Goal: Task Accomplishment & Management: Manage account settings

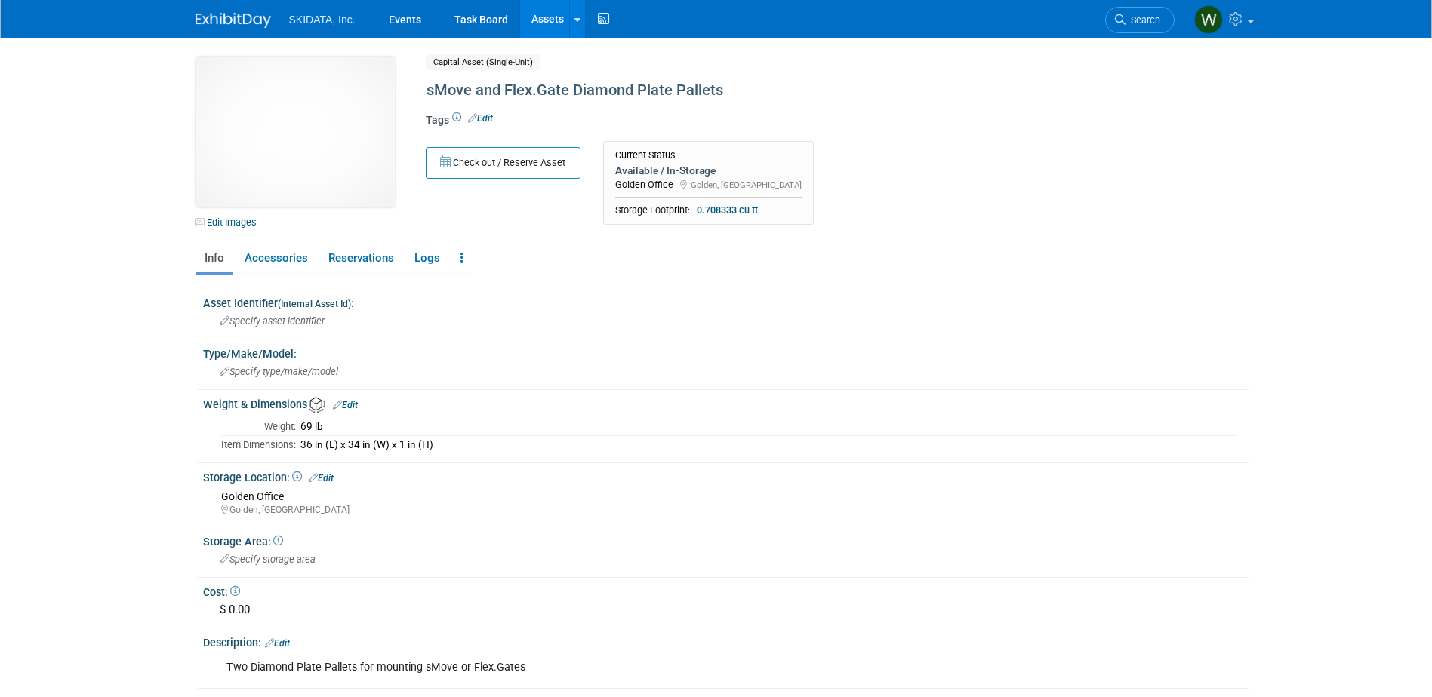
click at [548, 18] on link "Assets" at bounding box center [547, 19] width 55 height 38
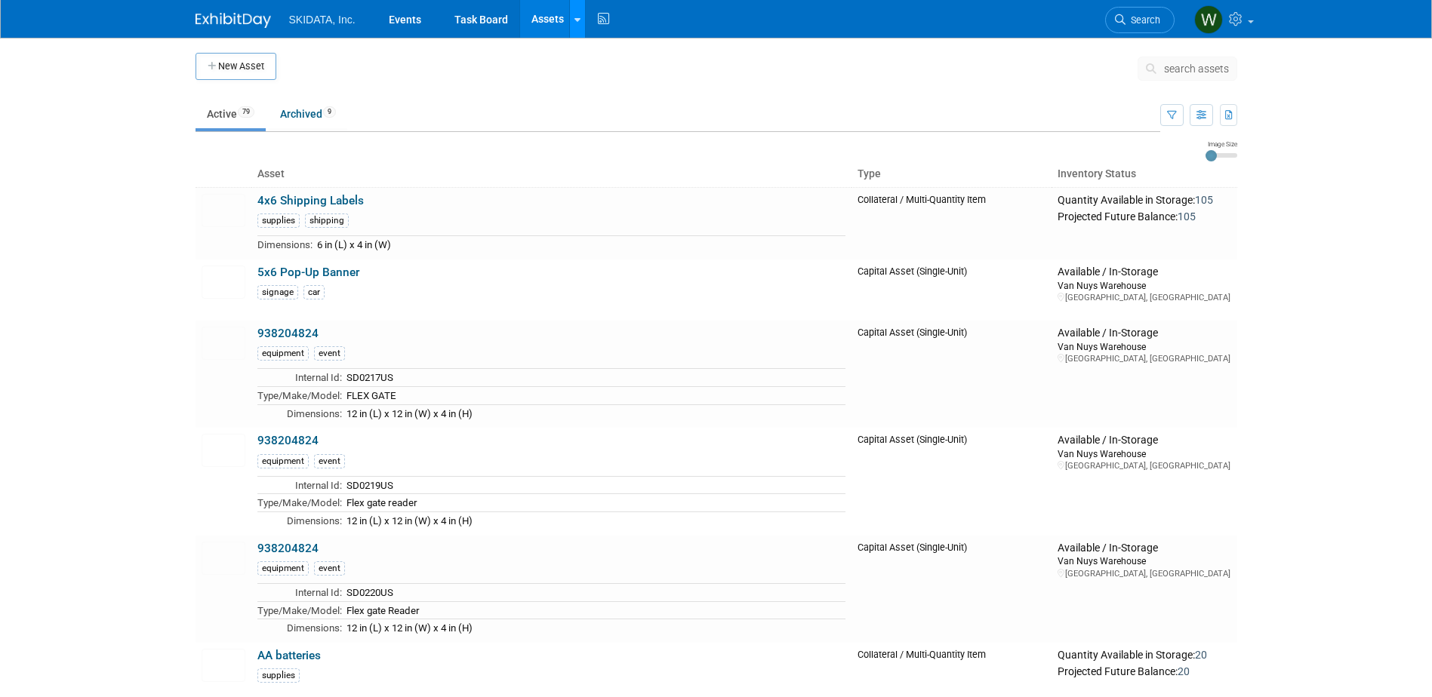
click at [576, 15] on icon at bounding box center [577, 20] width 6 height 10
click at [609, 54] on link "New Asset" at bounding box center [637, 54] width 134 height 21
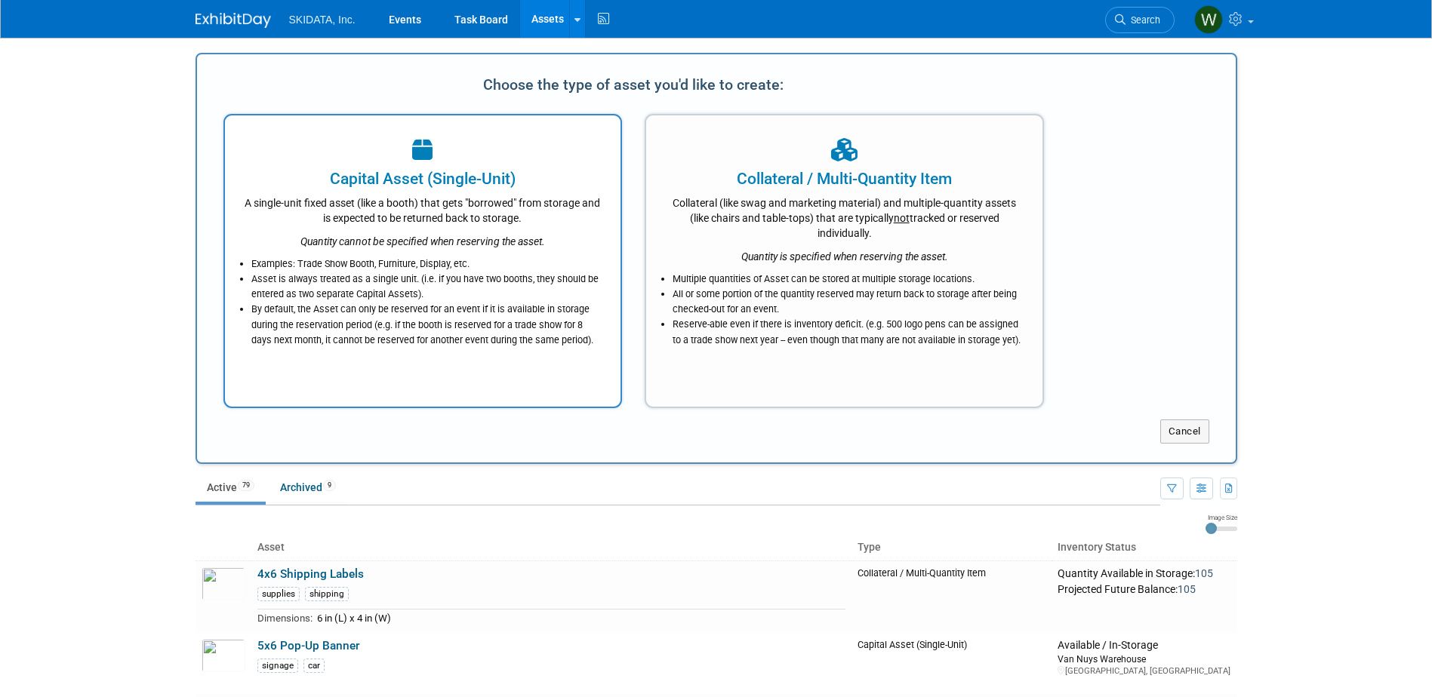
click at [496, 217] on div "A single-unit fixed asset (like a booth) that gets "borrowed" from storage and …" at bounding box center [423, 207] width 358 height 35
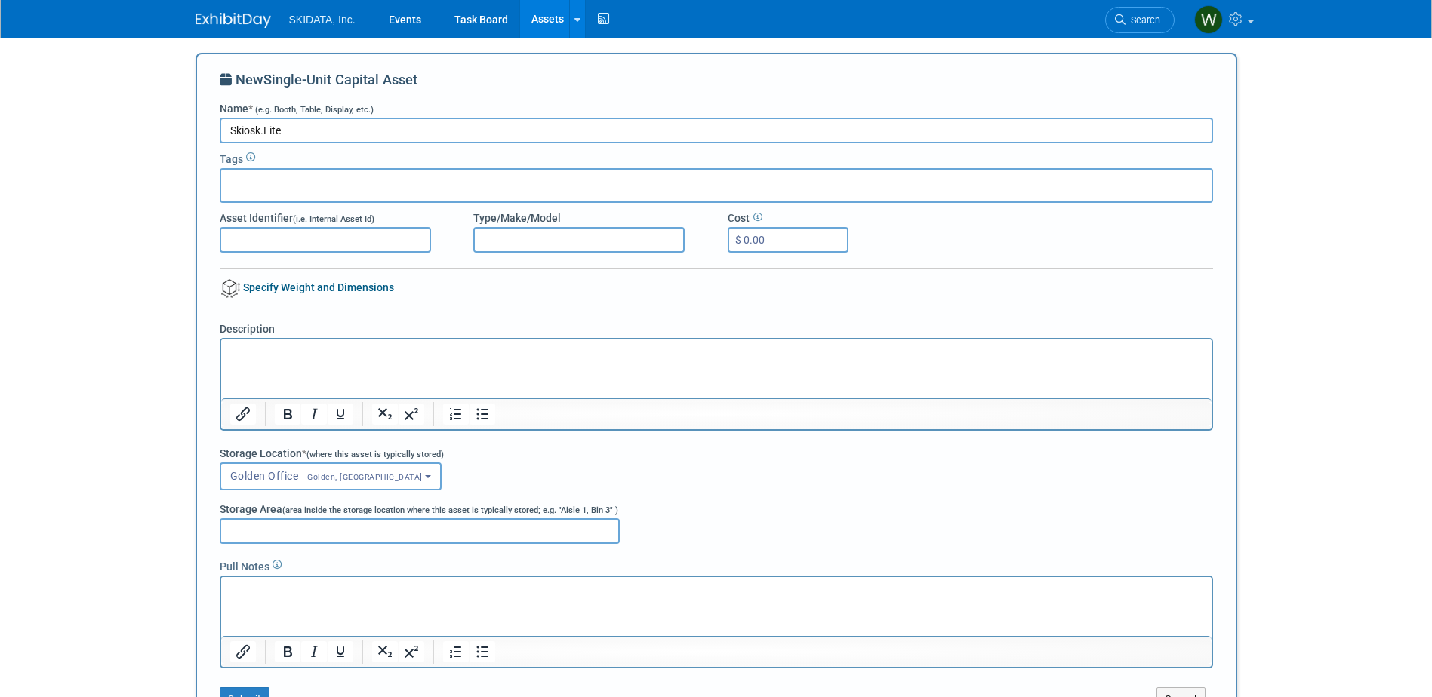
type input "Skiosk.Lite"
click at [232, 351] on p "Rich Text Area. Press ALT-0 for help." at bounding box center [715, 353] width 973 height 15
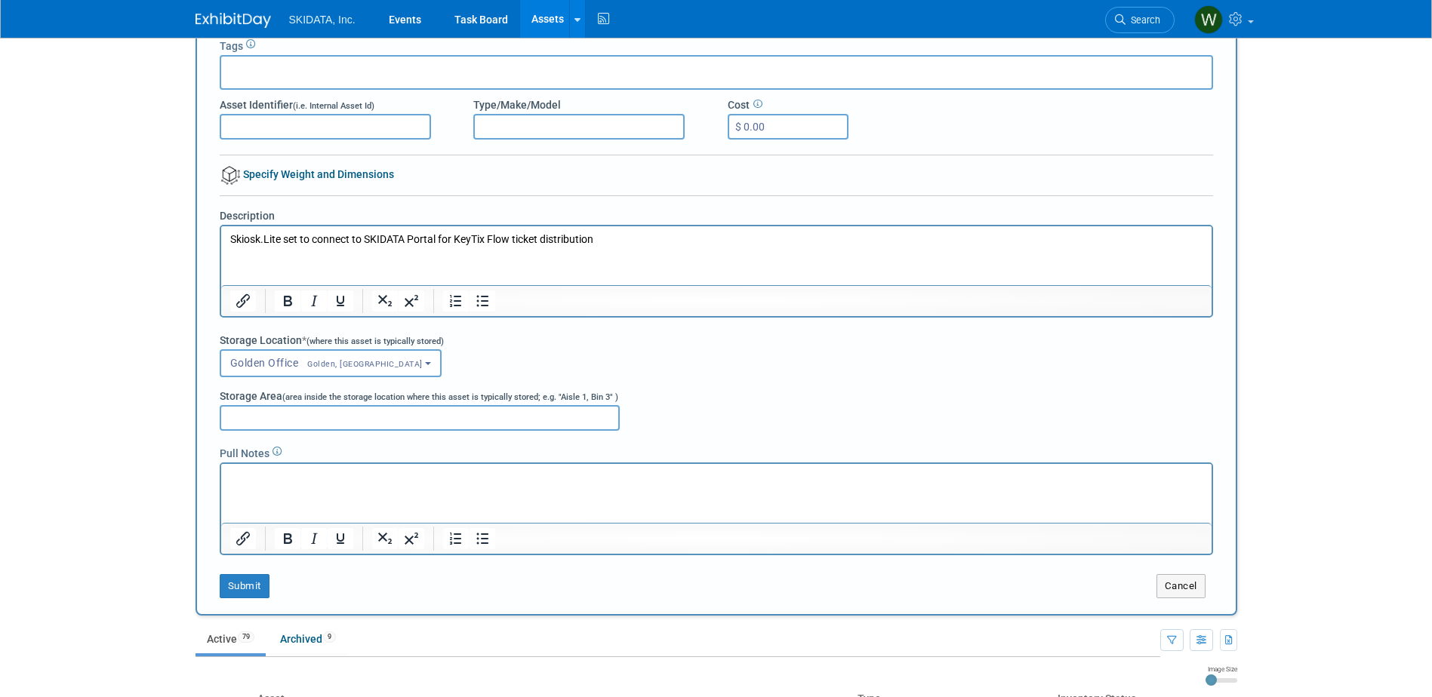
scroll to position [151, 0]
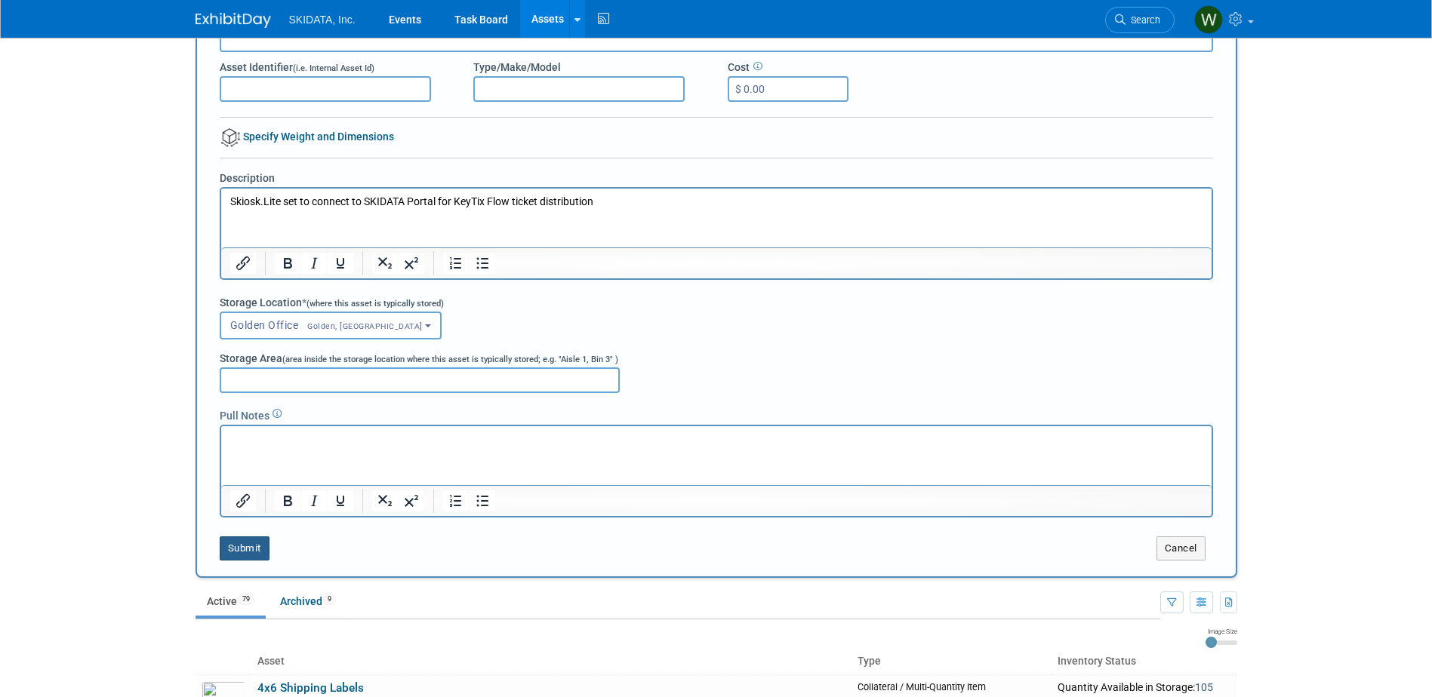
click at [248, 549] on button "Submit" at bounding box center [245, 549] width 50 height 24
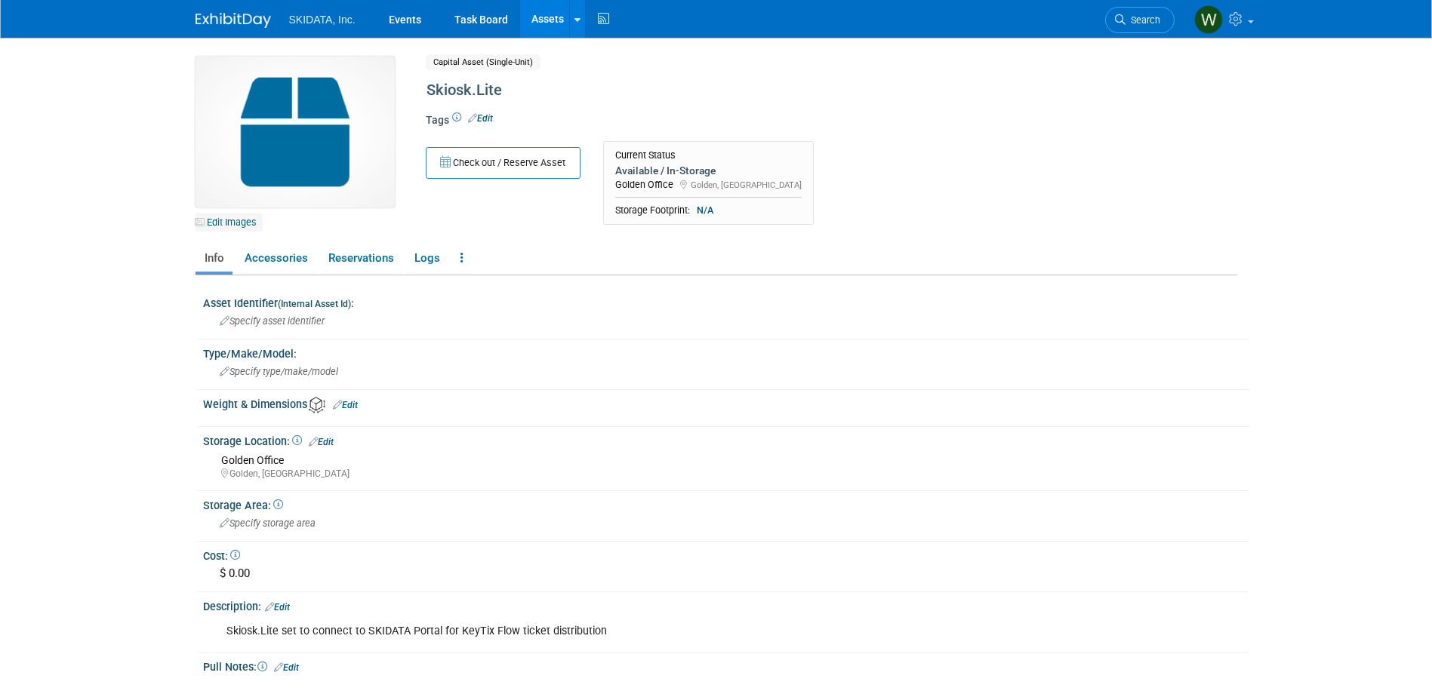
click at [229, 218] on link "Edit Images" at bounding box center [228, 222] width 67 height 19
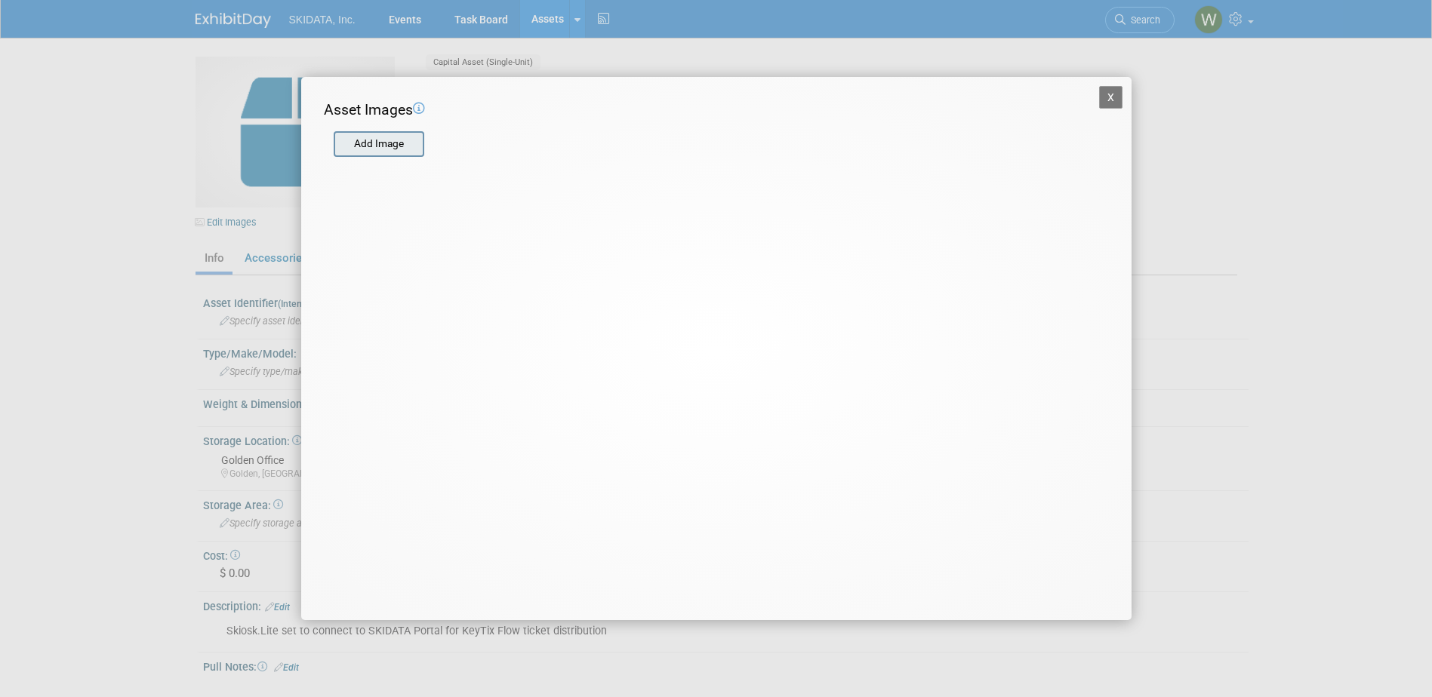
click at [398, 134] on input "file" at bounding box center [333, 144] width 180 height 23
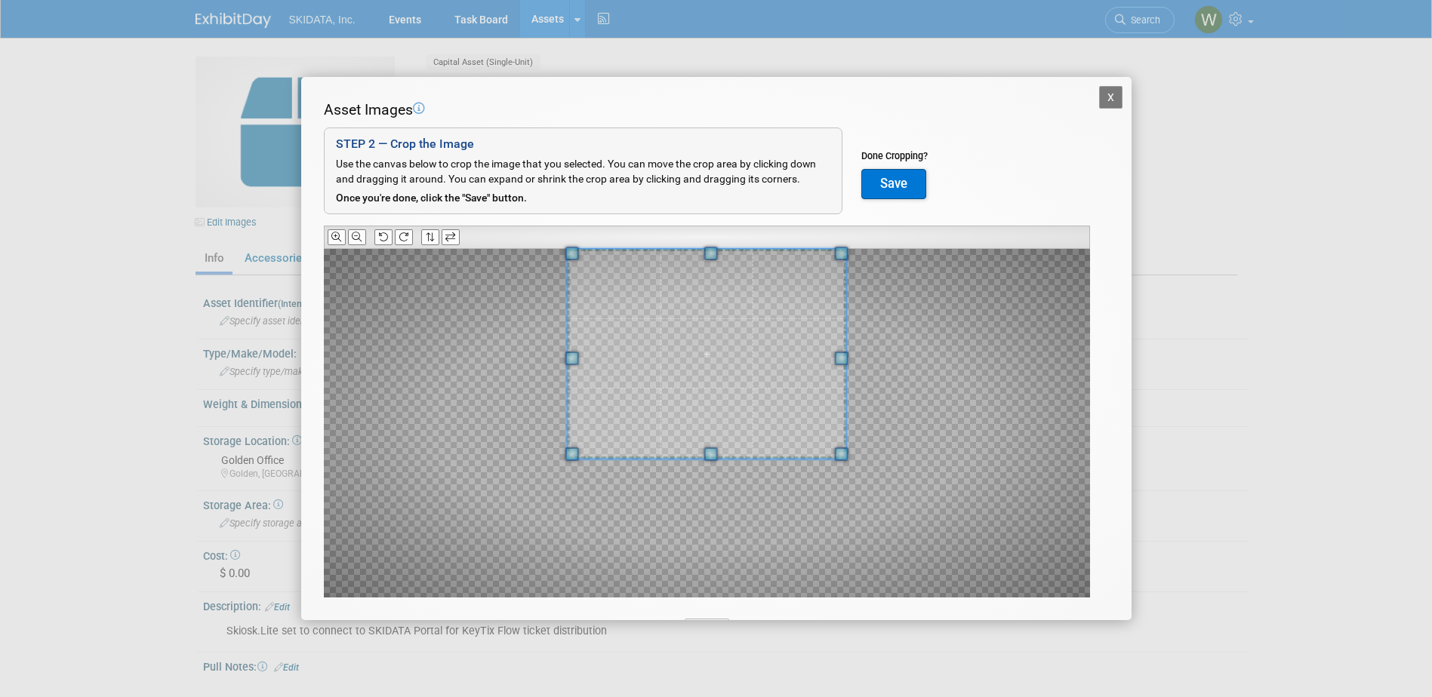
click at [693, 239] on div "Asset Images Add Image STEP 2 — Crop the Image Use the canvas below to crop the…" at bounding box center [716, 373] width 785 height 546
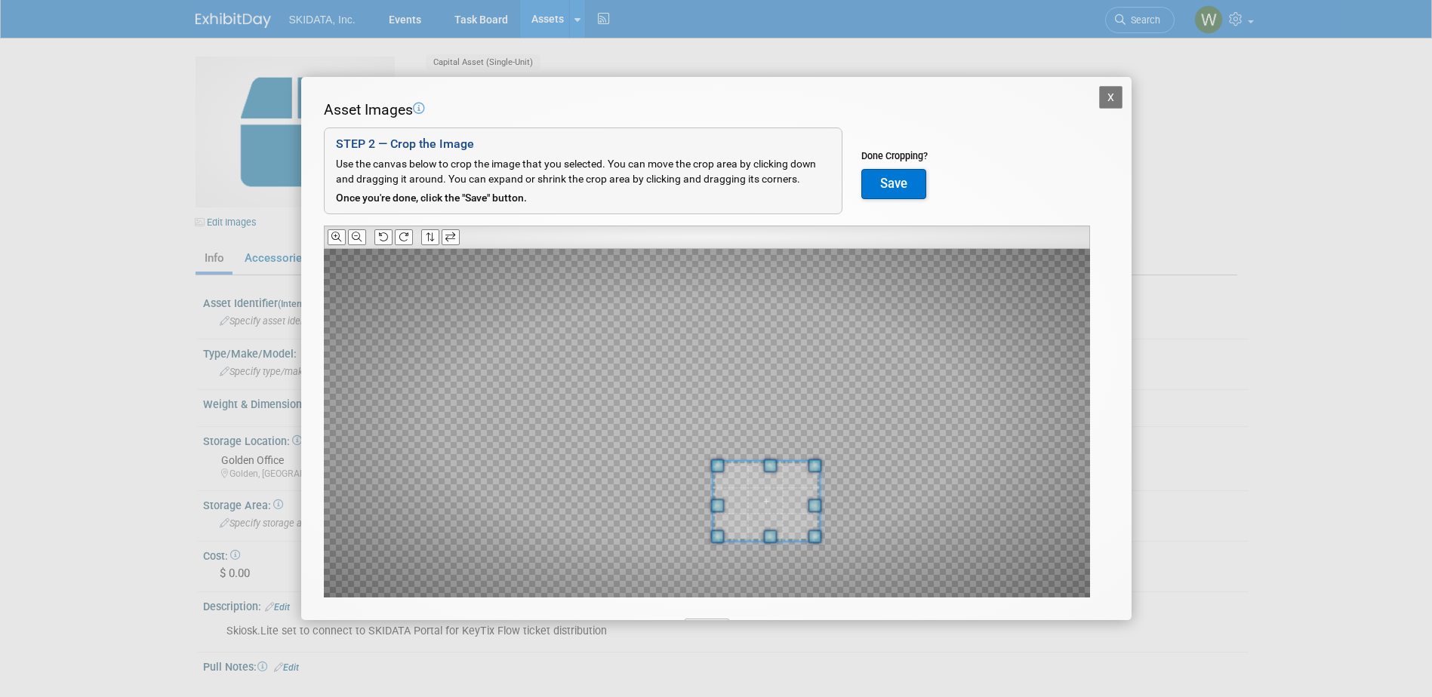
click at [725, 631] on div "X Asset Images Add Image STEP 2 — Crop the Image Use the canvas below to crop t…" at bounding box center [716, 348] width 1432 height 697
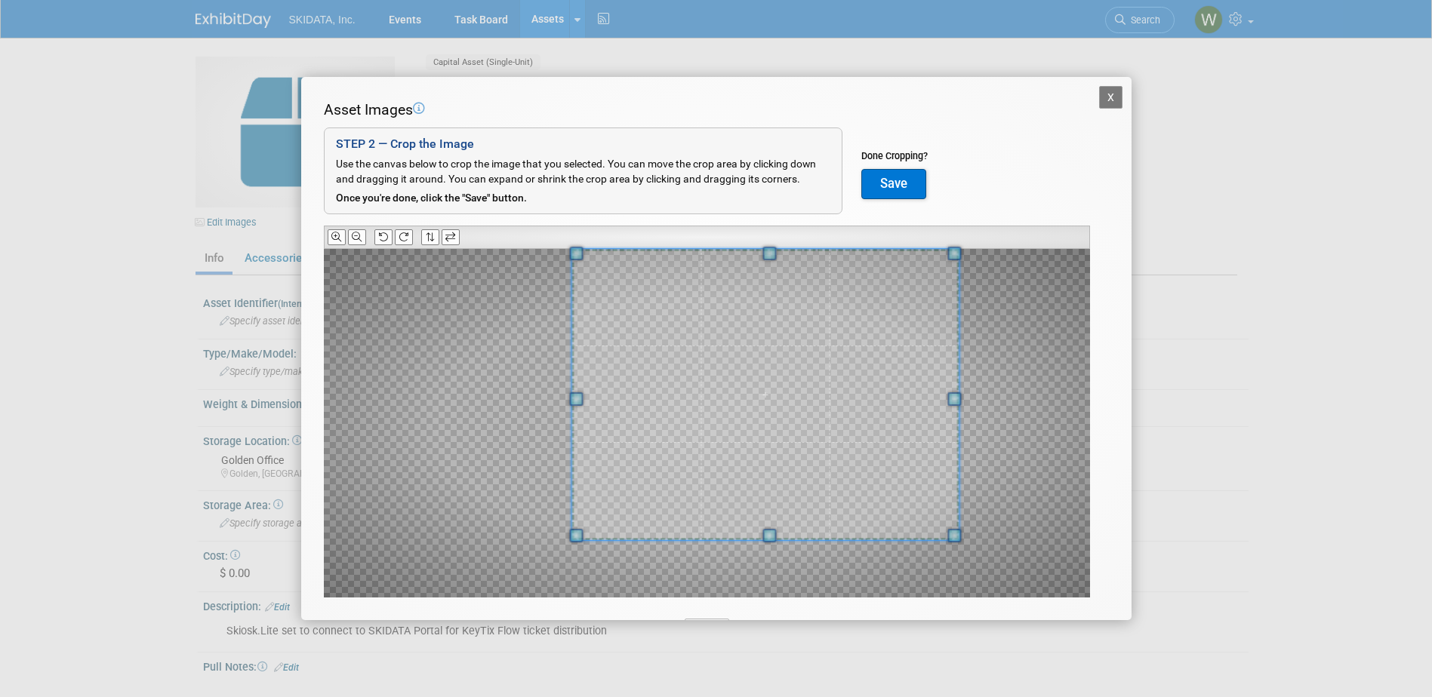
click at [704, 249] on div at bounding box center [764, 394] width 387 height 291
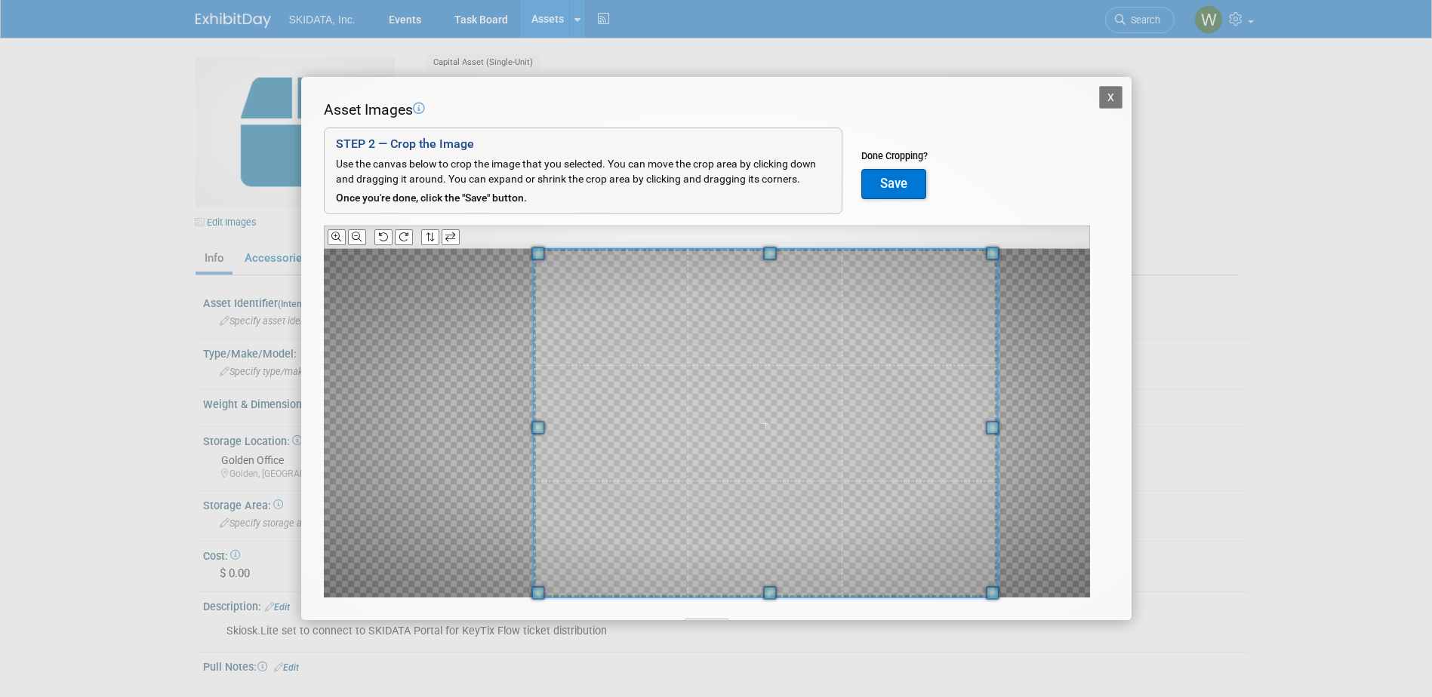
click at [777, 611] on div "Asset Images Add Image STEP 2 — Crop the Image Use the canvas below to crop the…" at bounding box center [716, 373] width 785 height 546
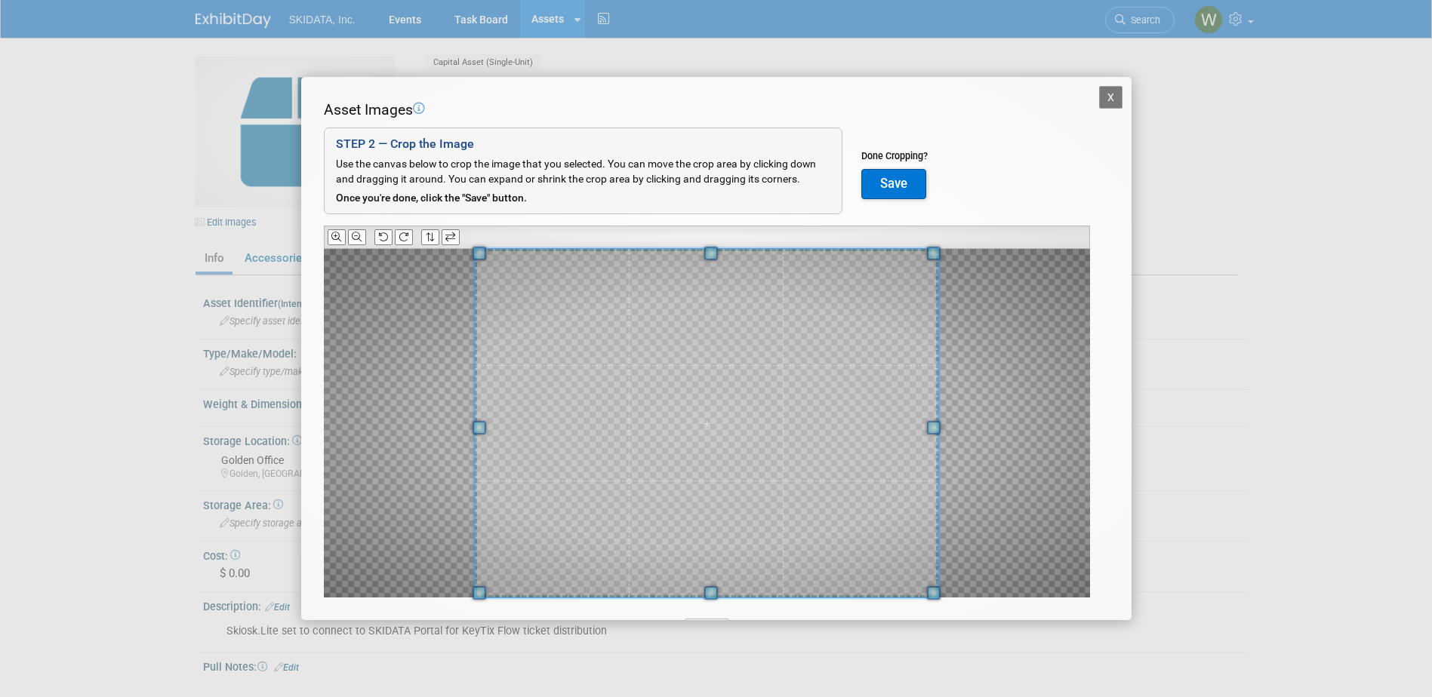
click at [725, 504] on span at bounding box center [705, 423] width 463 height 349
click at [889, 183] on button "Save" at bounding box center [893, 184] width 65 height 30
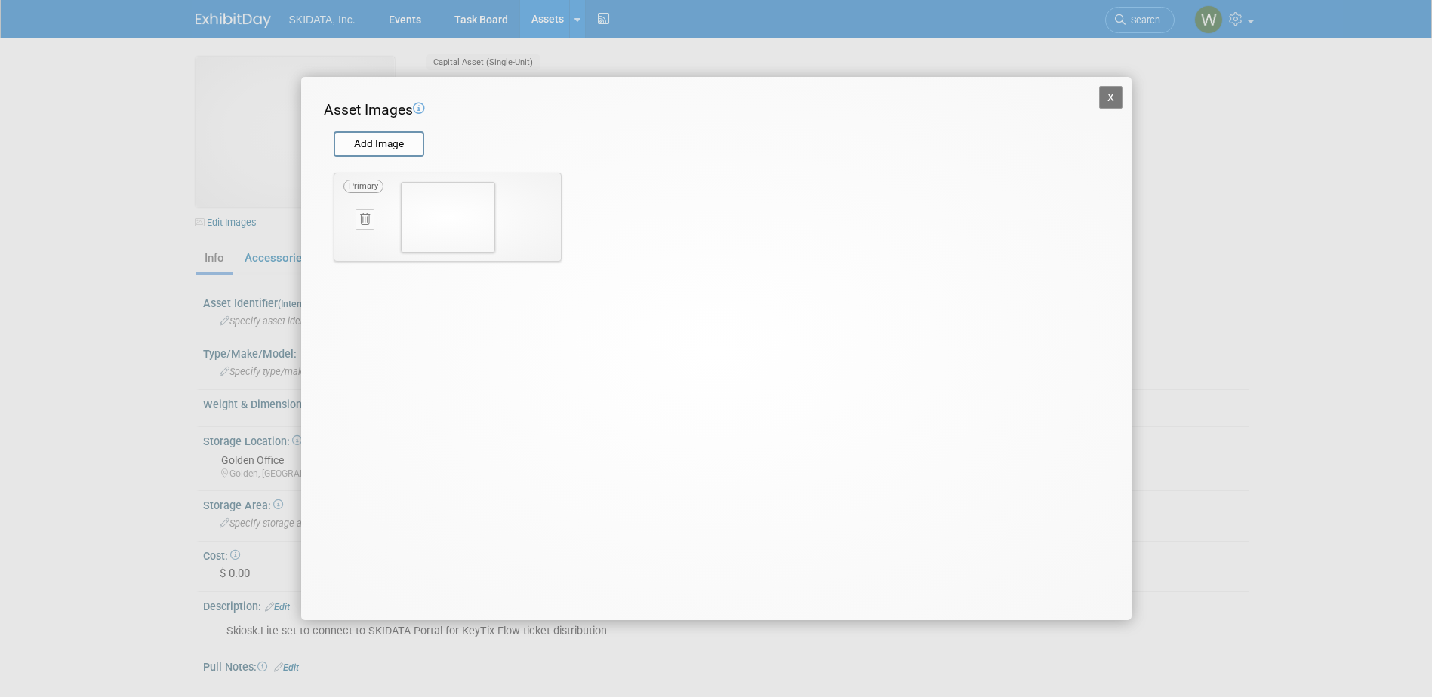
click at [1112, 95] on button "X" at bounding box center [1111, 97] width 24 height 23
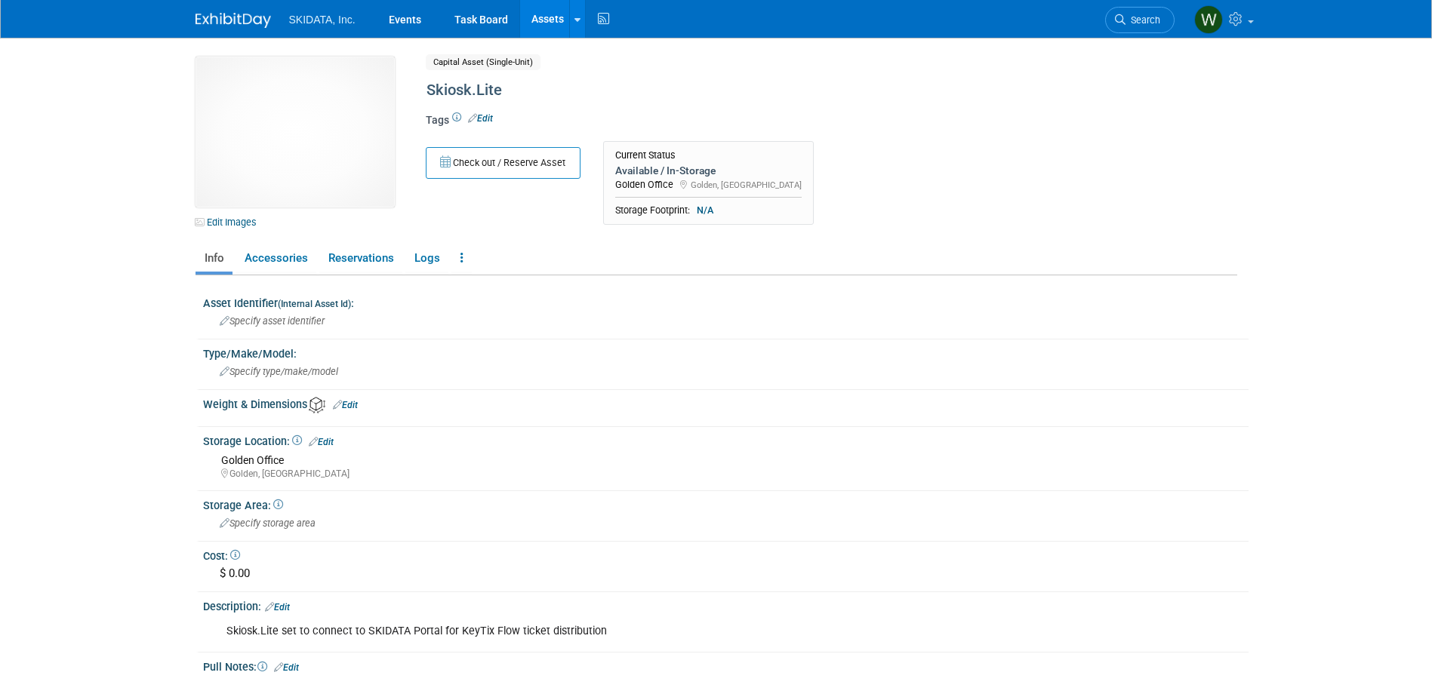
click at [353, 405] on link "Edit" at bounding box center [345, 405] width 25 height 11
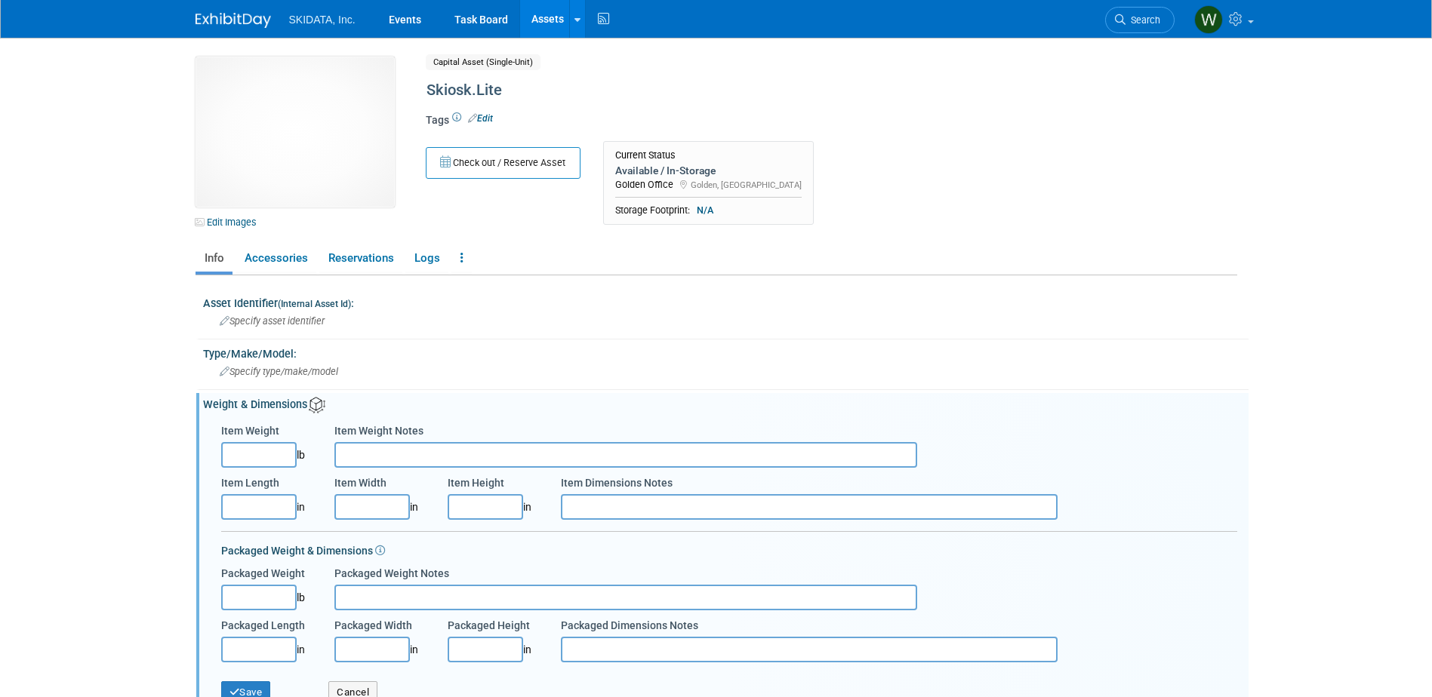
click at [246, 453] on input "Item Weight" at bounding box center [258, 455] width 75 height 26
type input "187.00"
click at [257, 512] on input "Item Length" at bounding box center [258, 507] width 75 height 26
type input "21.00"
type input "14.00"
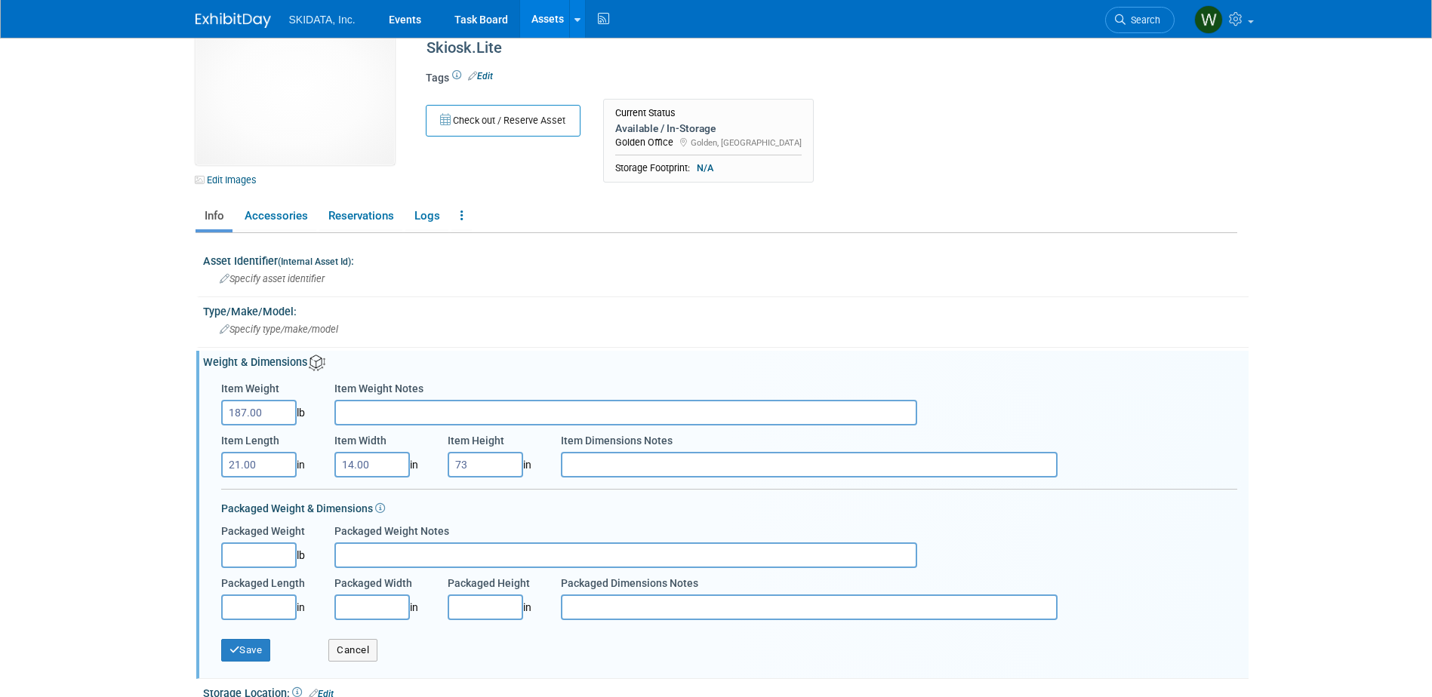
scroll to position [75, 0]
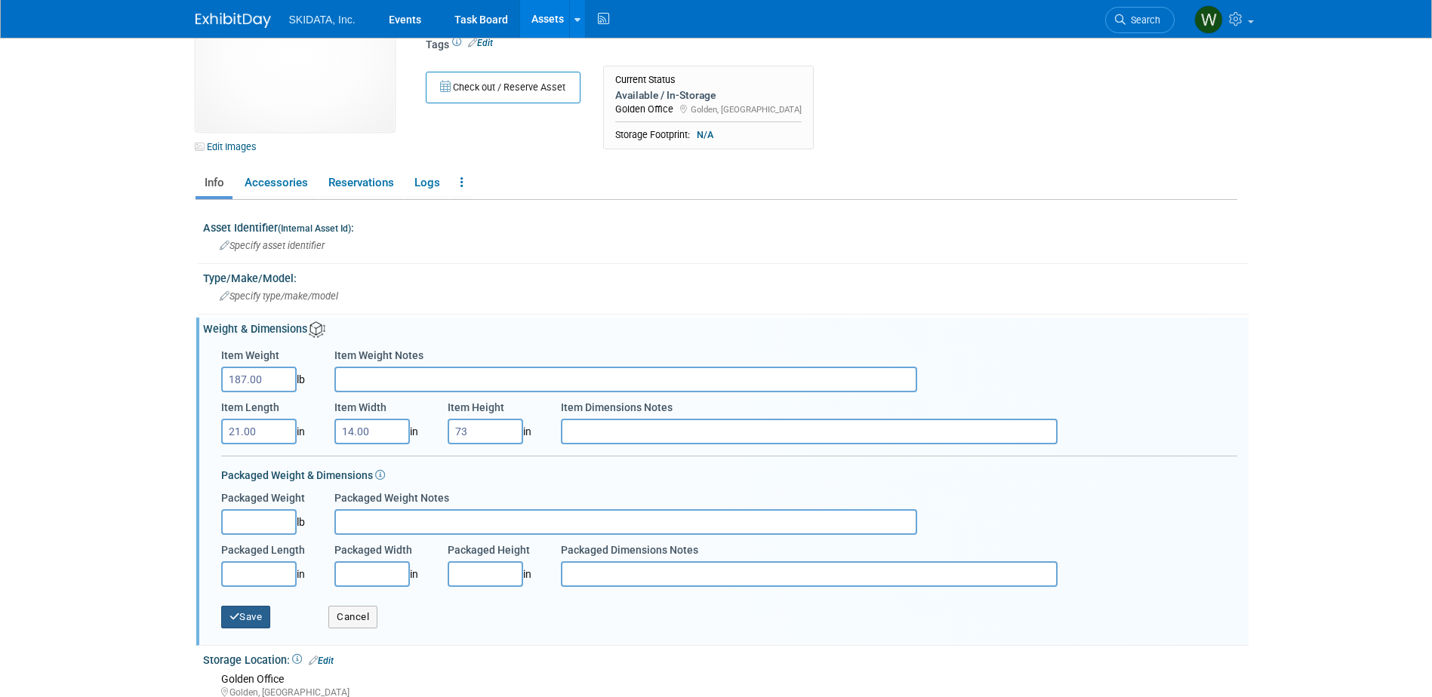
type input "73.00"
click at [251, 614] on button "Save" at bounding box center [246, 617] width 50 height 23
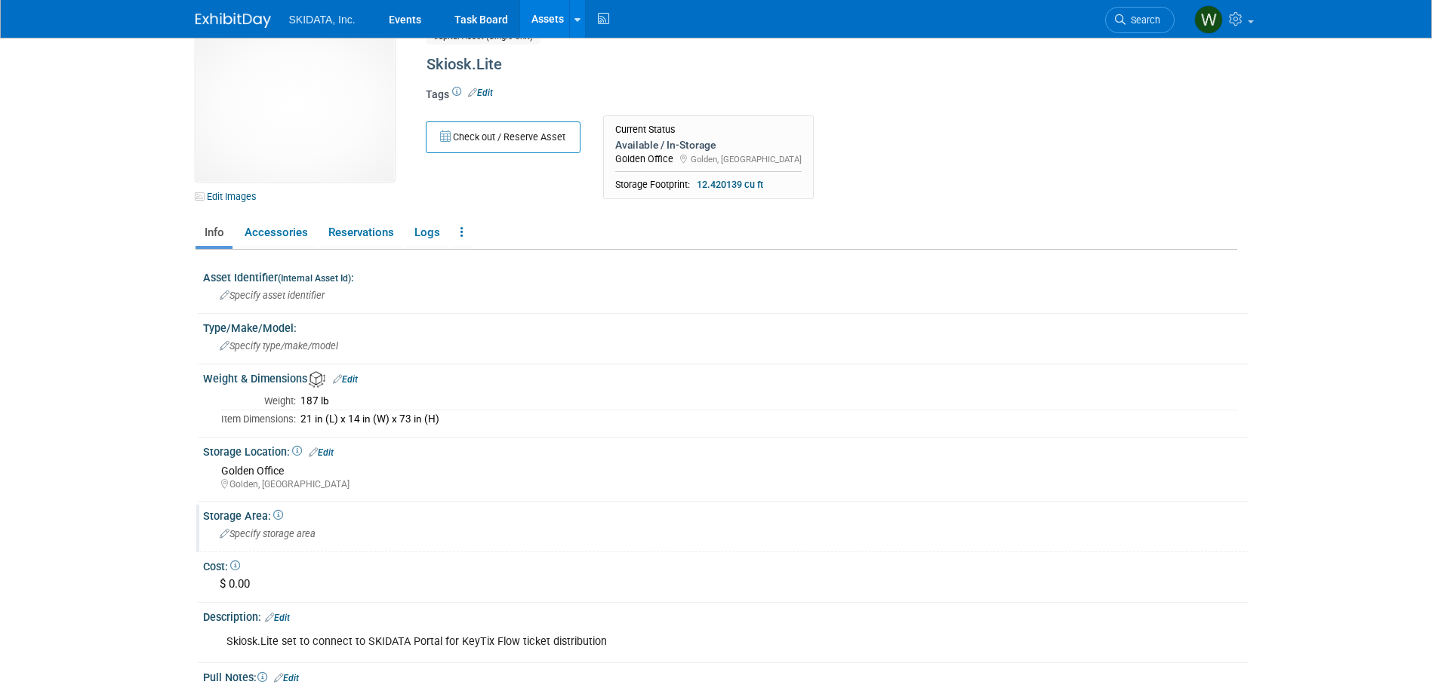
scroll to position [0, 0]
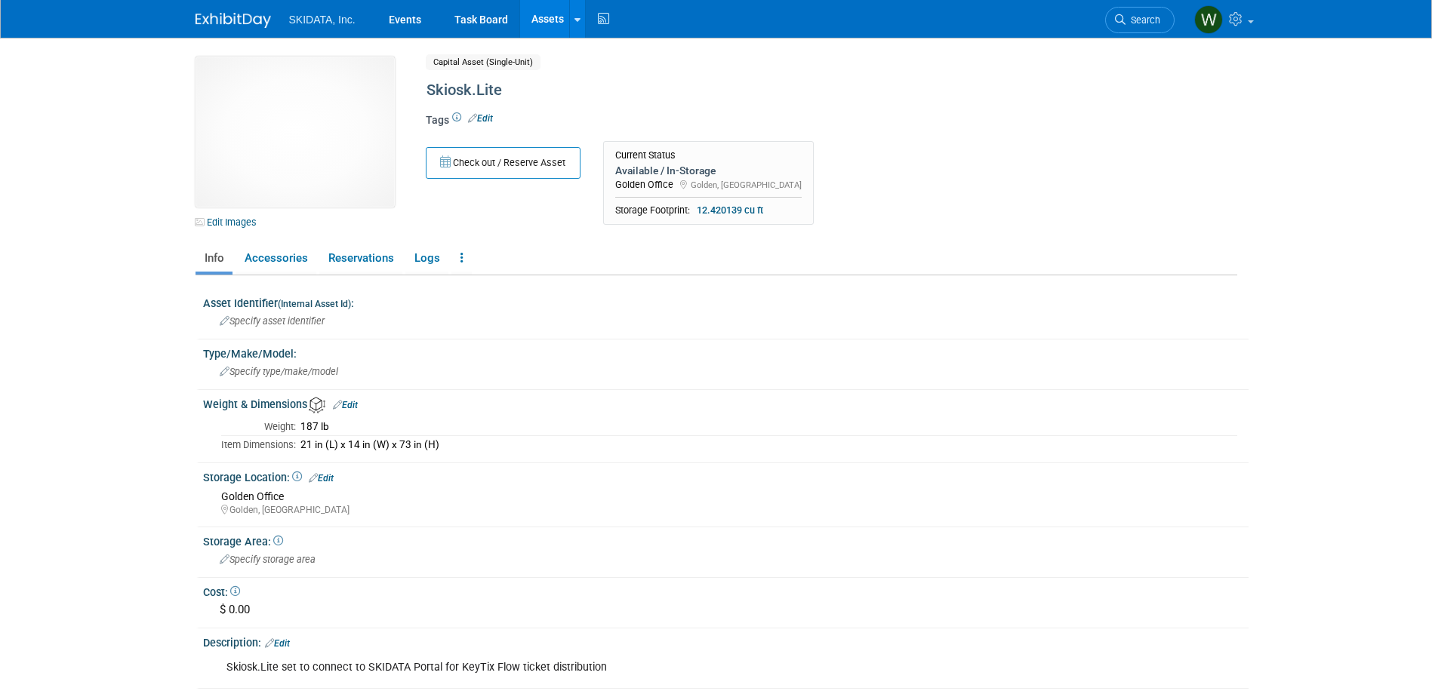
click at [540, 18] on link "Assets" at bounding box center [547, 19] width 55 height 38
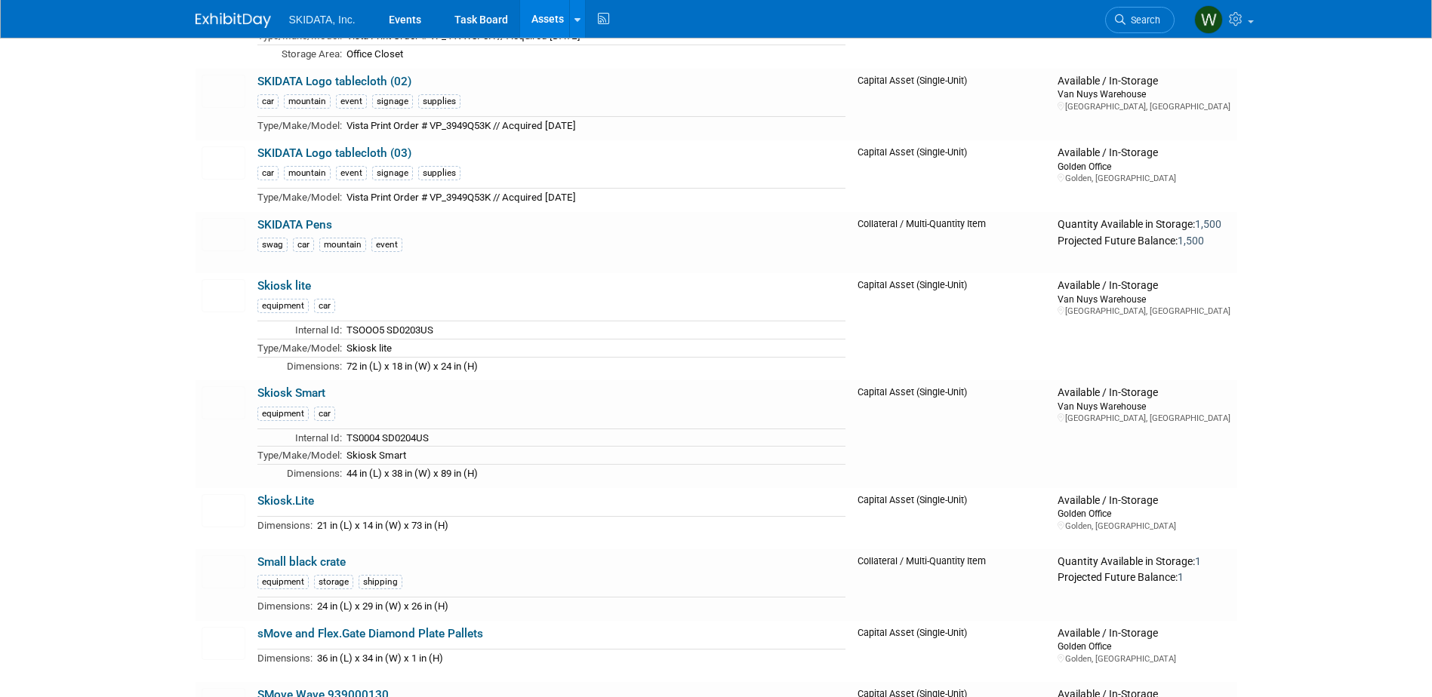
scroll to position [4755, 0]
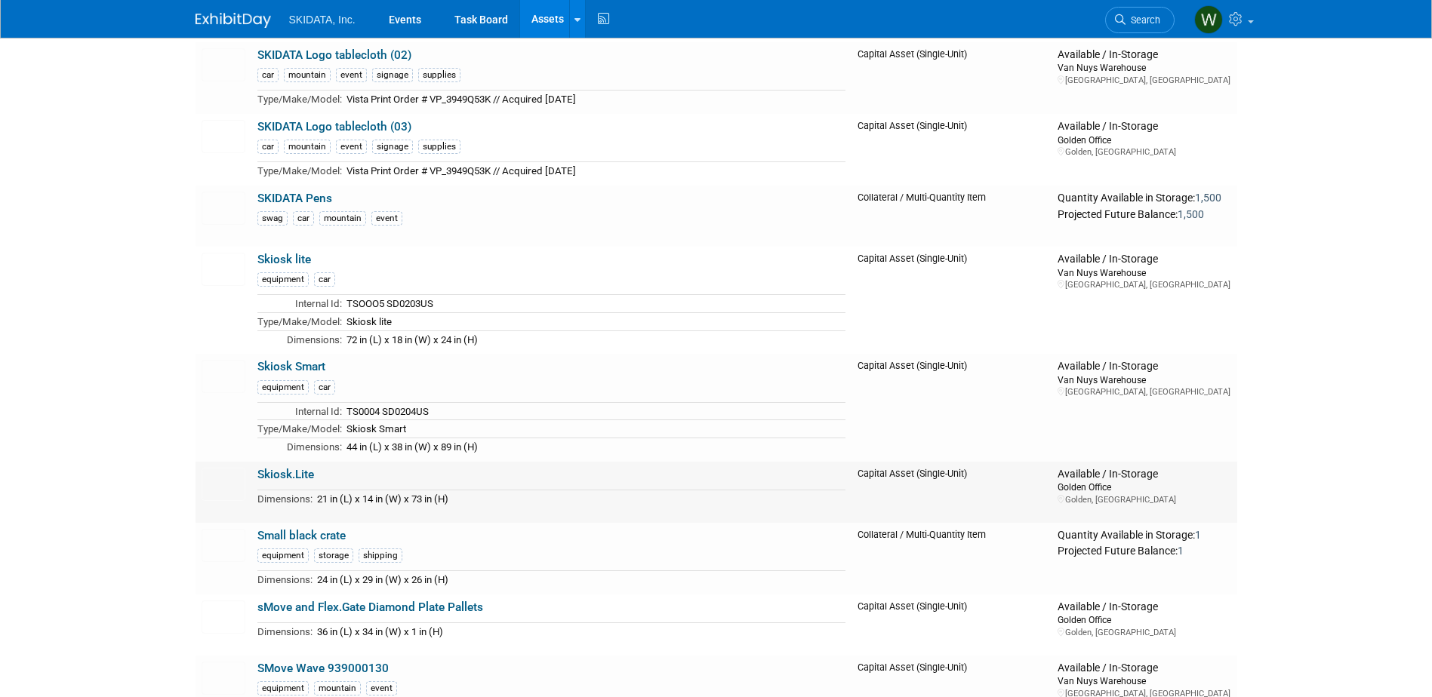
click at [275, 481] on link "Skiosk.Lite" at bounding box center [285, 475] width 57 height 14
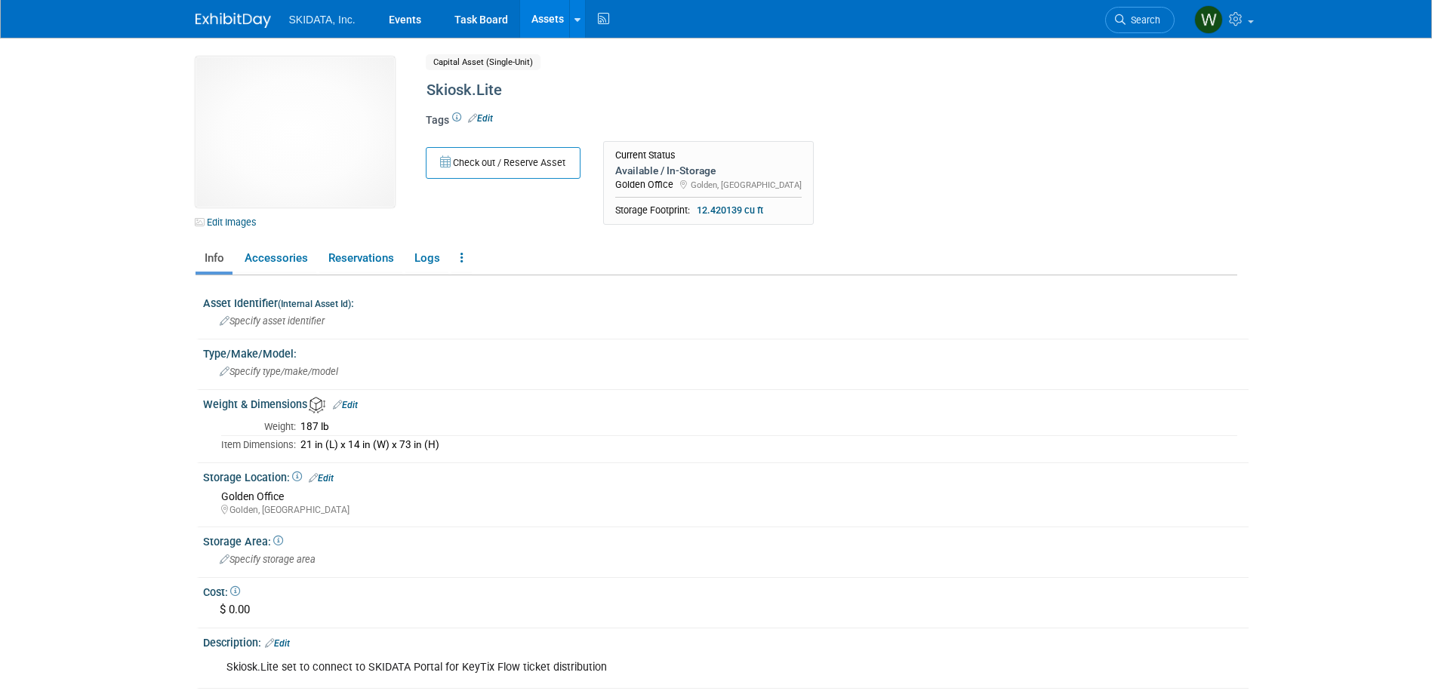
click at [483, 114] on link "Edit" at bounding box center [480, 118] width 25 height 11
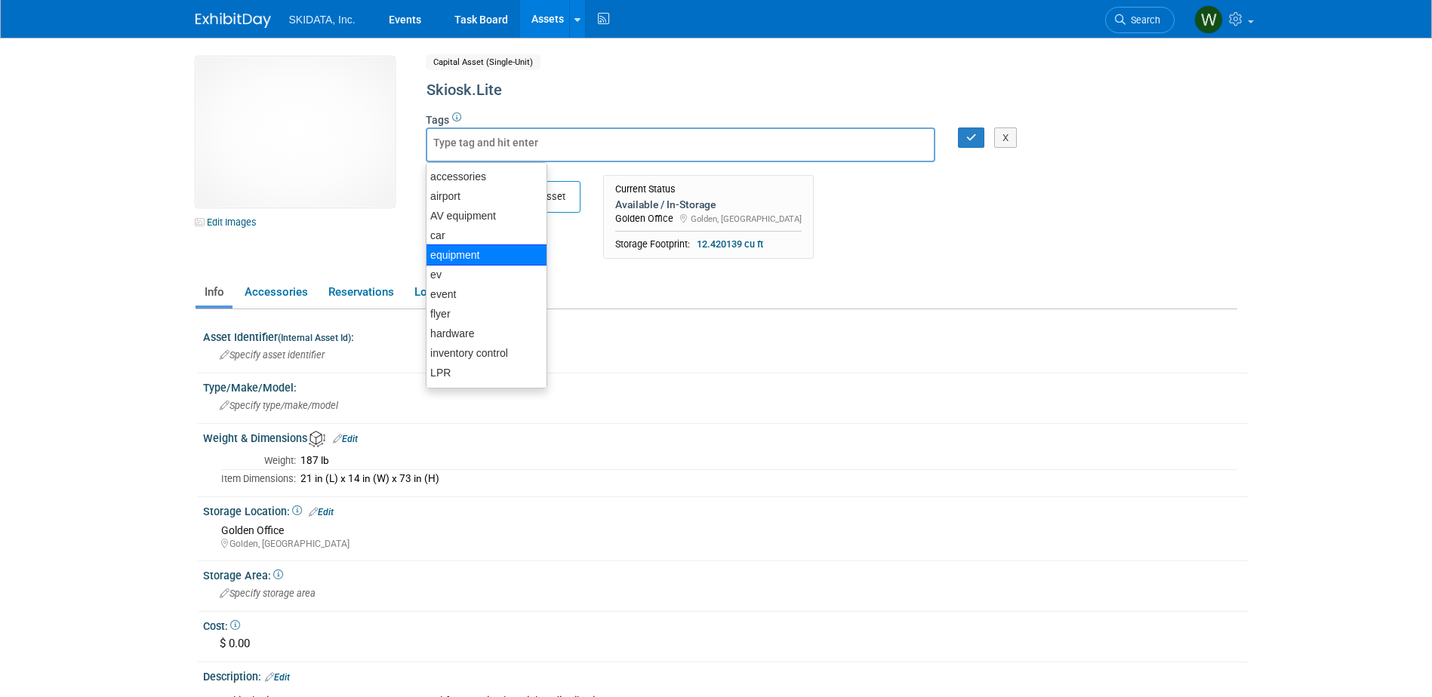
click at [466, 251] on div "equipment" at bounding box center [487, 255] width 122 height 21
type input "equipment"
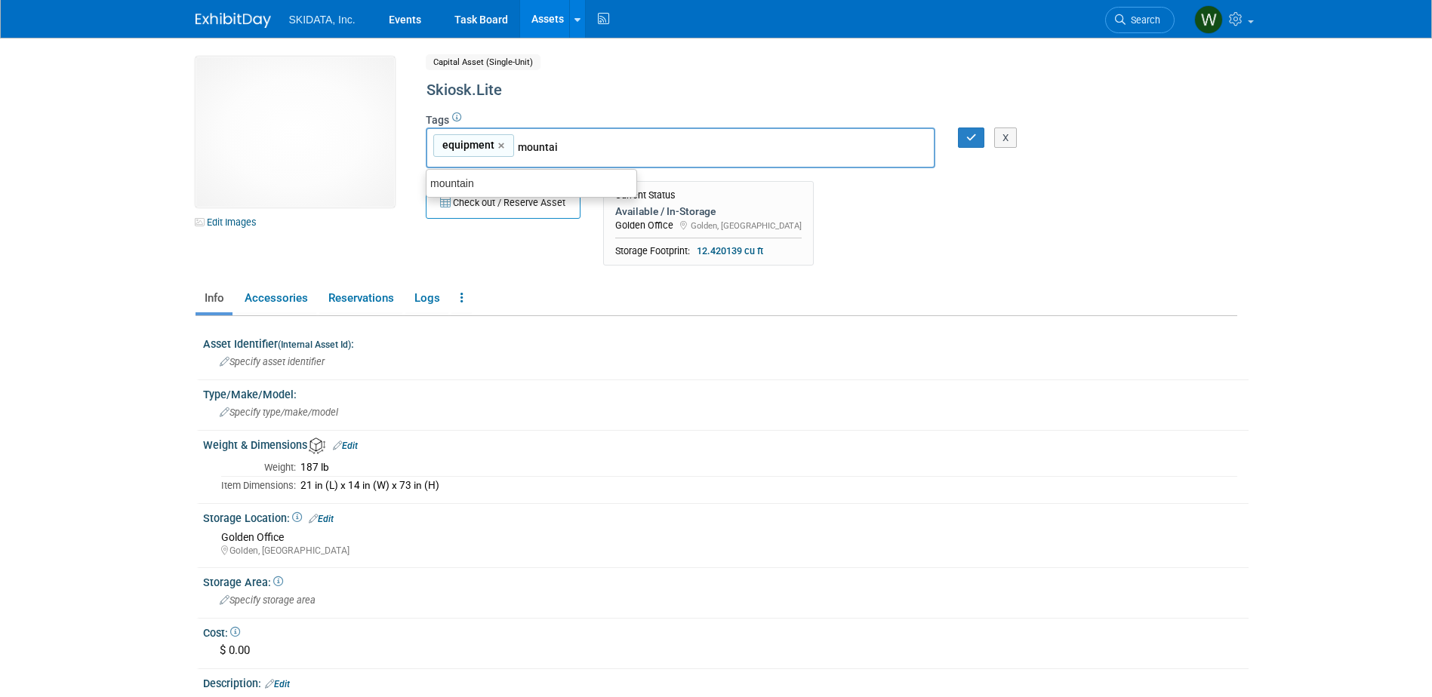
type input "mountain"
click at [452, 180] on div "mountain" at bounding box center [531, 183] width 211 height 21
type input "equipment, mountain"
click at [973, 134] on icon "button" at bounding box center [971, 138] width 11 height 10
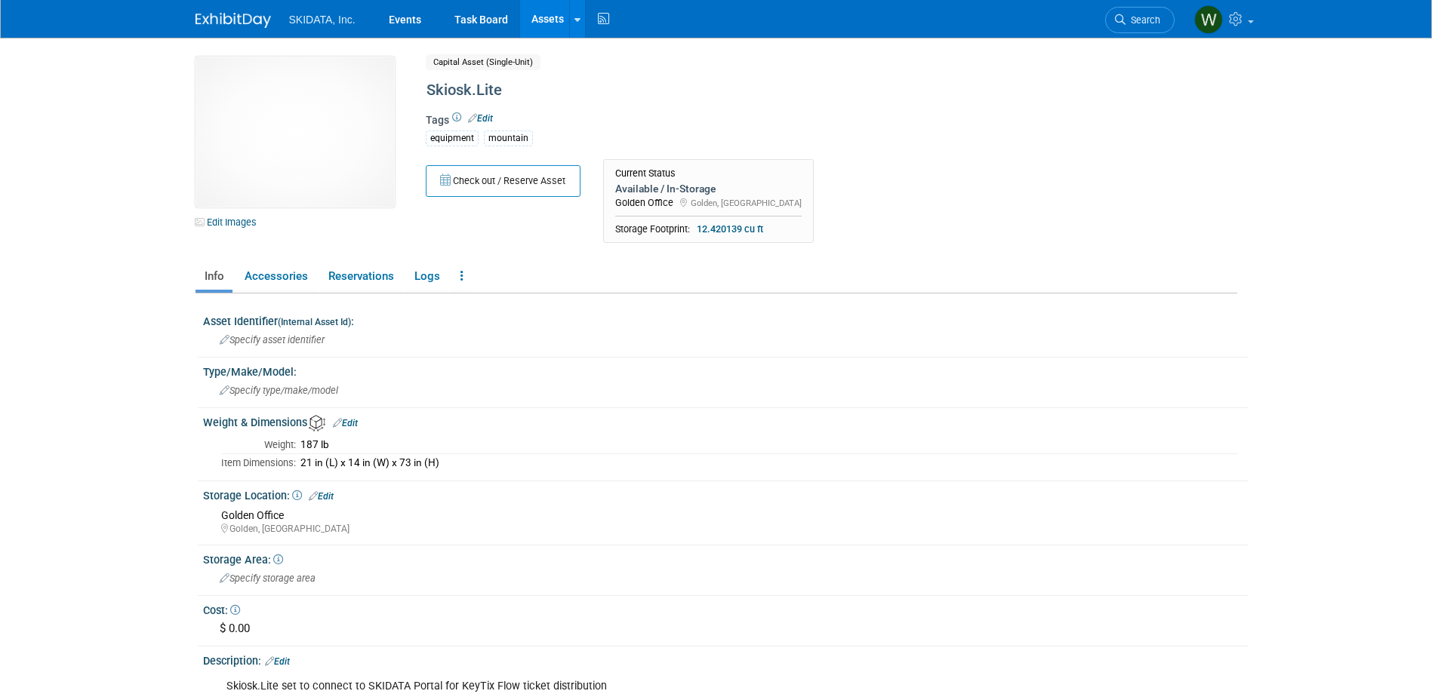
click at [545, 19] on link "Assets" at bounding box center [547, 19] width 55 height 38
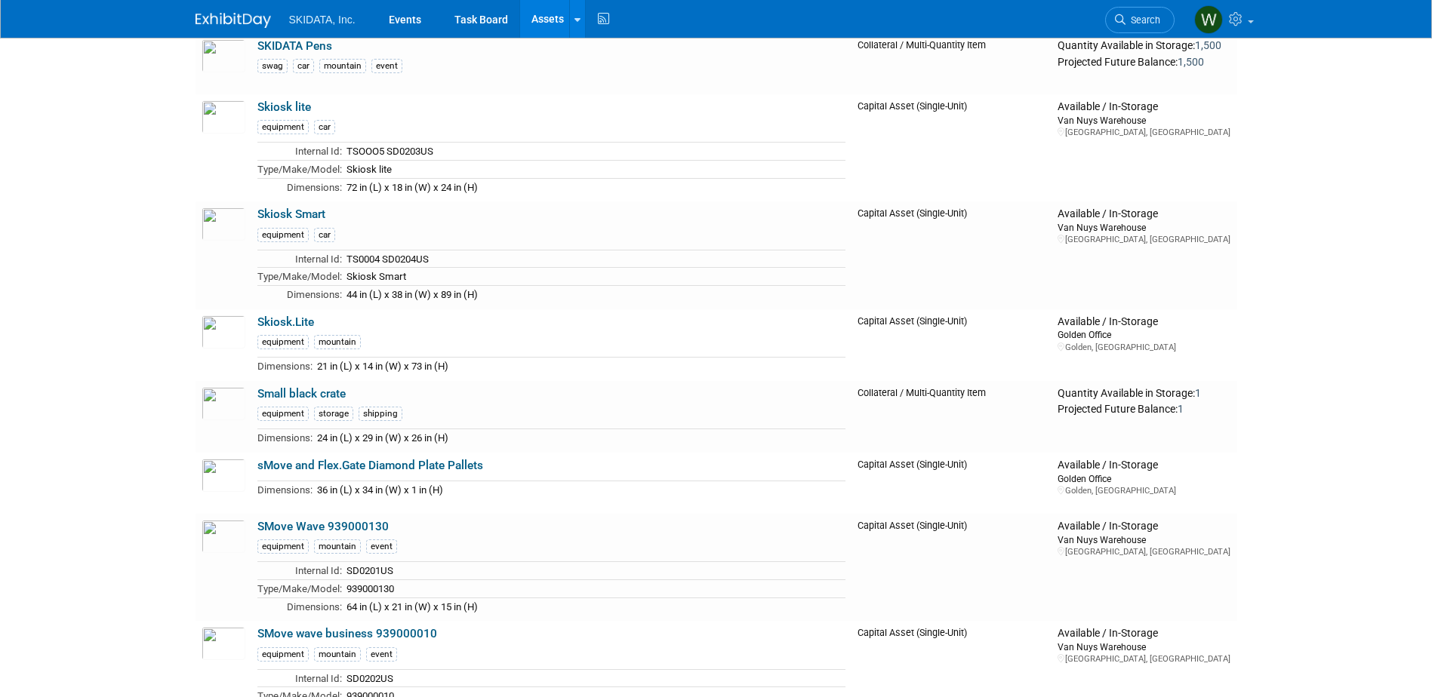
scroll to position [4906, 0]
click at [577, 20] on icon at bounding box center [577, 20] width 6 height 10
click at [609, 53] on link "New Asset" at bounding box center [637, 54] width 134 height 21
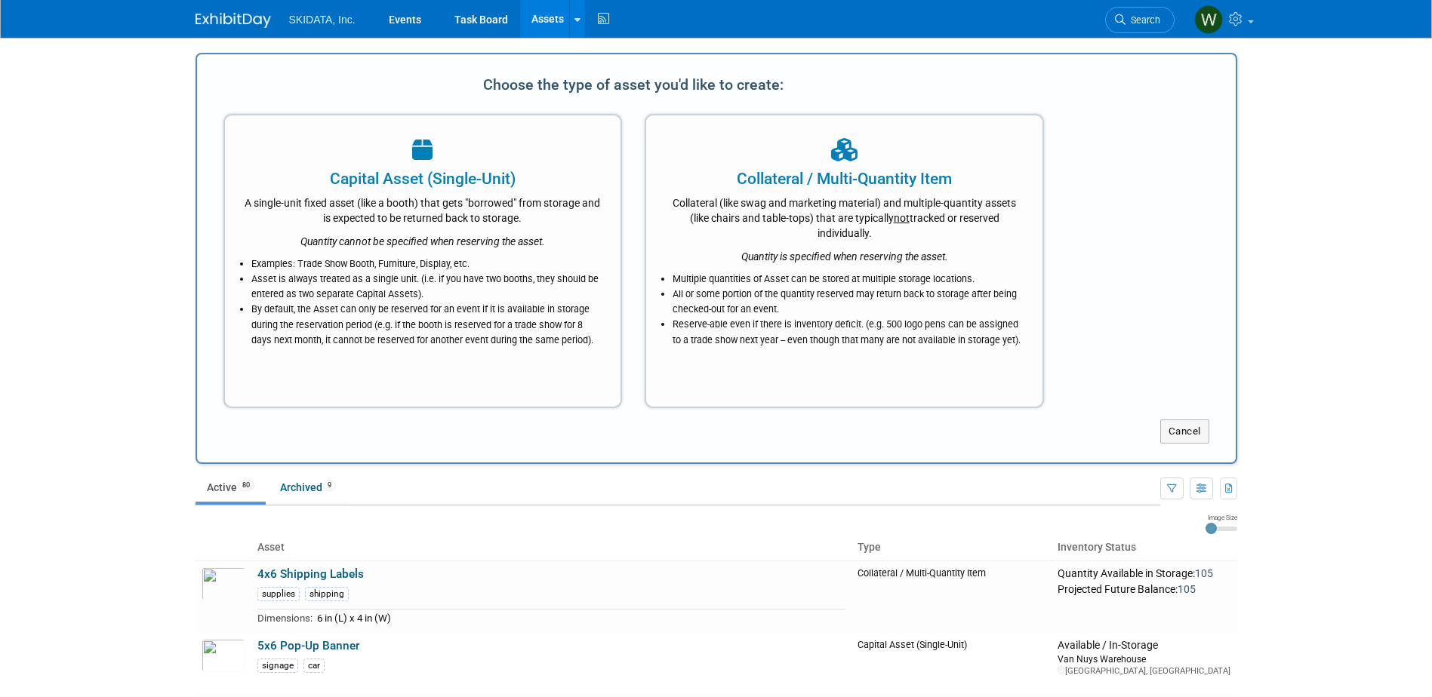
scroll to position [0, 0]
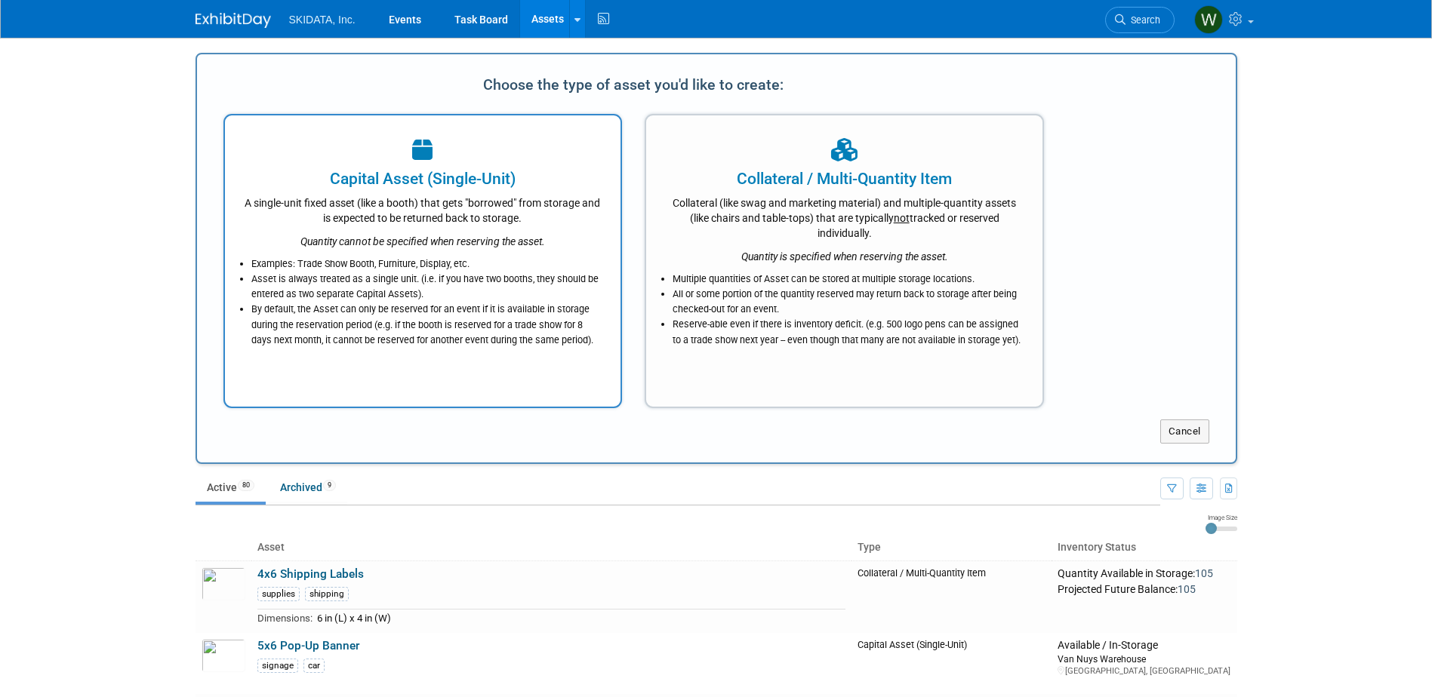
click at [403, 313] on li "By default, the Asset can only be reserved for an event if it is available in s…" at bounding box center [426, 324] width 351 height 45
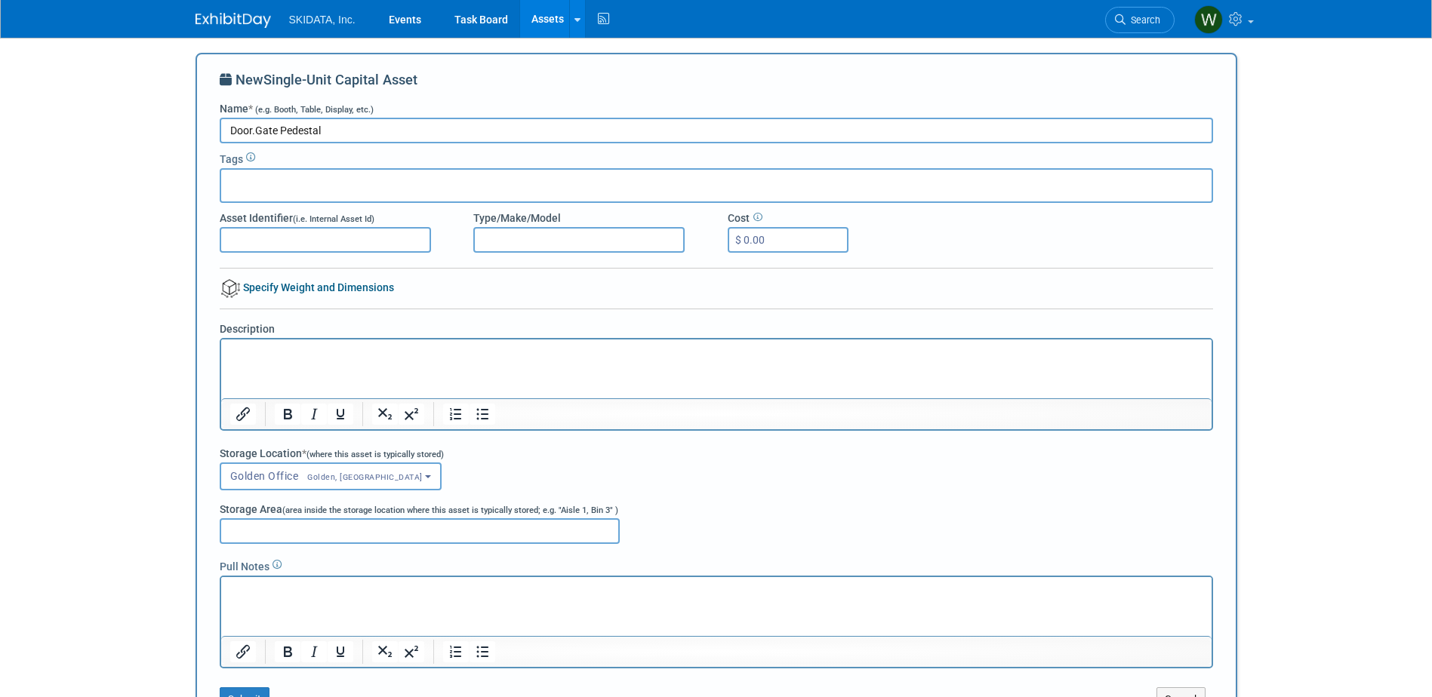
type input "Door.Gate Pedestal"
click at [248, 356] on p "Rich Text Area. Press ALT-0 for help." at bounding box center [715, 353] width 973 height 15
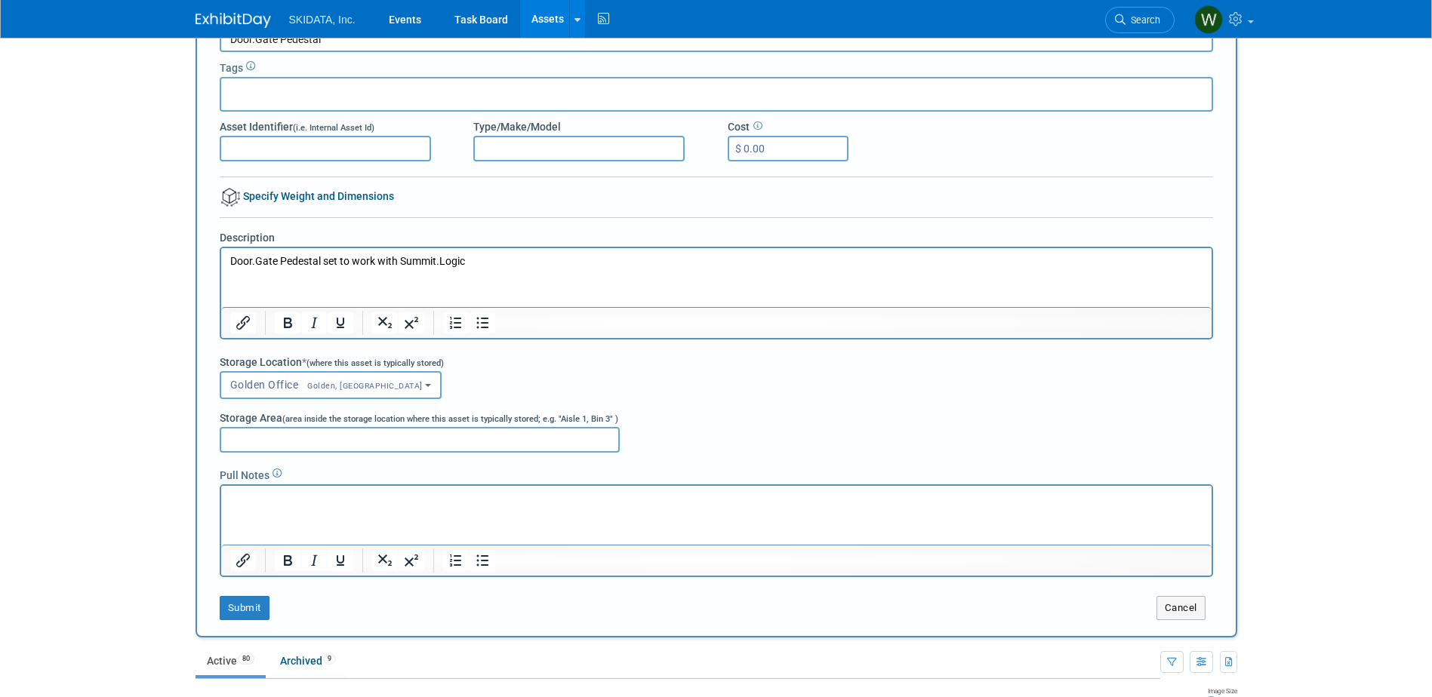
scroll to position [151, 0]
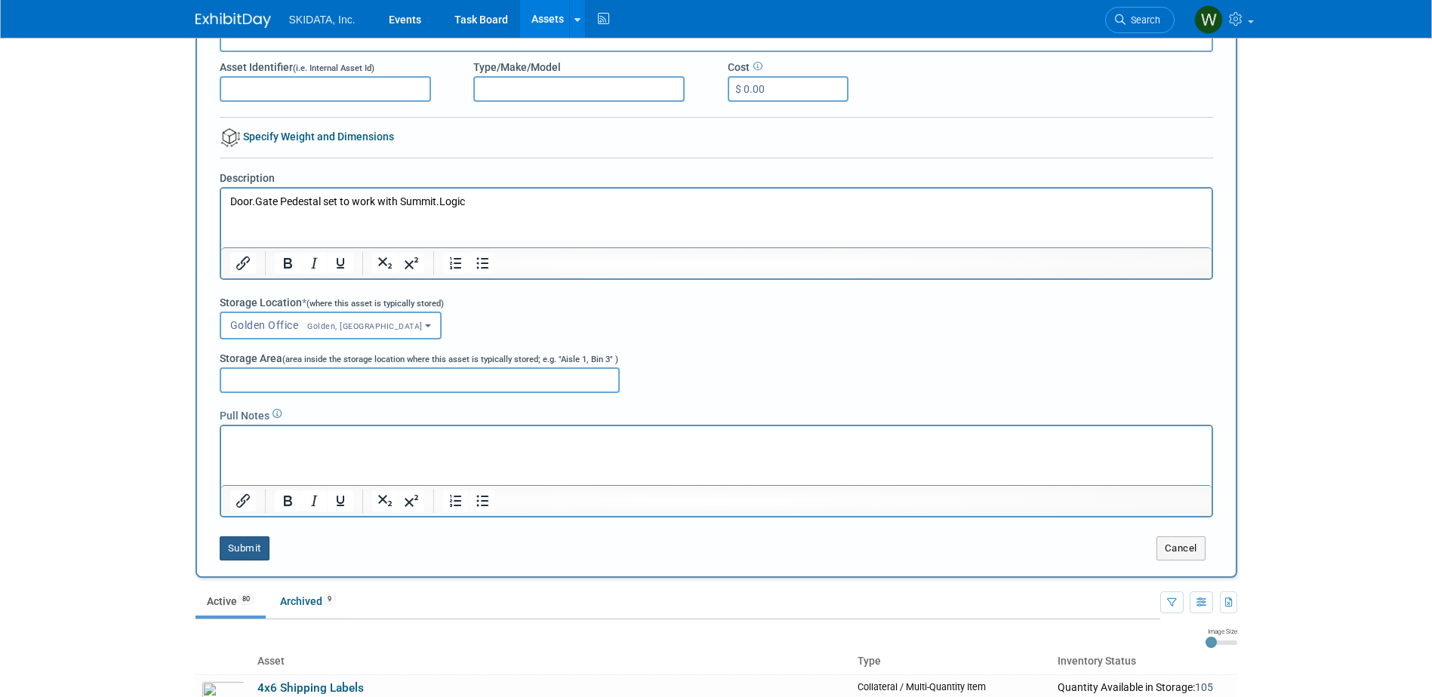
click at [245, 550] on button "Submit" at bounding box center [245, 549] width 50 height 24
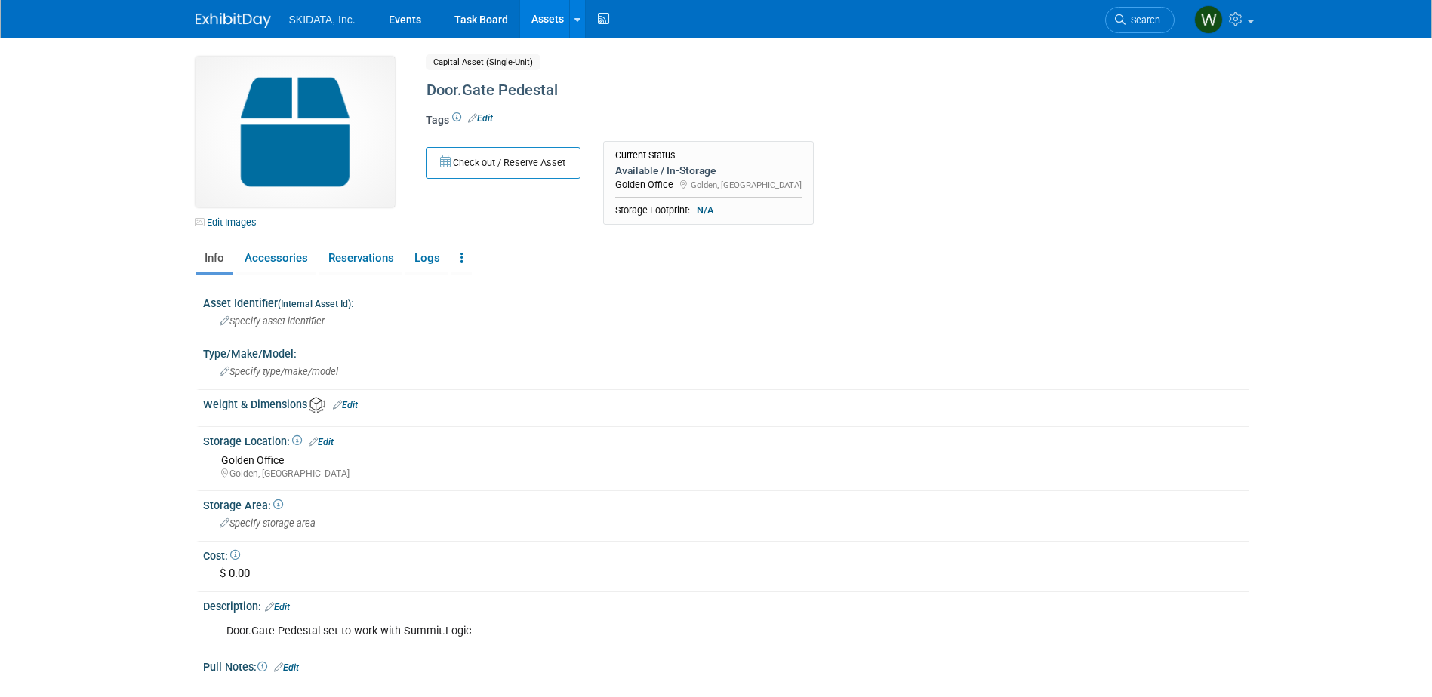
click at [491, 117] on link "Edit" at bounding box center [480, 118] width 25 height 11
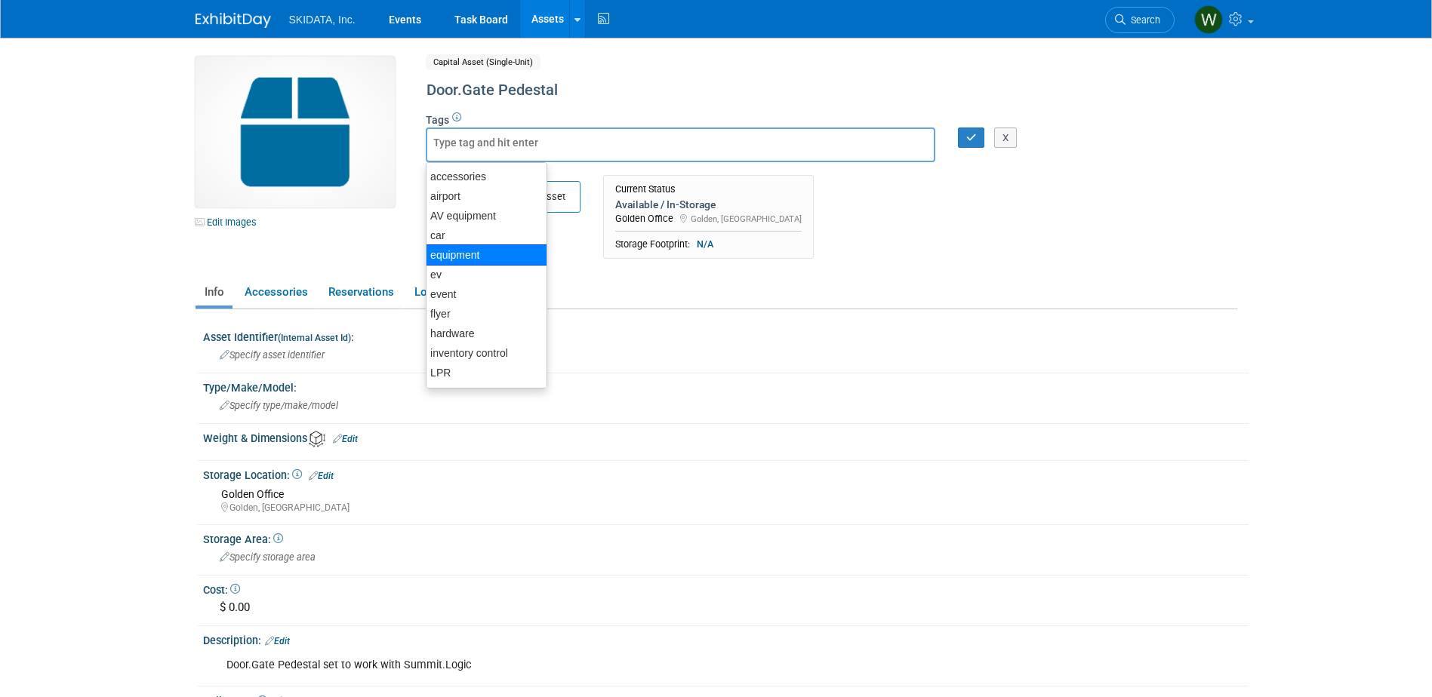
click at [451, 248] on div "equipment" at bounding box center [487, 255] width 122 height 21
type input "equipment"
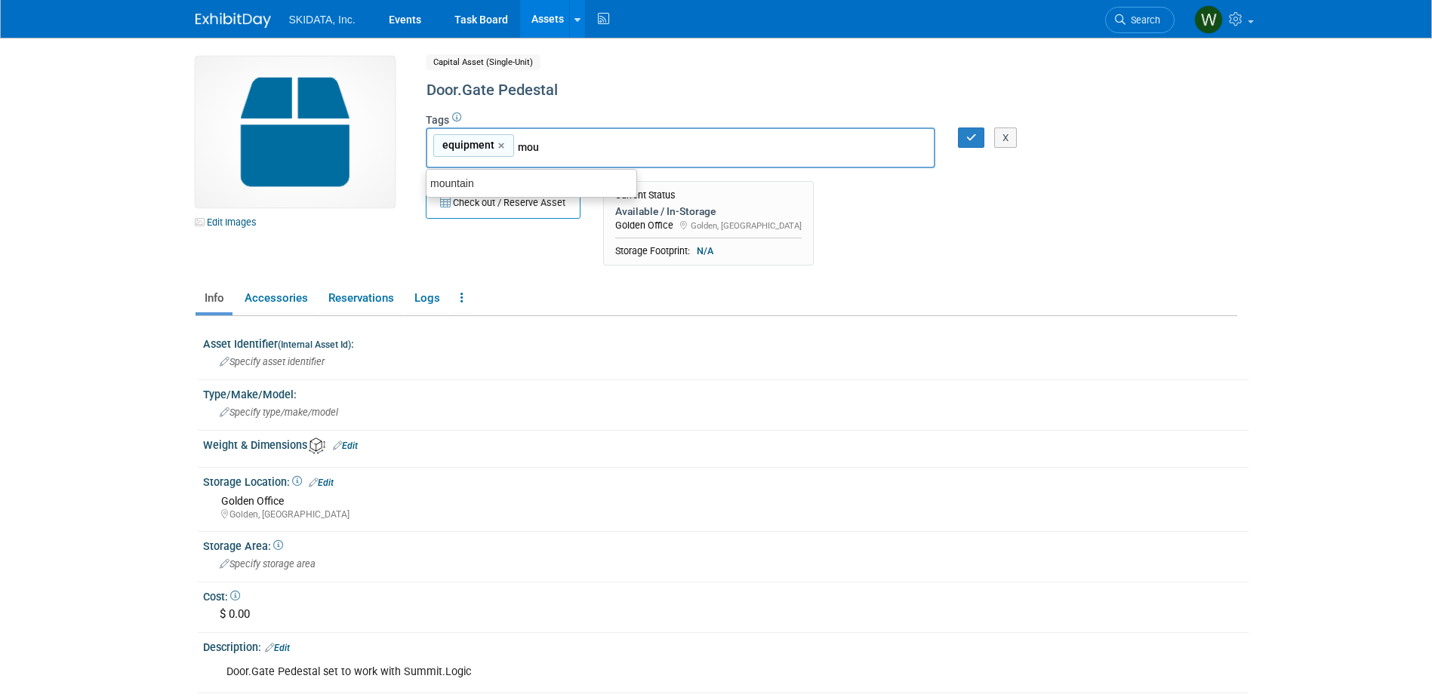
type input "moun"
click at [462, 184] on div "mountain" at bounding box center [531, 183] width 211 height 21
type input "equipment, mountain"
click at [974, 135] on icon "button" at bounding box center [971, 138] width 11 height 10
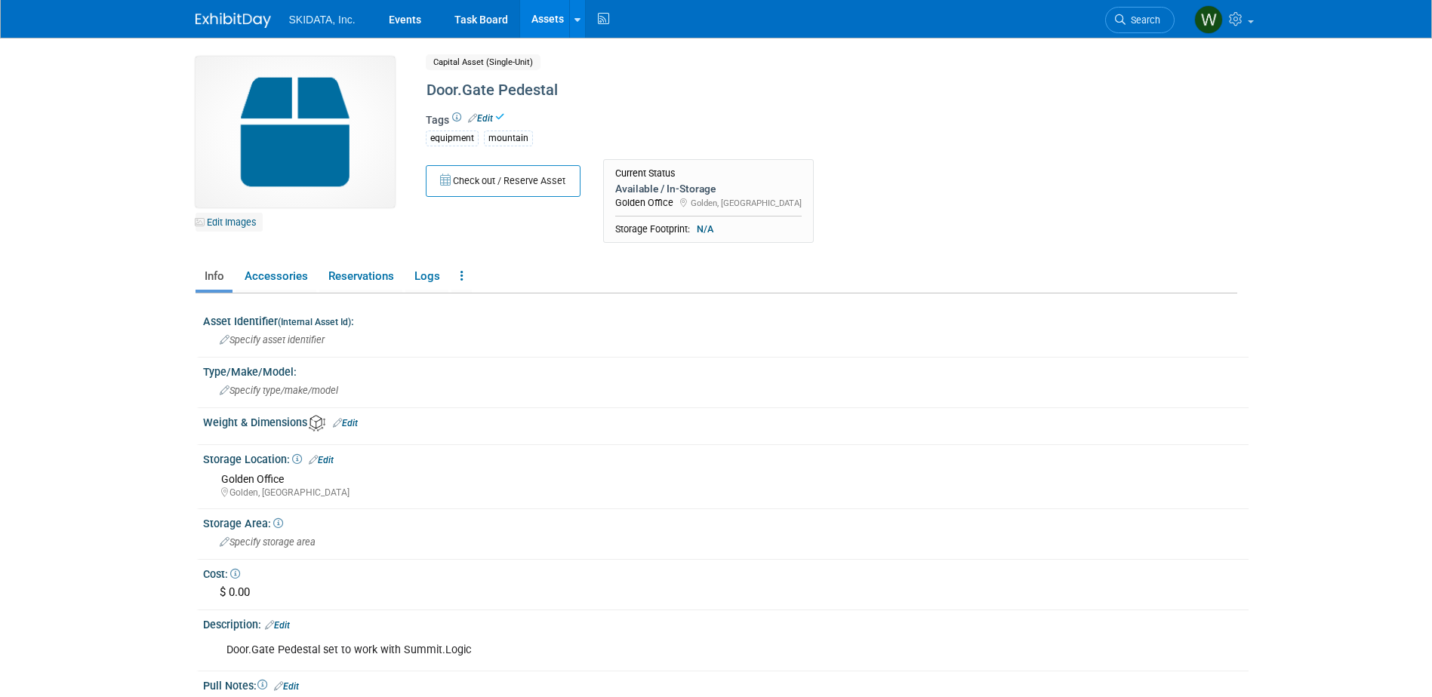
click at [234, 221] on link "Edit Images" at bounding box center [228, 222] width 67 height 19
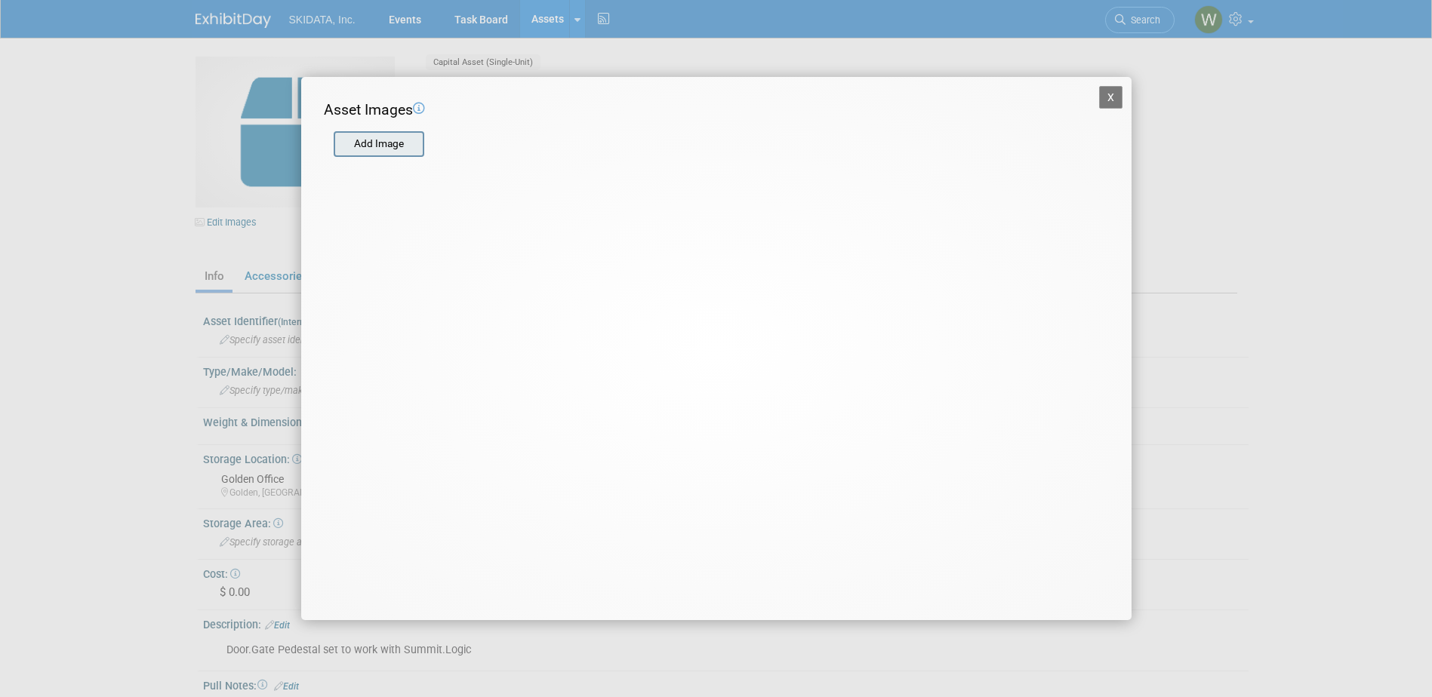
click at [385, 144] on input "file" at bounding box center [333, 144] width 180 height 23
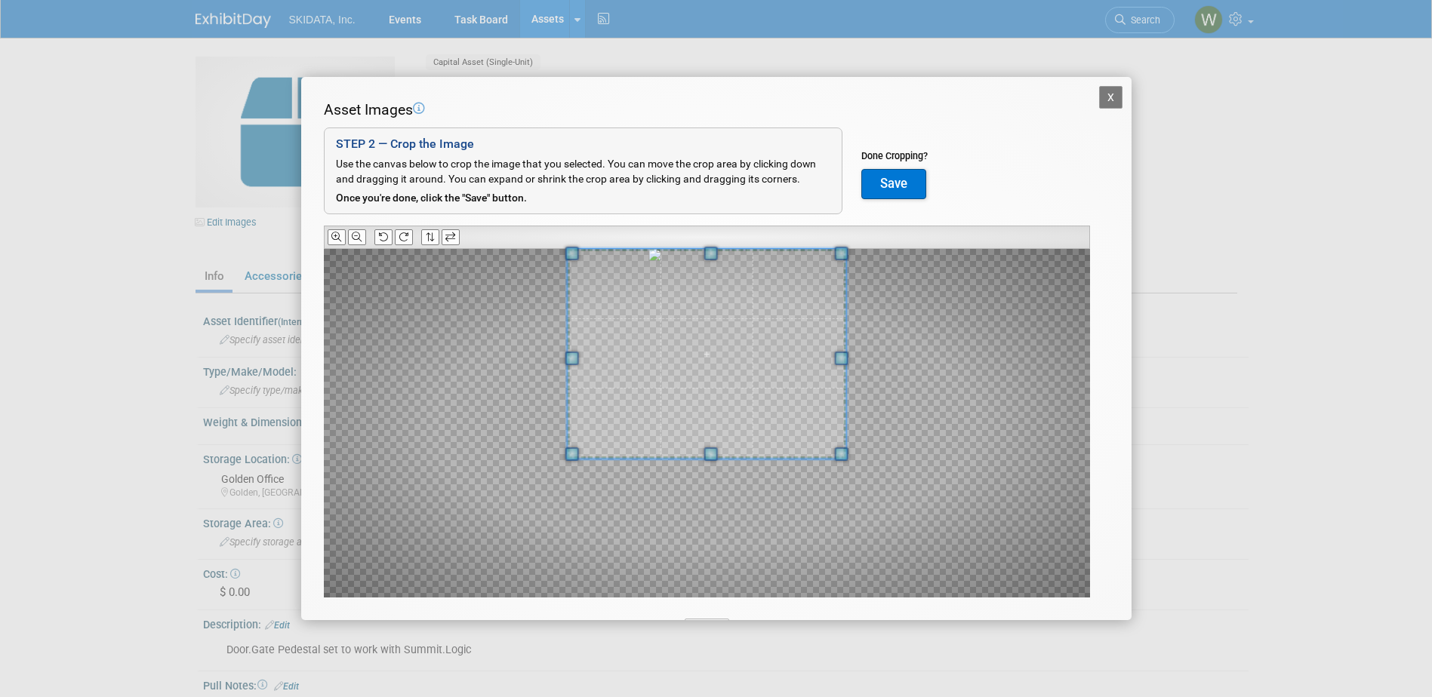
click at [700, 235] on div "Asset Images Add Image STEP 2 — Crop the Image Use the canvas below to crop the…" at bounding box center [716, 373] width 785 height 546
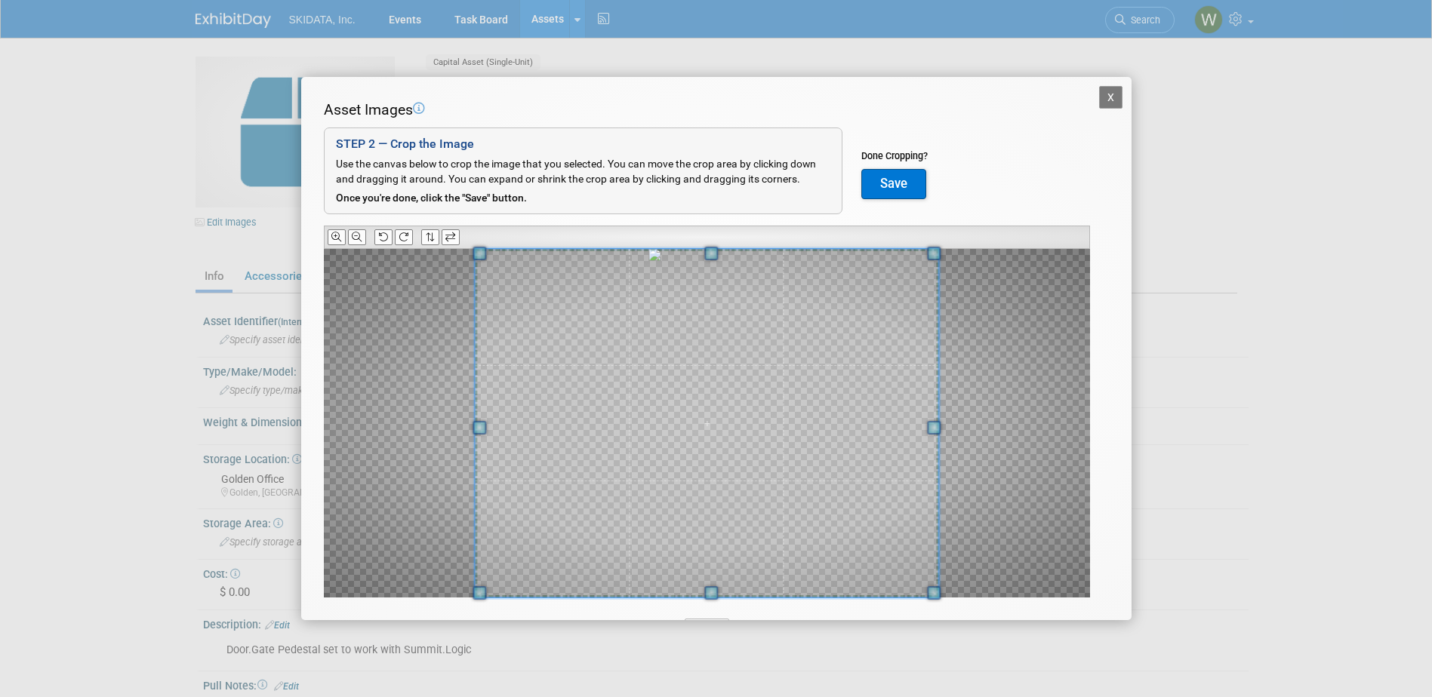
click at [711, 610] on div "Asset Images Add Image STEP 2 — Crop the Image Use the canvas below to crop the…" at bounding box center [716, 373] width 785 height 546
click at [895, 180] on button "Save" at bounding box center [893, 184] width 65 height 30
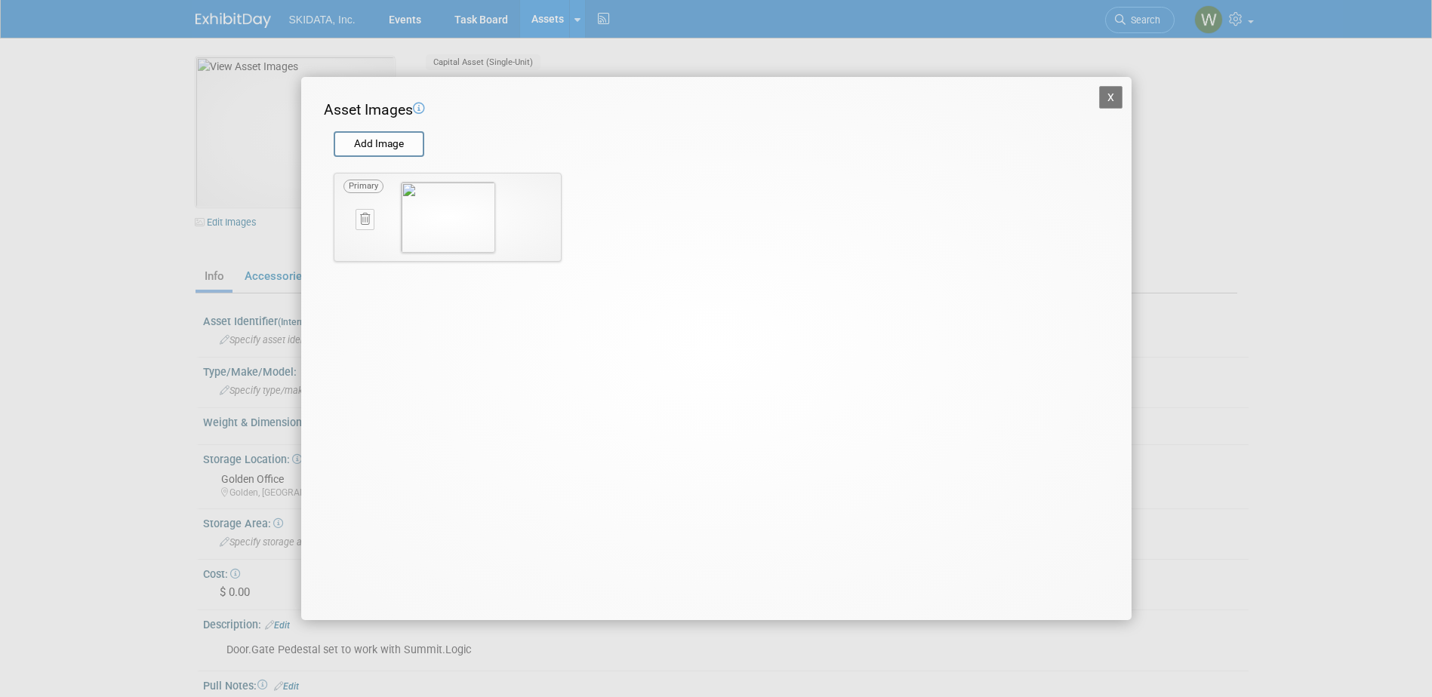
click at [1106, 97] on button "X" at bounding box center [1111, 97] width 24 height 23
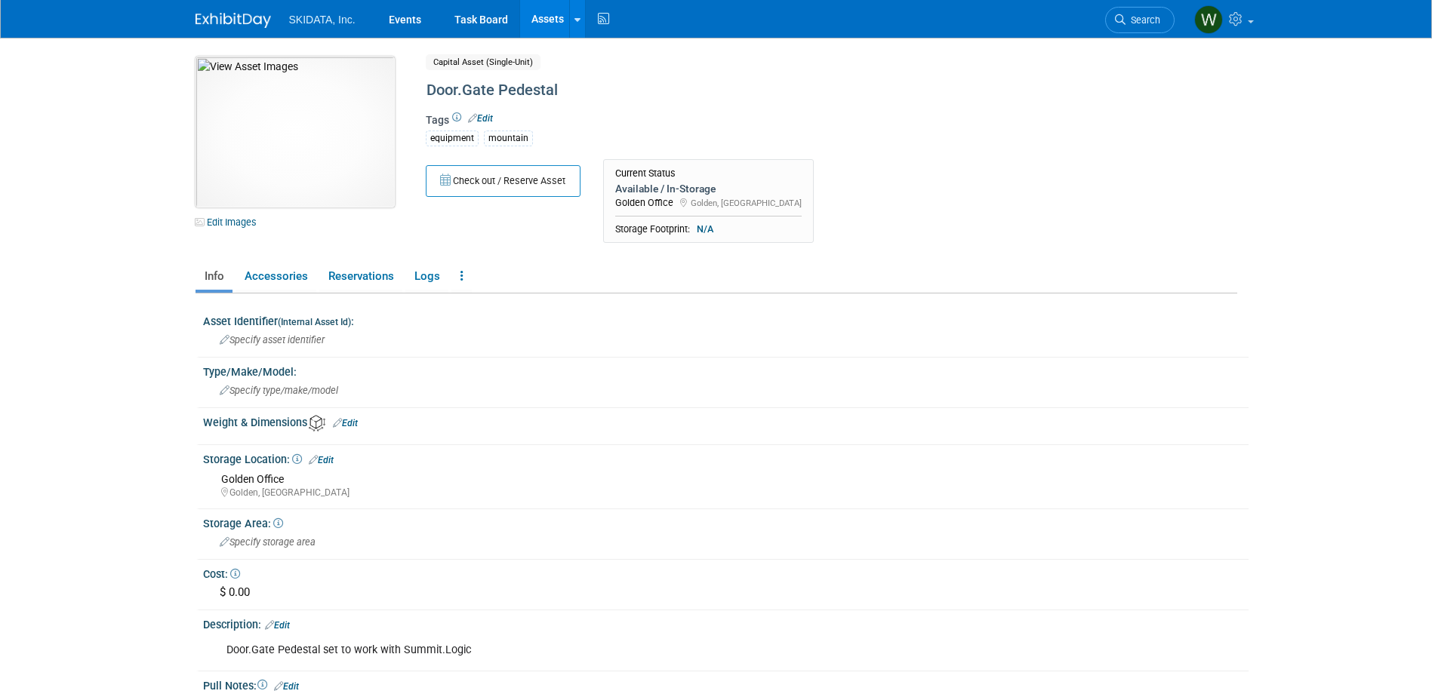
click at [303, 142] on img at bounding box center [294, 132] width 199 height 151
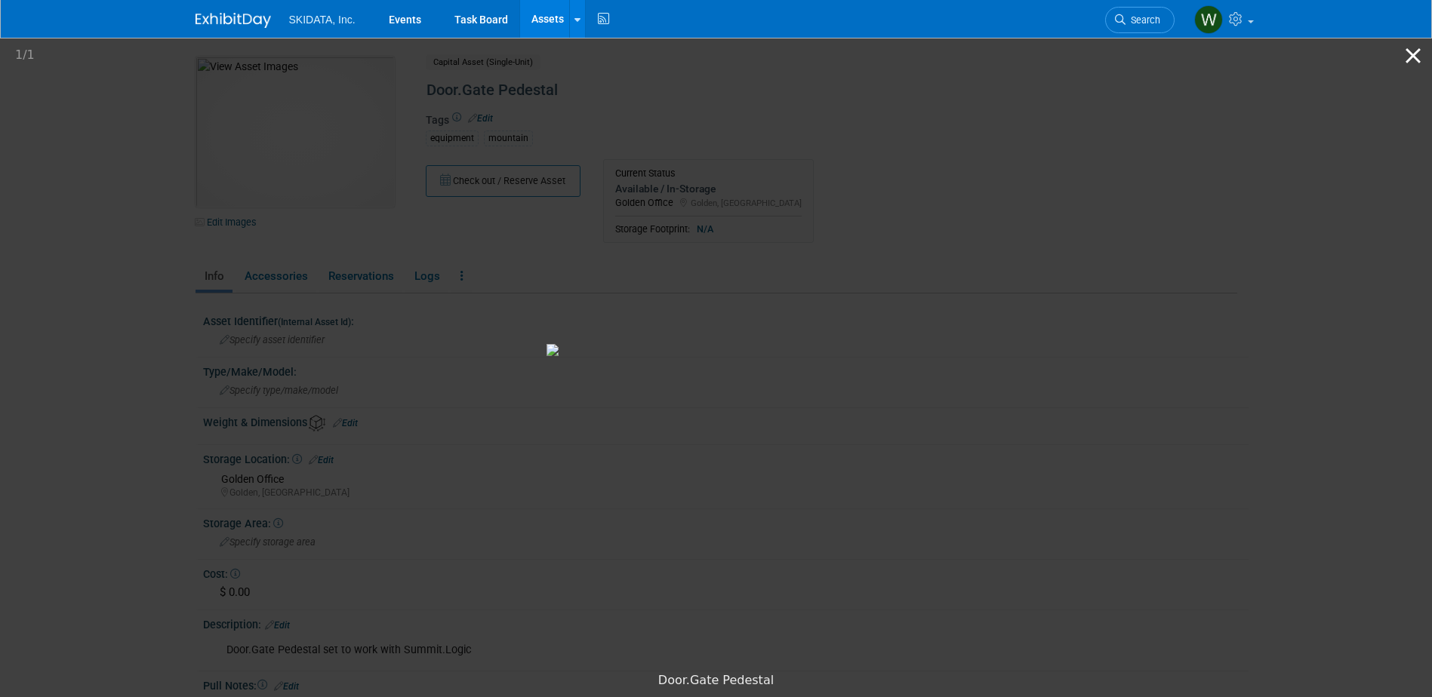
click at [1404, 57] on button "Close gallery" at bounding box center [1413, 55] width 38 height 35
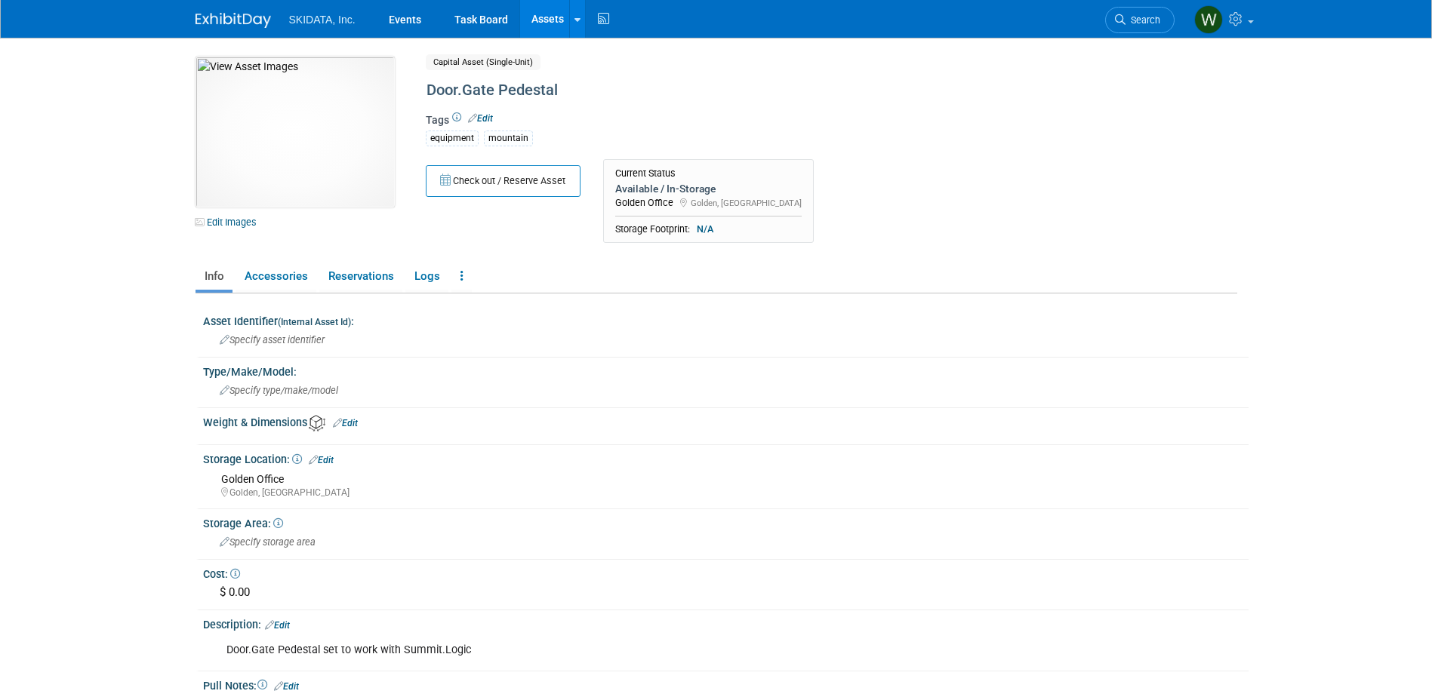
click at [352, 424] on link "Edit" at bounding box center [345, 423] width 25 height 11
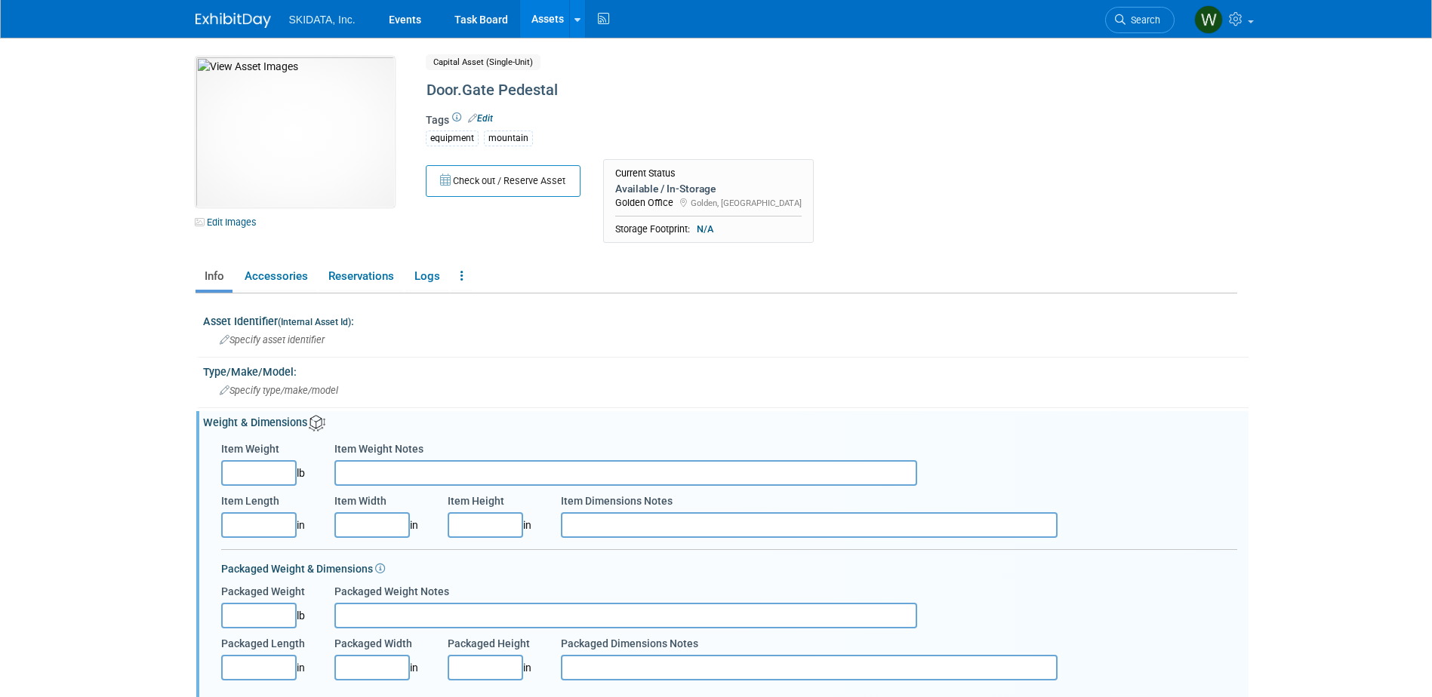
click at [267, 473] on input "Item Weight" at bounding box center [258, 473] width 75 height 26
type input "73.00"
type input "17.00"
type input "14.00"
type input "49.00"
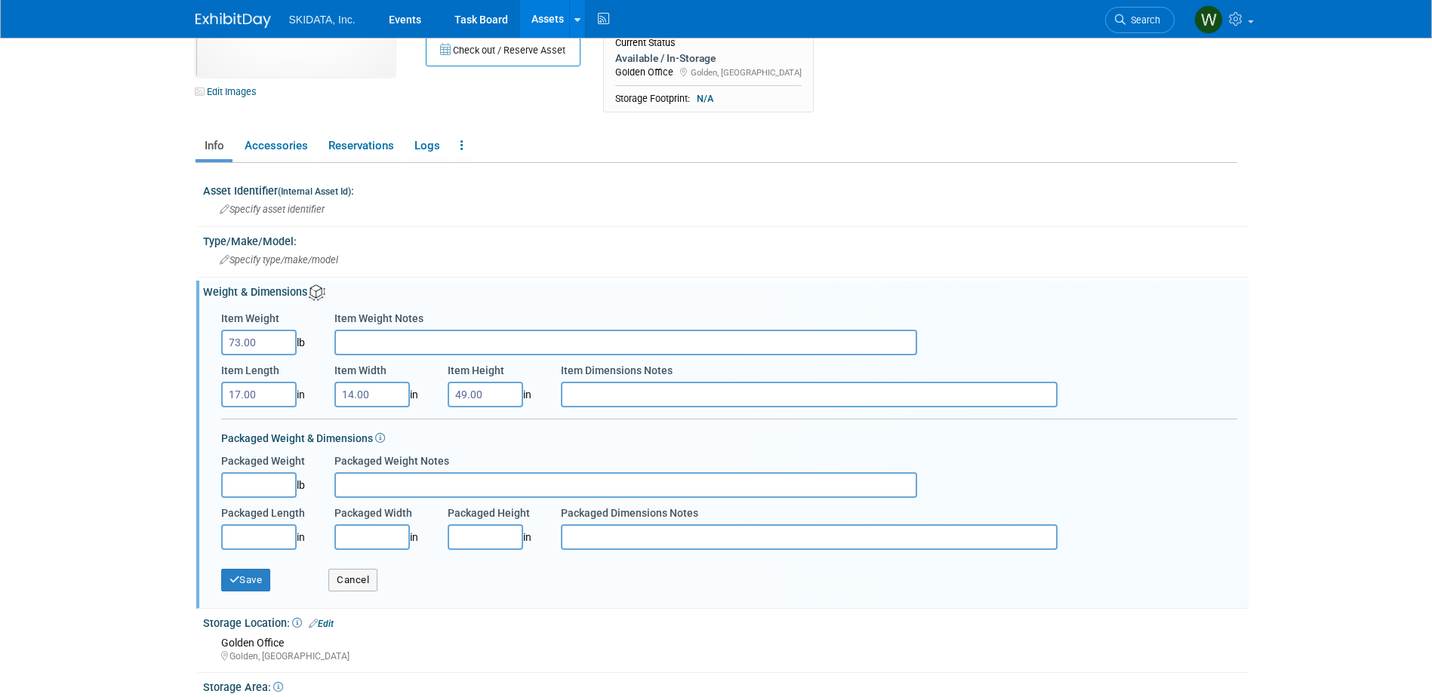
scroll to position [151, 0]
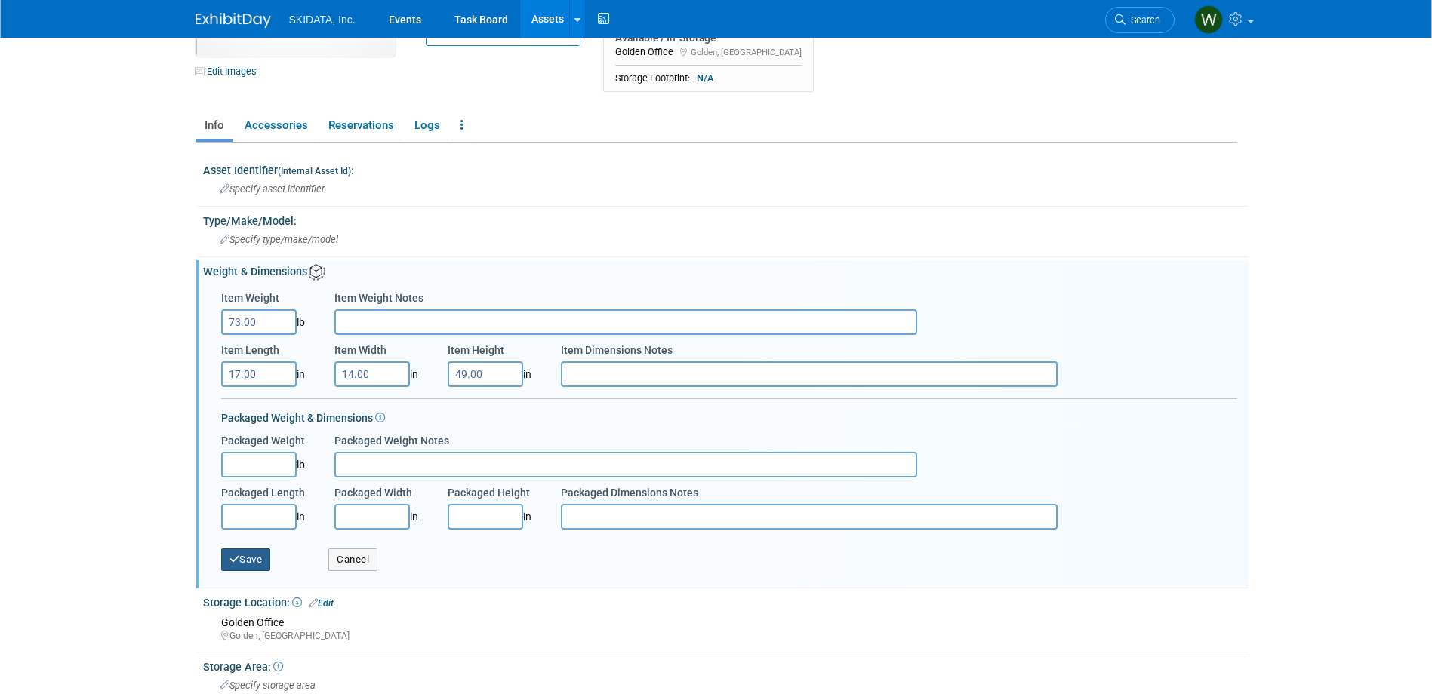
click at [240, 565] on button "Save" at bounding box center [246, 560] width 50 height 23
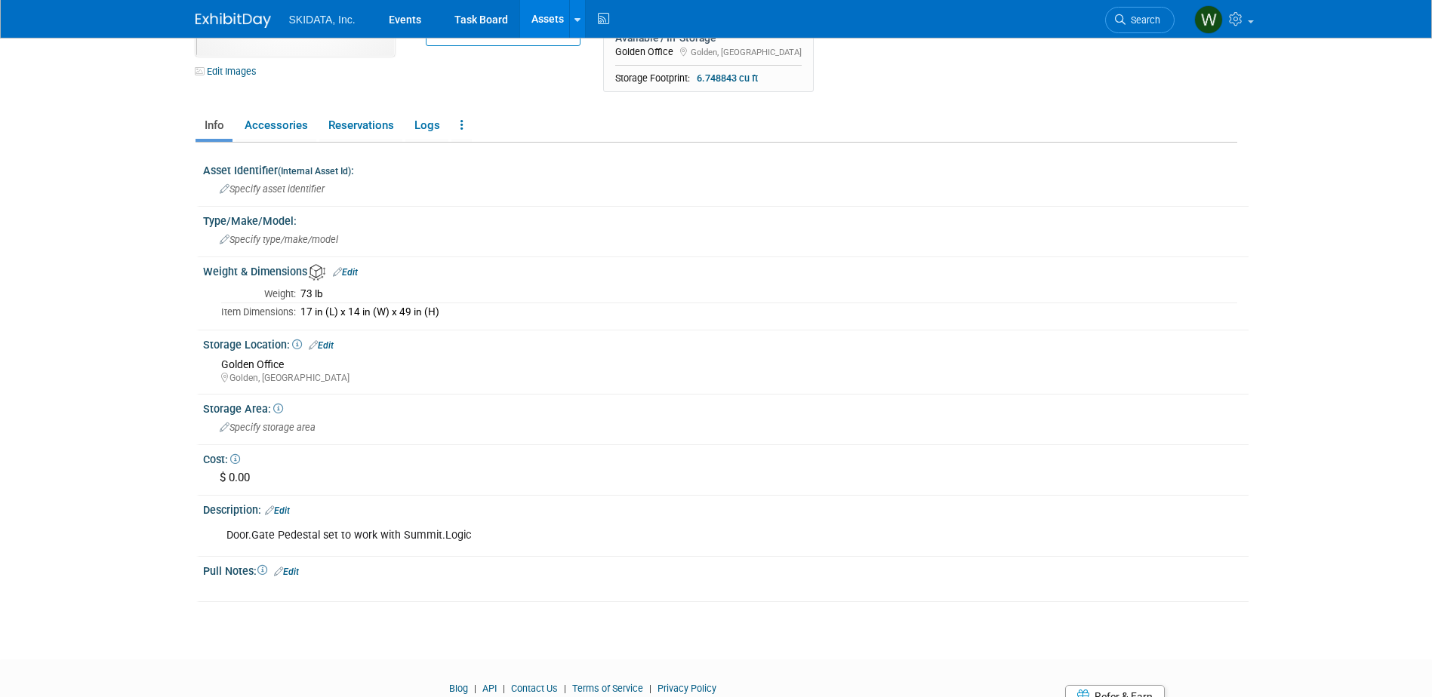
click at [288, 507] on link "Edit" at bounding box center [277, 511] width 25 height 11
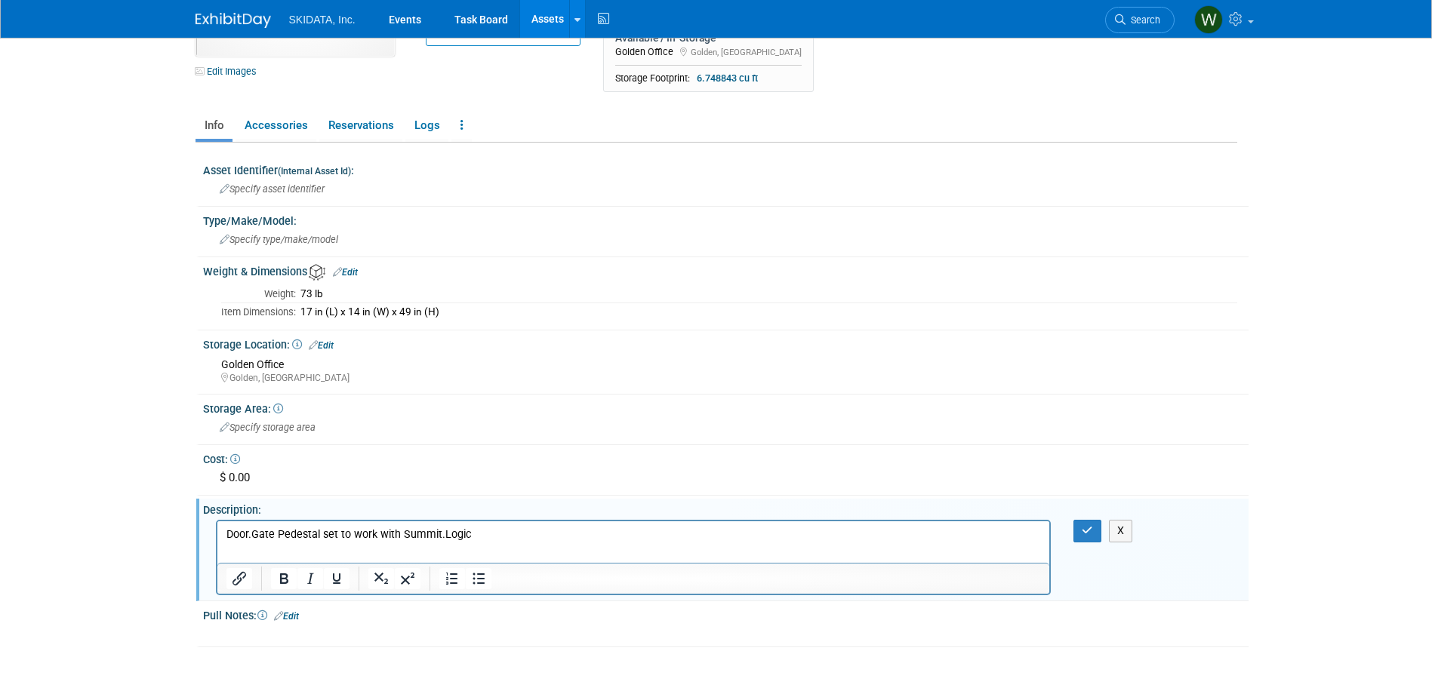
scroll to position [0, 0]
click at [499, 531] on p "Door.Gate Pedestal set to work with Summit.Logic" at bounding box center [633, 535] width 815 height 15
click at [1090, 528] on icon "button" at bounding box center [1086, 530] width 11 height 11
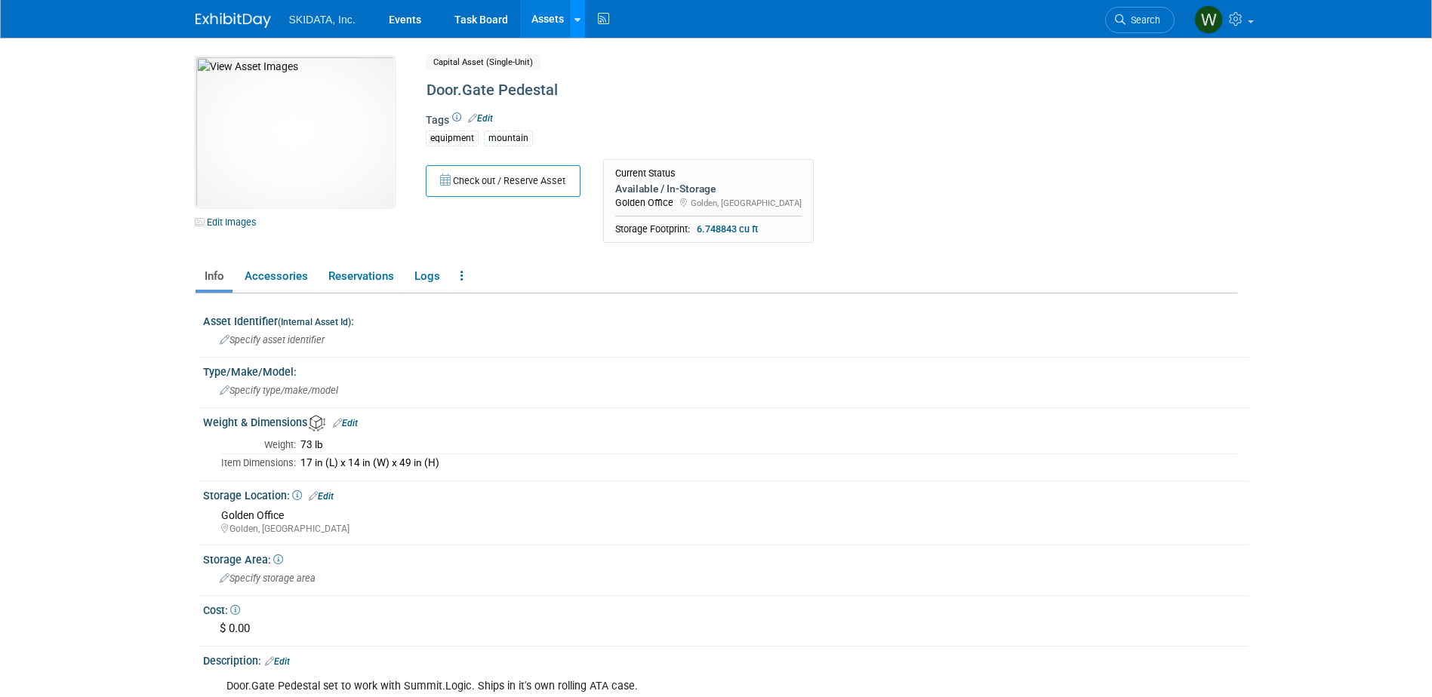
click at [574, 20] on icon at bounding box center [577, 20] width 6 height 10
click at [611, 52] on link "New Asset" at bounding box center [637, 54] width 134 height 21
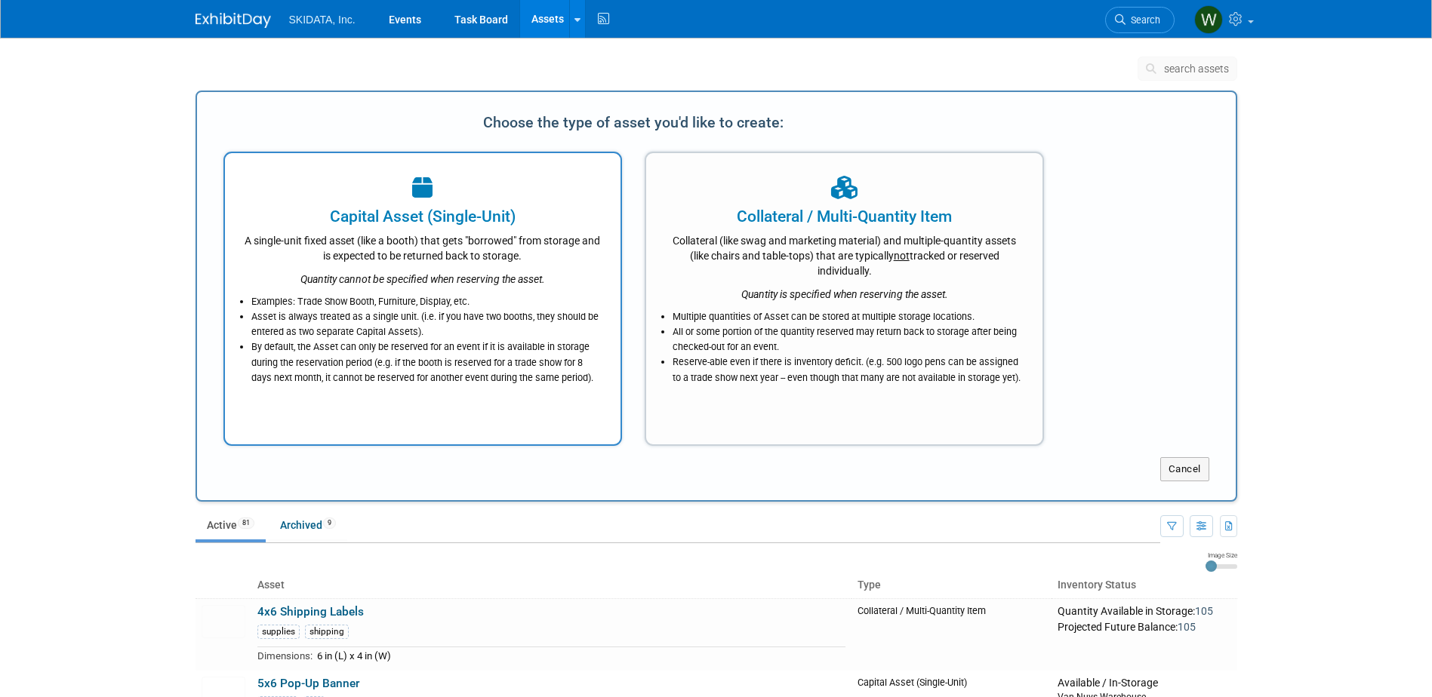
click at [448, 273] on icon "Quantity cannot be specified when reserving the asset." at bounding box center [422, 279] width 245 height 12
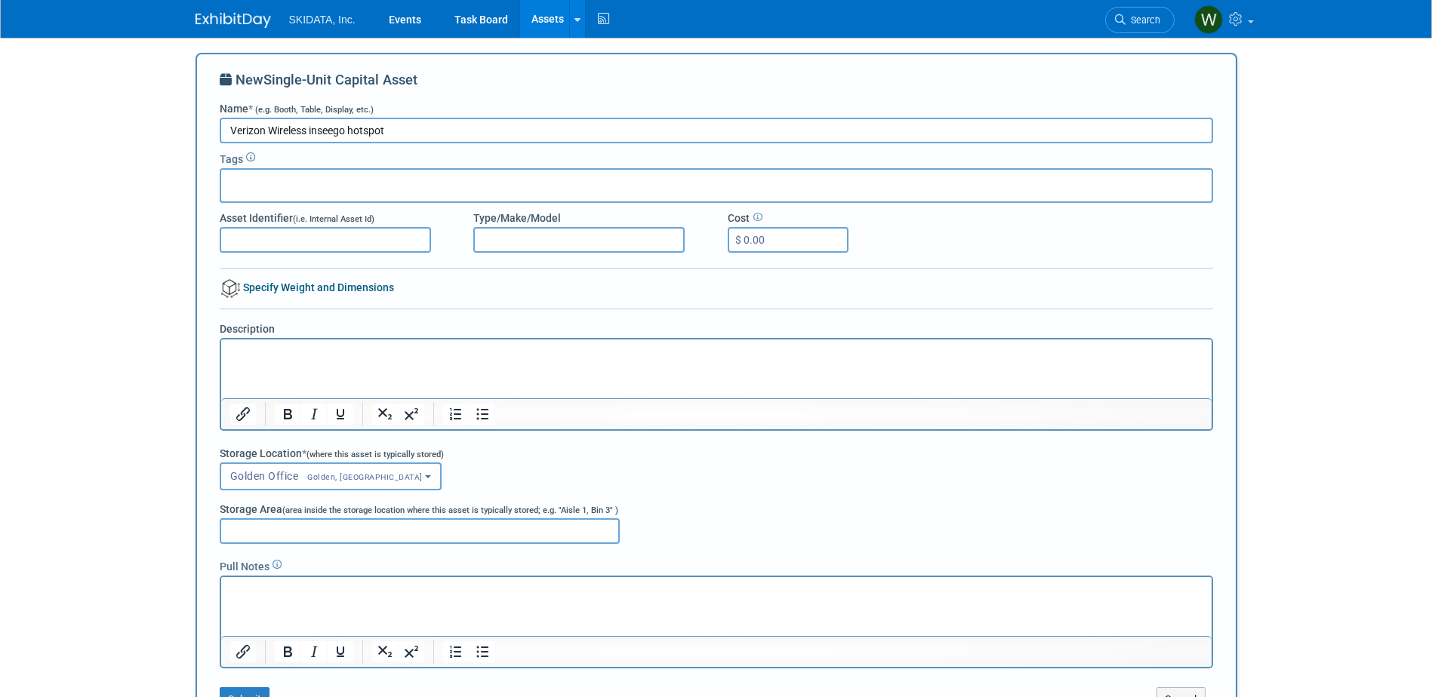
type input "Verizon Wireless inseego hotspot"
click at [232, 353] on p "Rich Text Area. Press ALT-0 for help." at bounding box center [715, 353] width 973 height 15
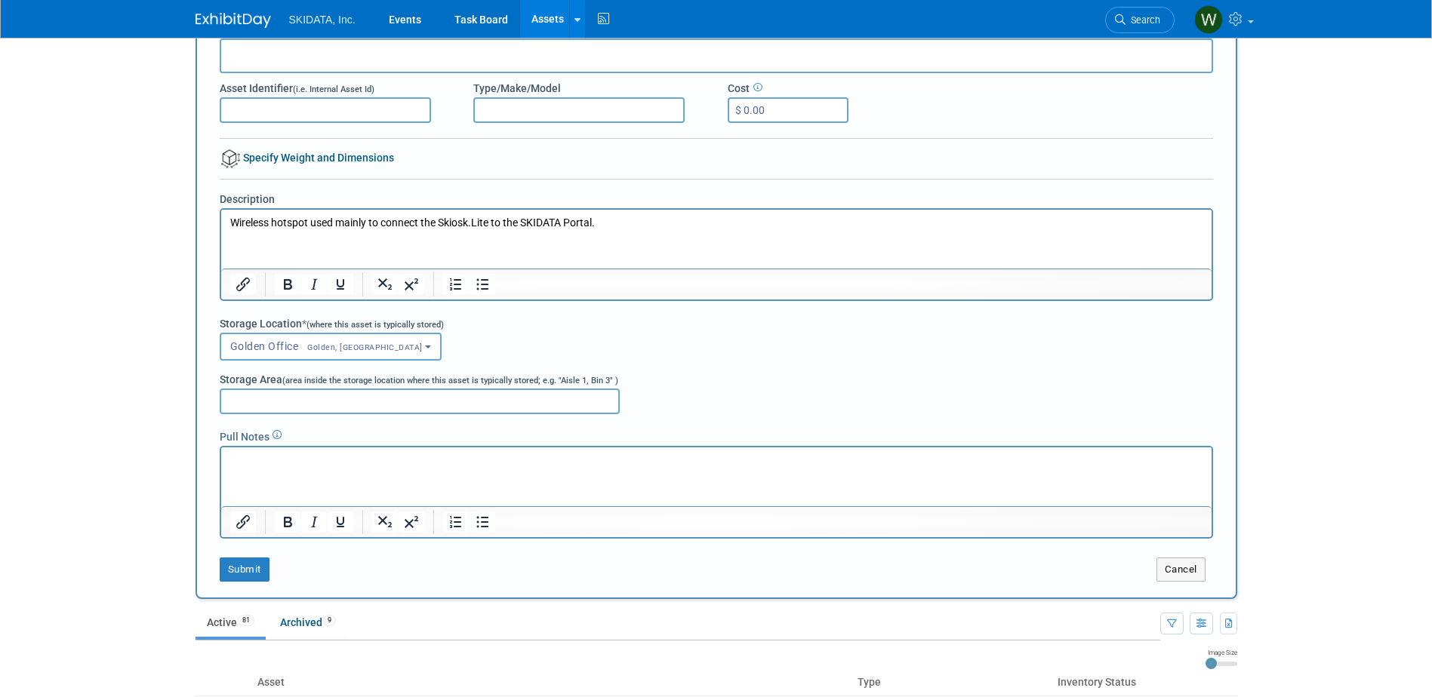
scroll to position [151, 0]
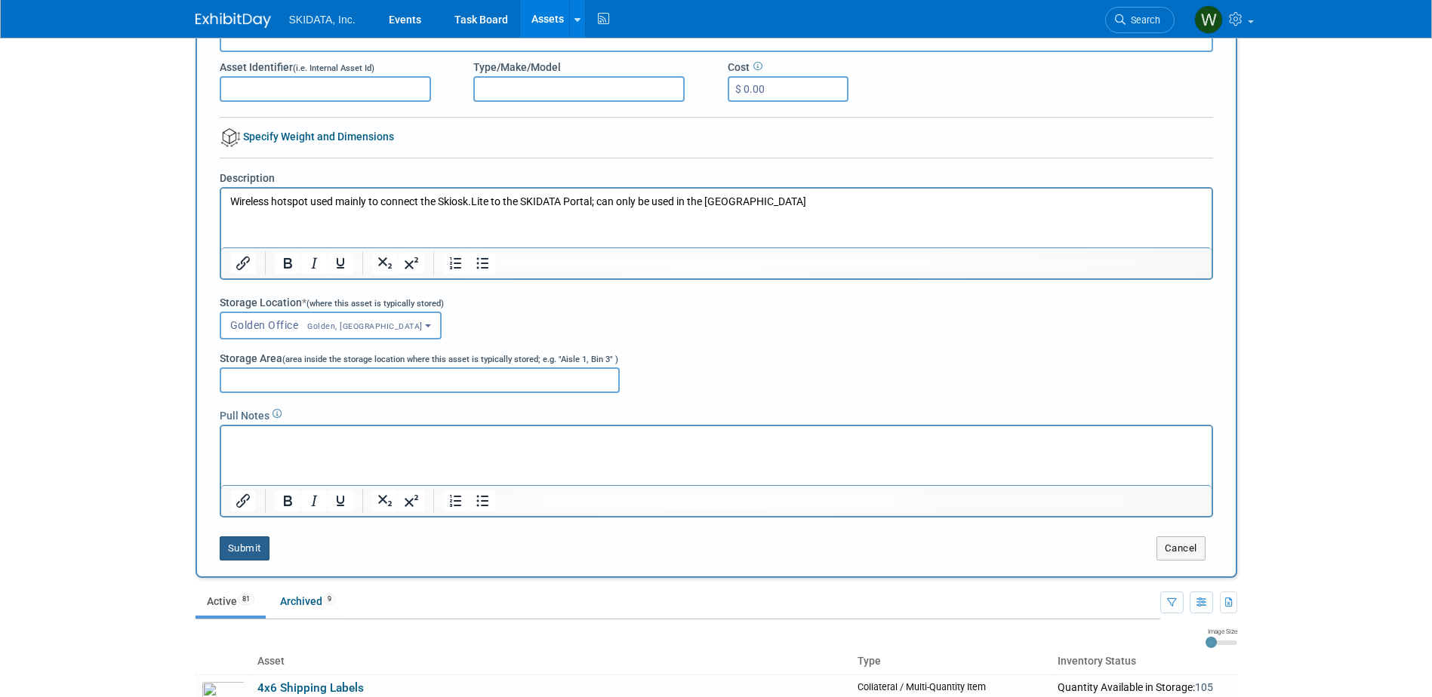
click at [238, 544] on button "Submit" at bounding box center [245, 549] width 50 height 24
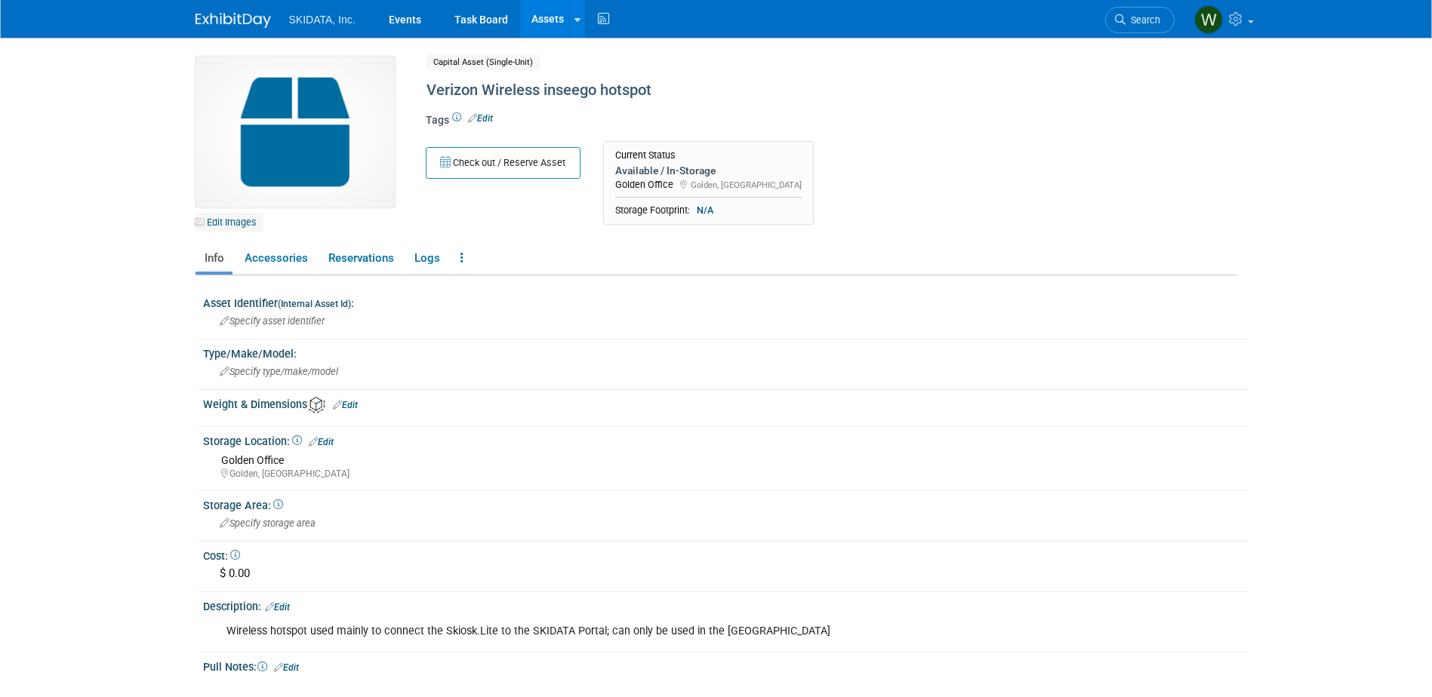
click at [232, 217] on link "Edit Images" at bounding box center [228, 222] width 67 height 19
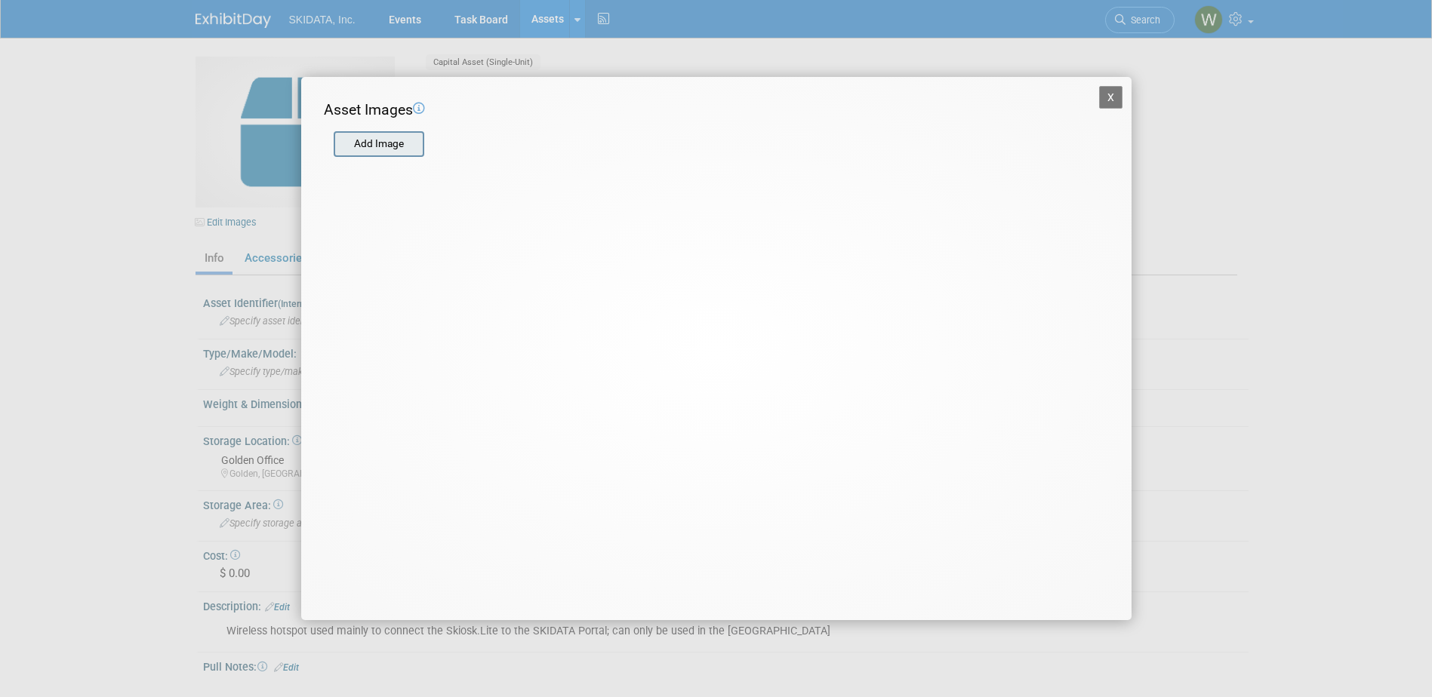
click at [365, 148] on input "file" at bounding box center [333, 144] width 180 height 23
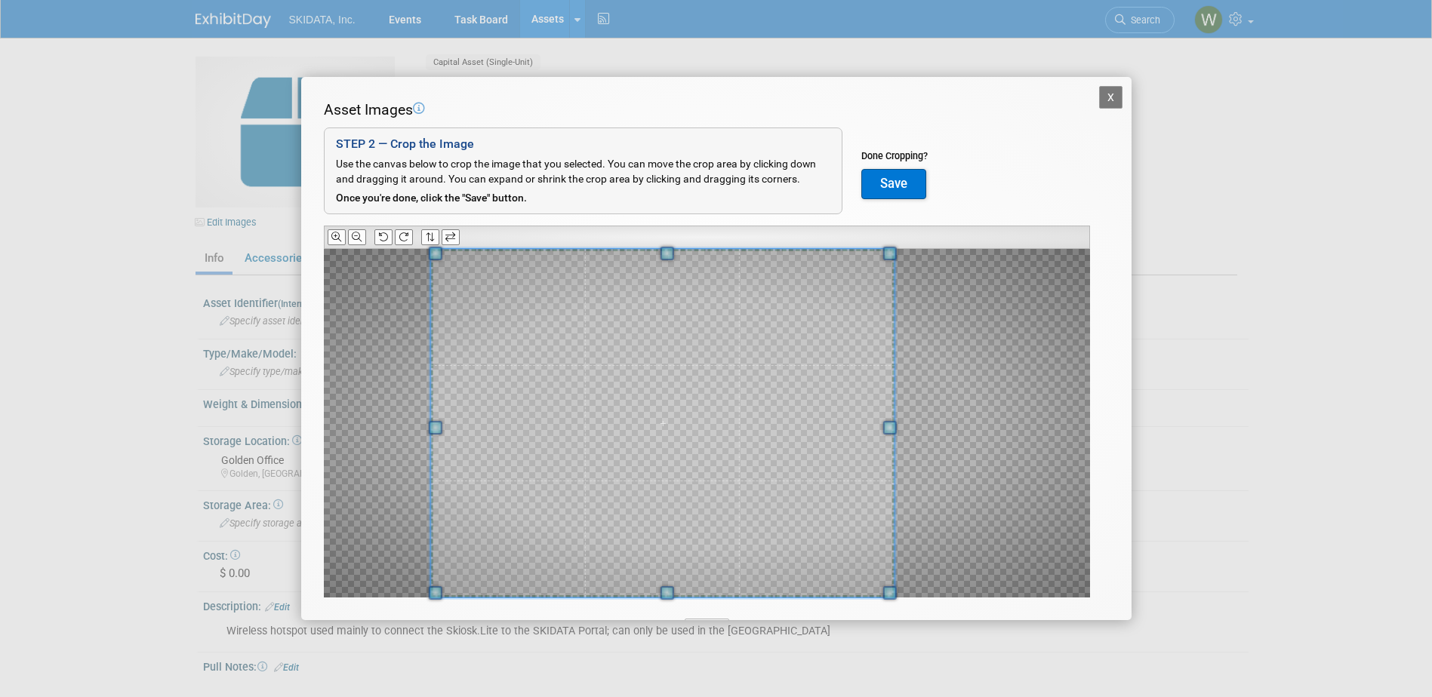
click at [388, 417] on div at bounding box center [707, 423] width 766 height 349
click at [922, 428] on div at bounding box center [707, 423] width 766 height 349
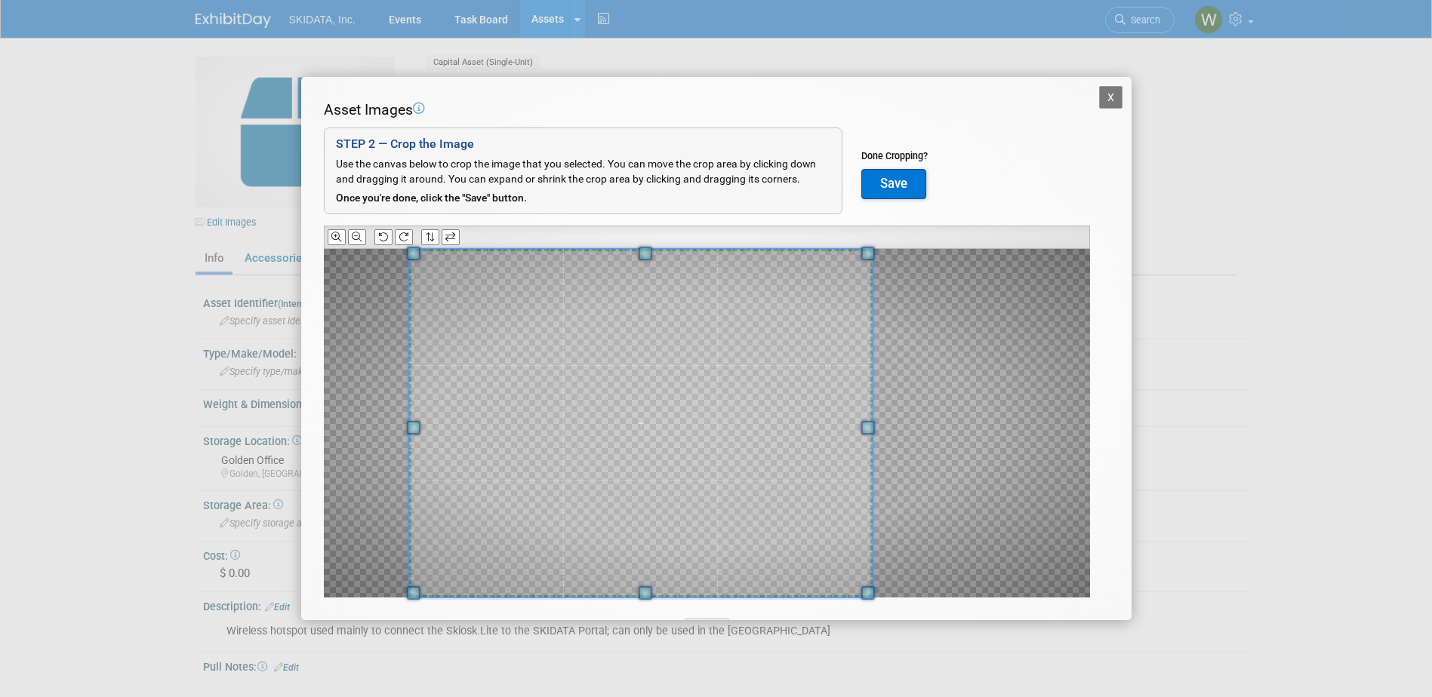
click at [700, 411] on span at bounding box center [639, 423] width 463 height 349
click at [893, 183] on button "Save" at bounding box center [893, 184] width 65 height 30
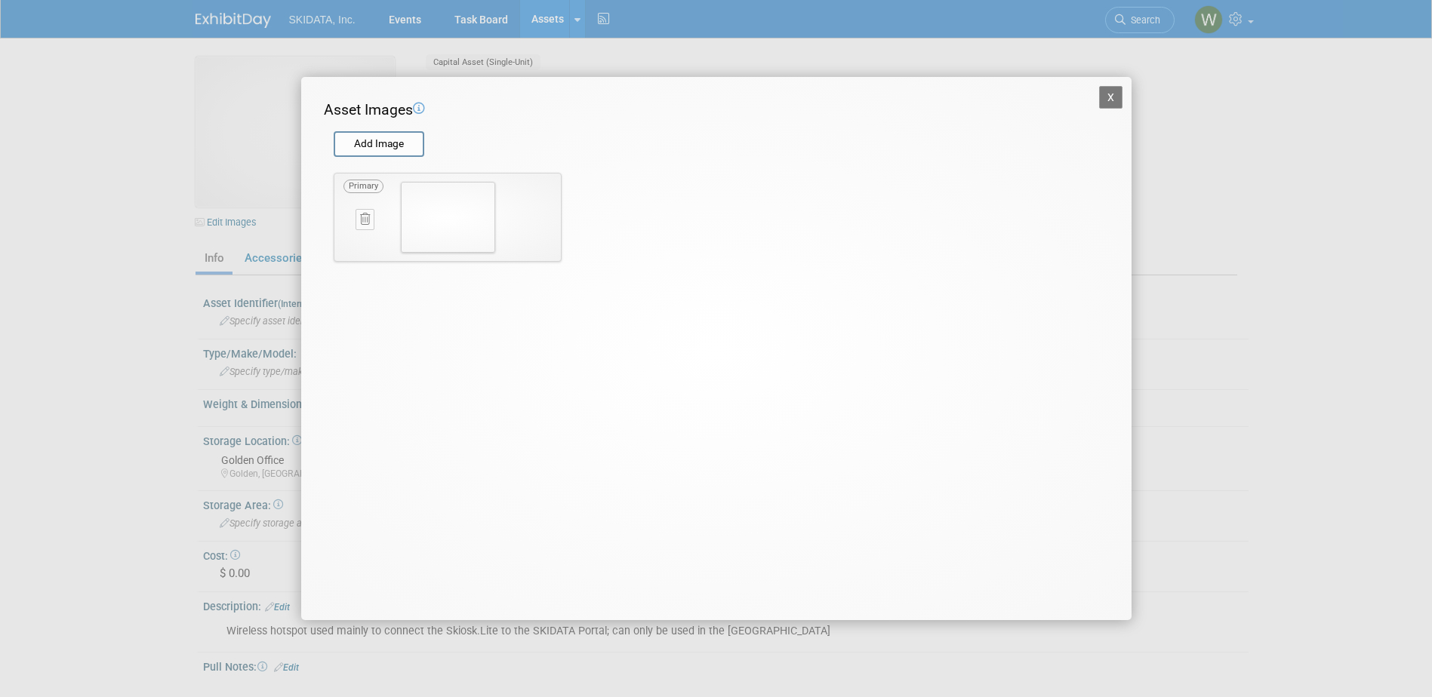
click at [1106, 89] on button "X" at bounding box center [1111, 97] width 24 height 23
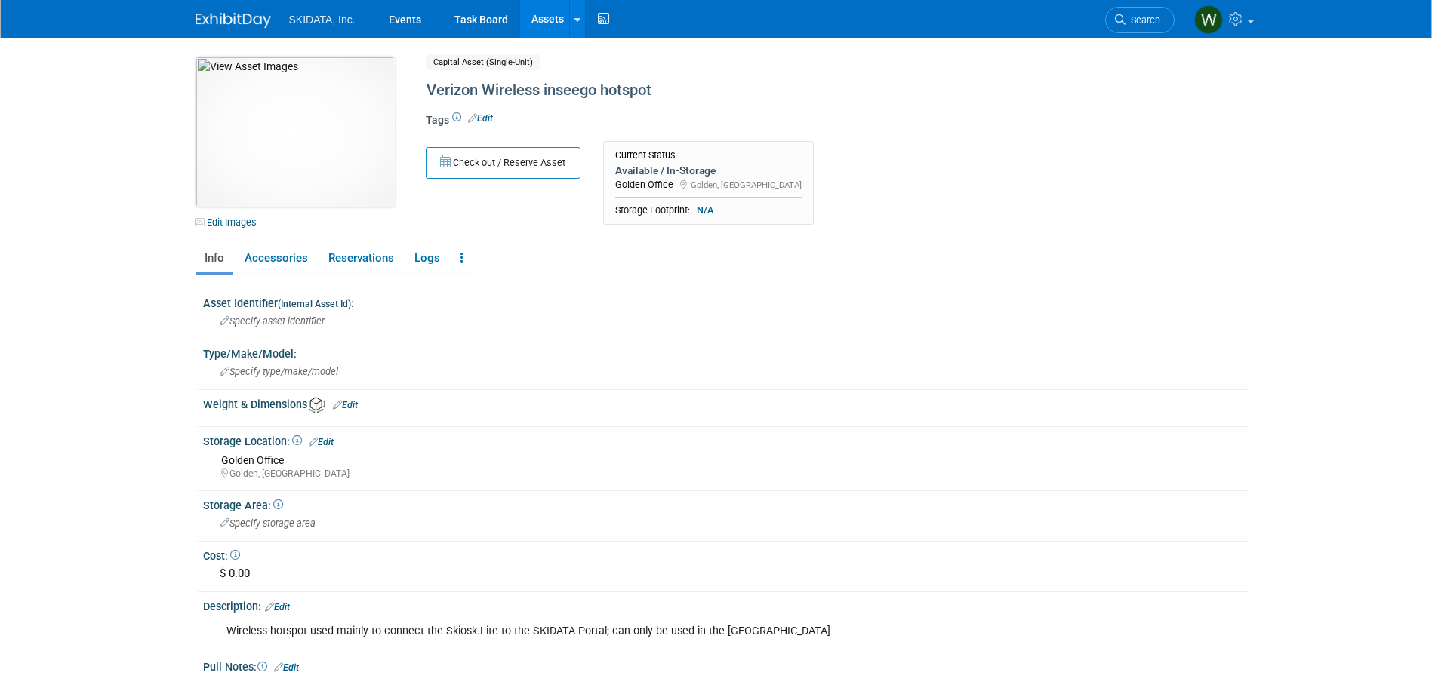
click at [353, 408] on link "Edit" at bounding box center [345, 405] width 25 height 11
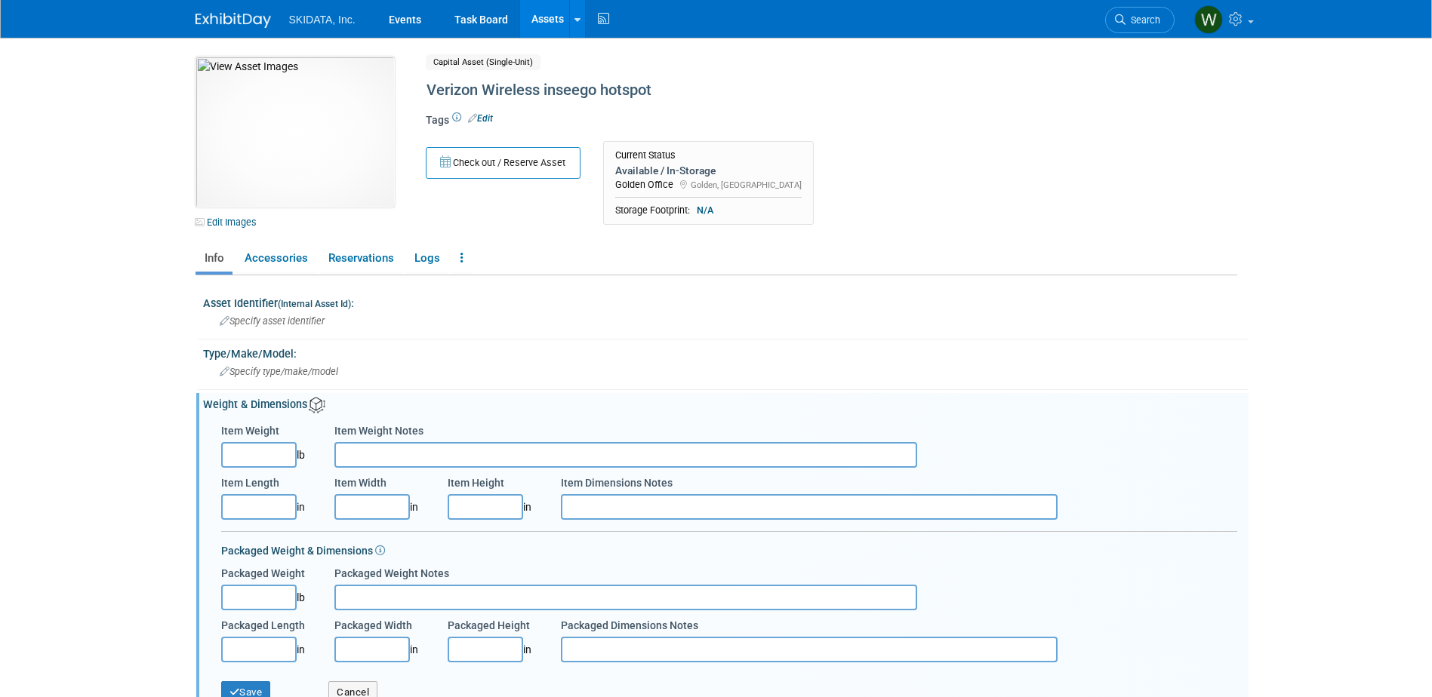
click at [268, 454] on input "Item Weight" at bounding box center [258, 455] width 75 height 26
type input "1.00"
click at [254, 505] on input "Item Length" at bounding box center [258, 507] width 75 height 26
type input "7.00"
type input "4.00"
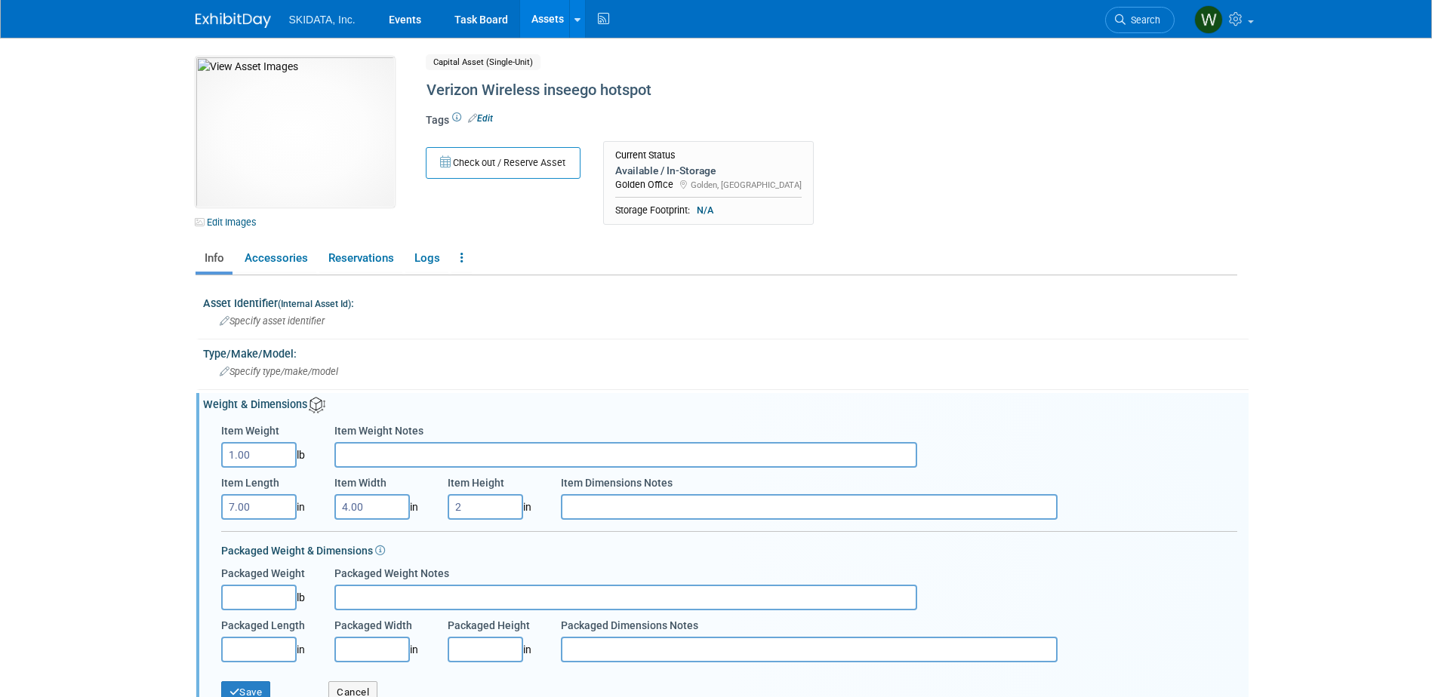
scroll to position [75, 0]
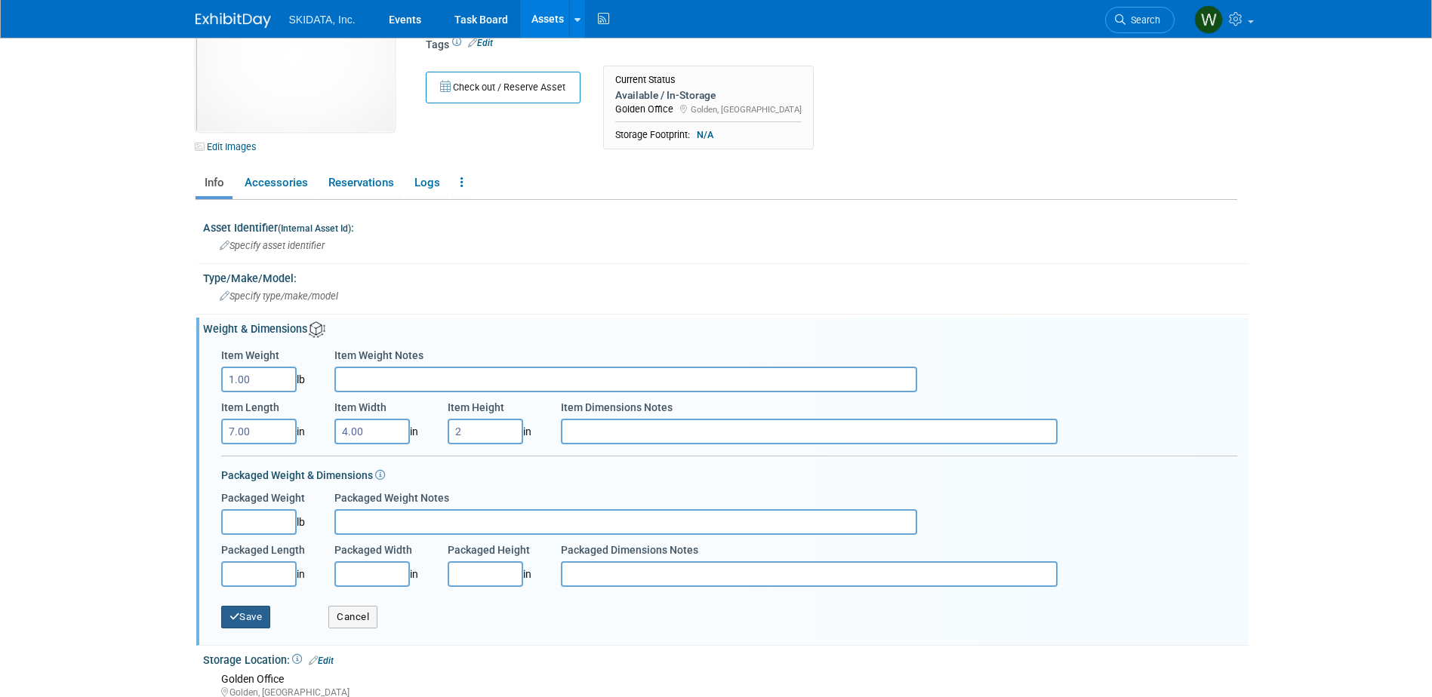
type input "2.00"
click at [247, 617] on button "Save" at bounding box center [246, 617] width 50 height 23
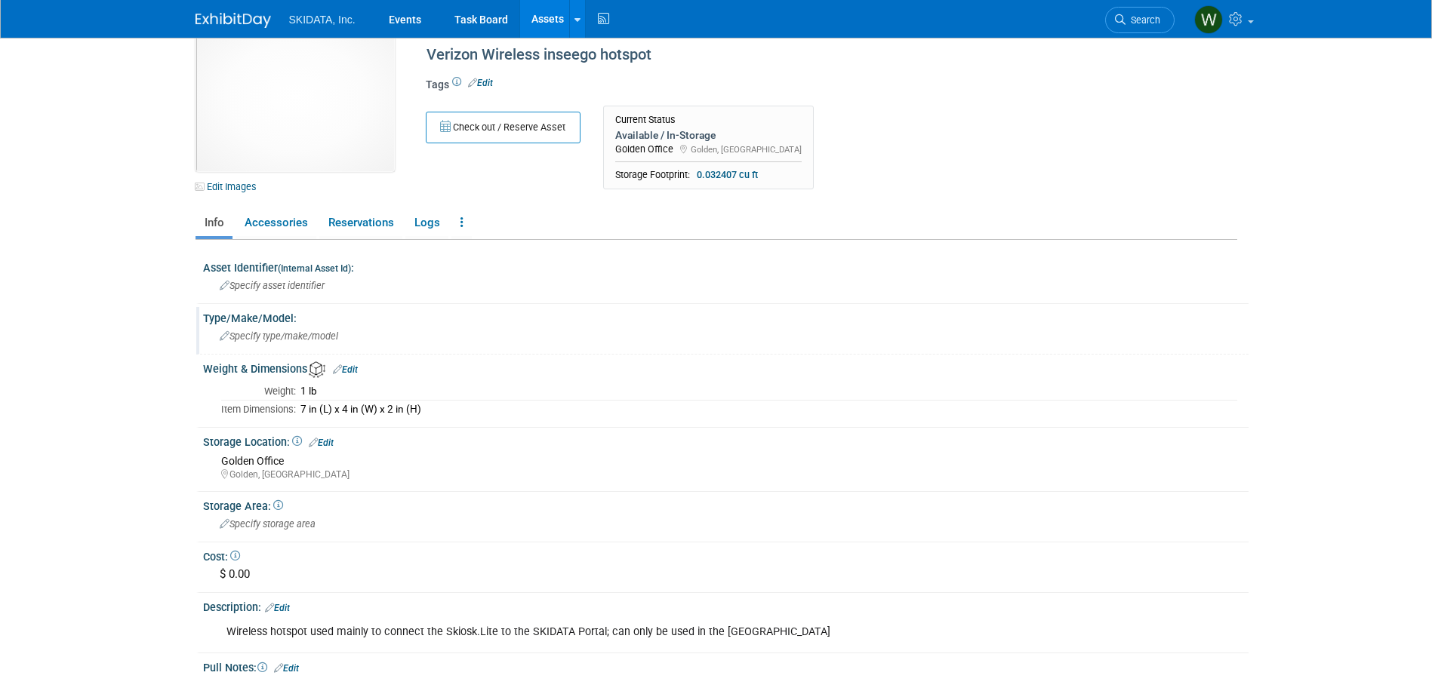
scroll to position [0, 0]
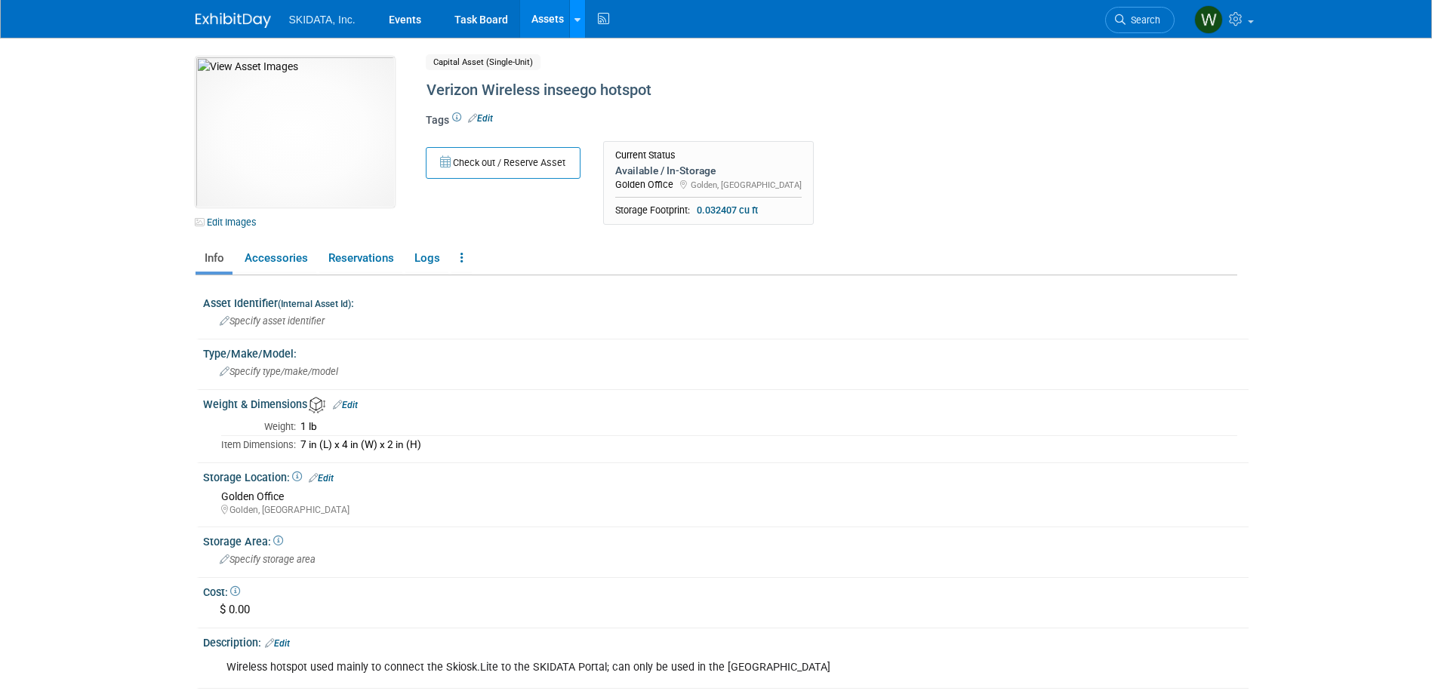
click at [575, 16] on icon at bounding box center [577, 20] width 6 height 10
click at [606, 49] on link "New Asset" at bounding box center [637, 54] width 134 height 21
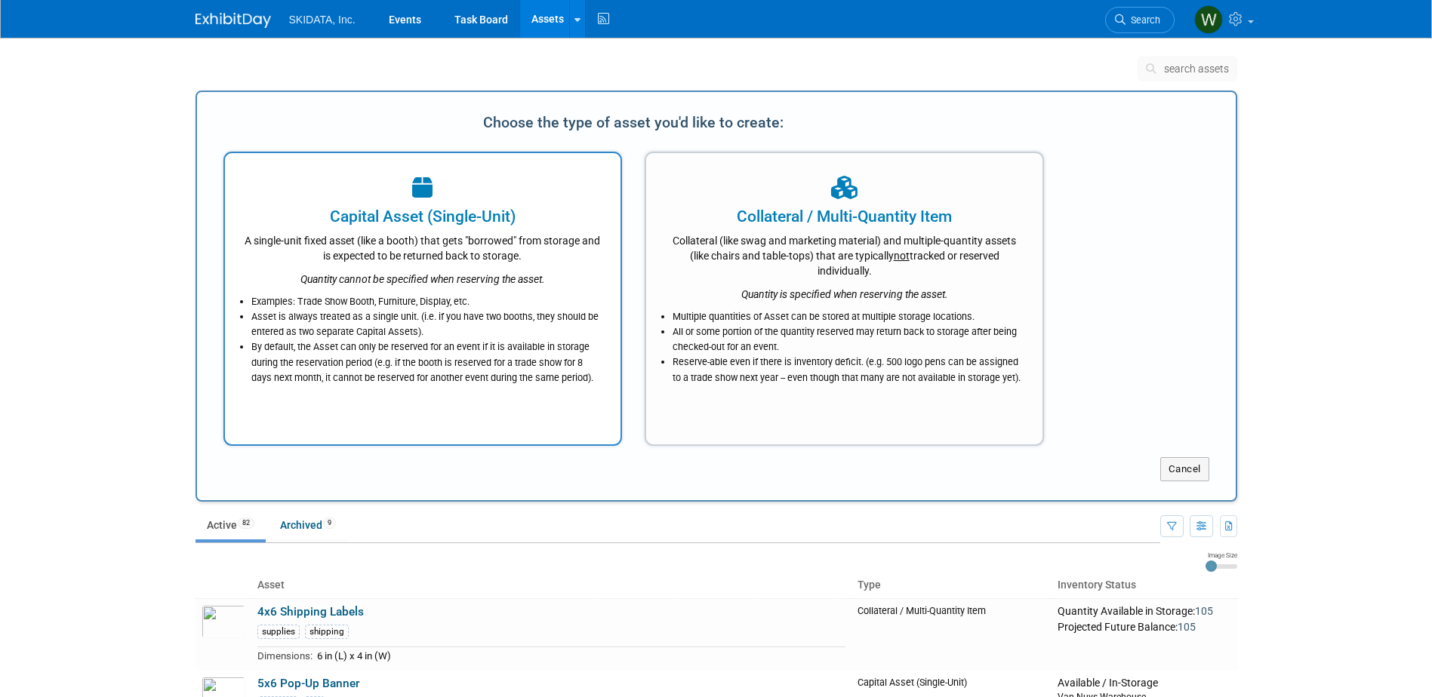
click at [386, 275] on icon "Quantity cannot be specified when reserving the asset." at bounding box center [422, 279] width 245 height 12
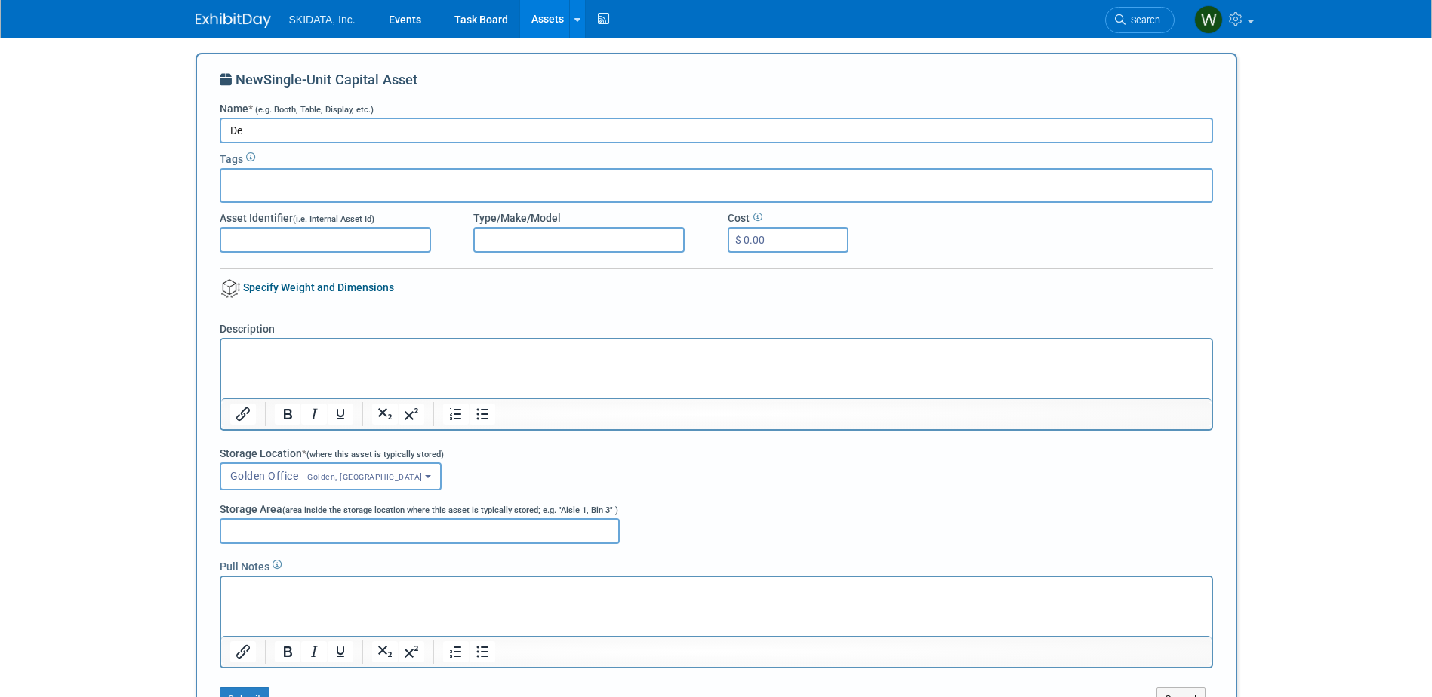
type input "D"
type input "Summit.Logic laptop"
click at [225, 353] on html at bounding box center [715, 350] width 990 height 21
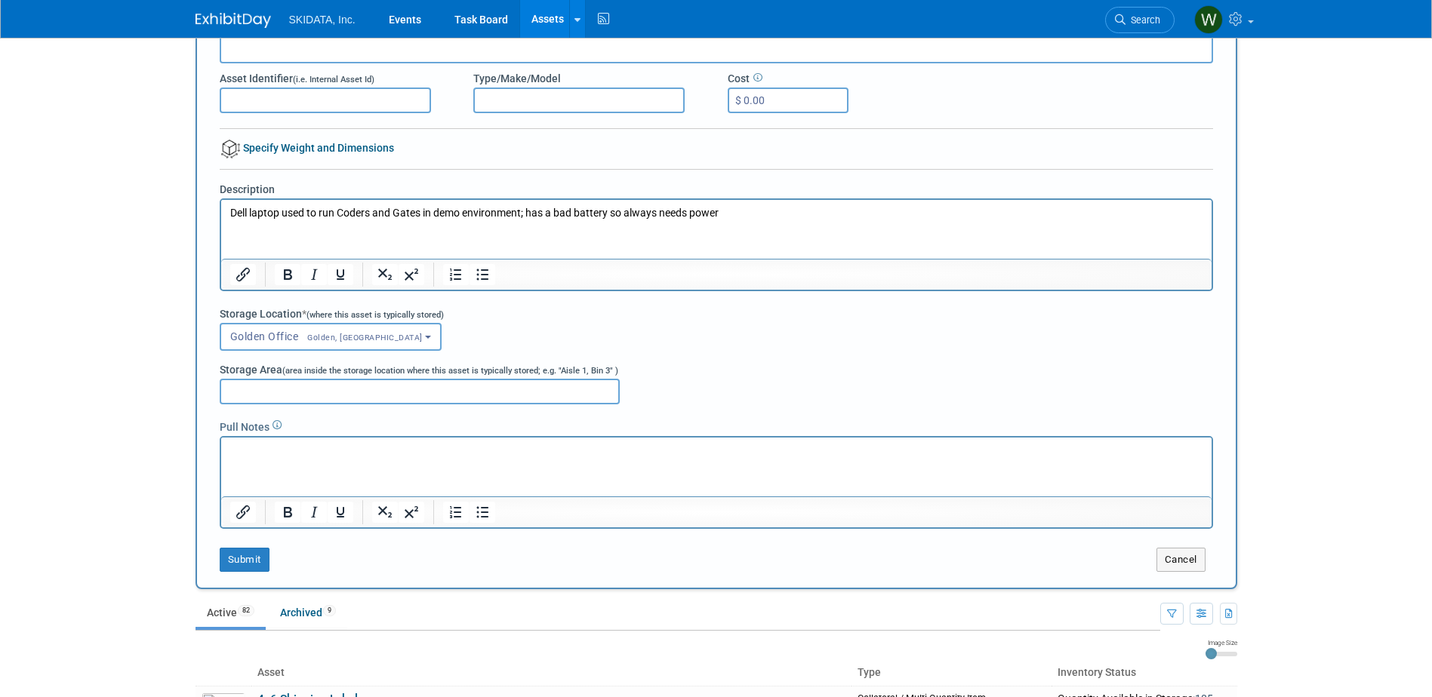
scroll to position [151, 0]
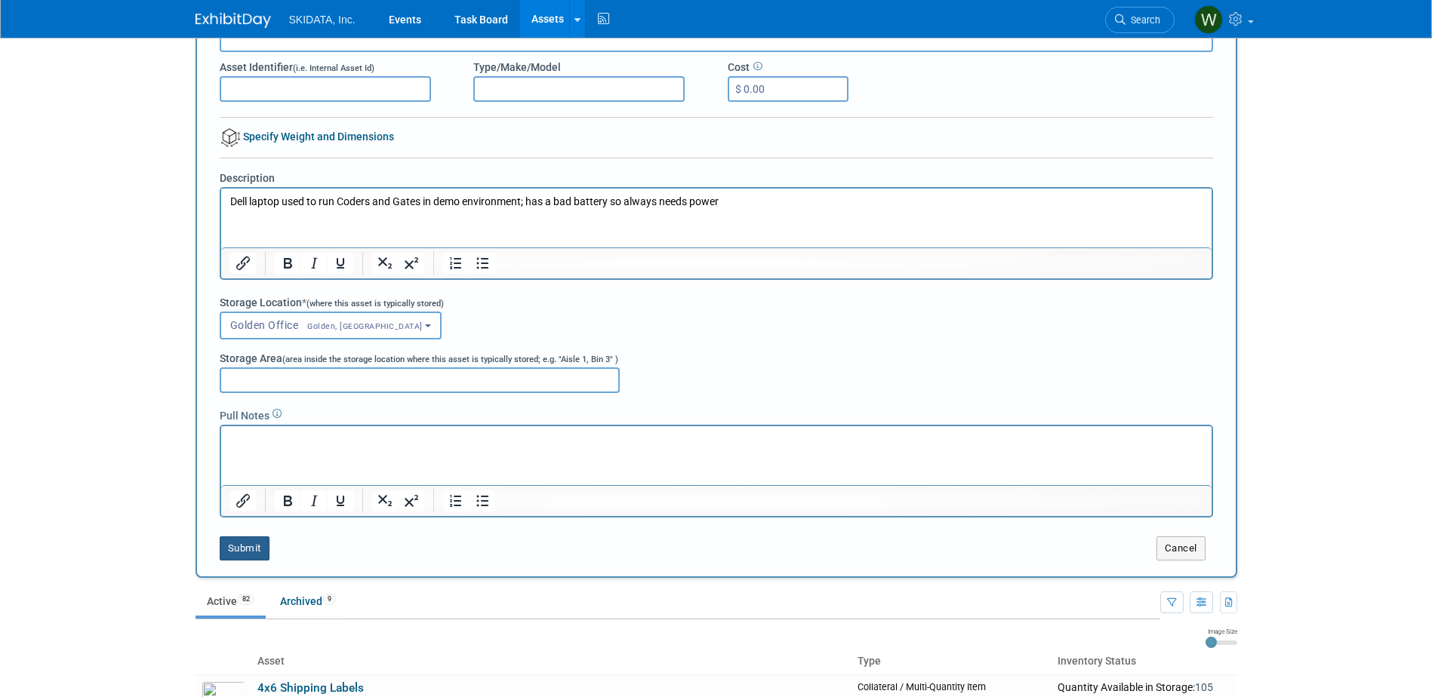
click at [242, 546] on button "Submit" at bounding box center [245, 549] width 50 height 24
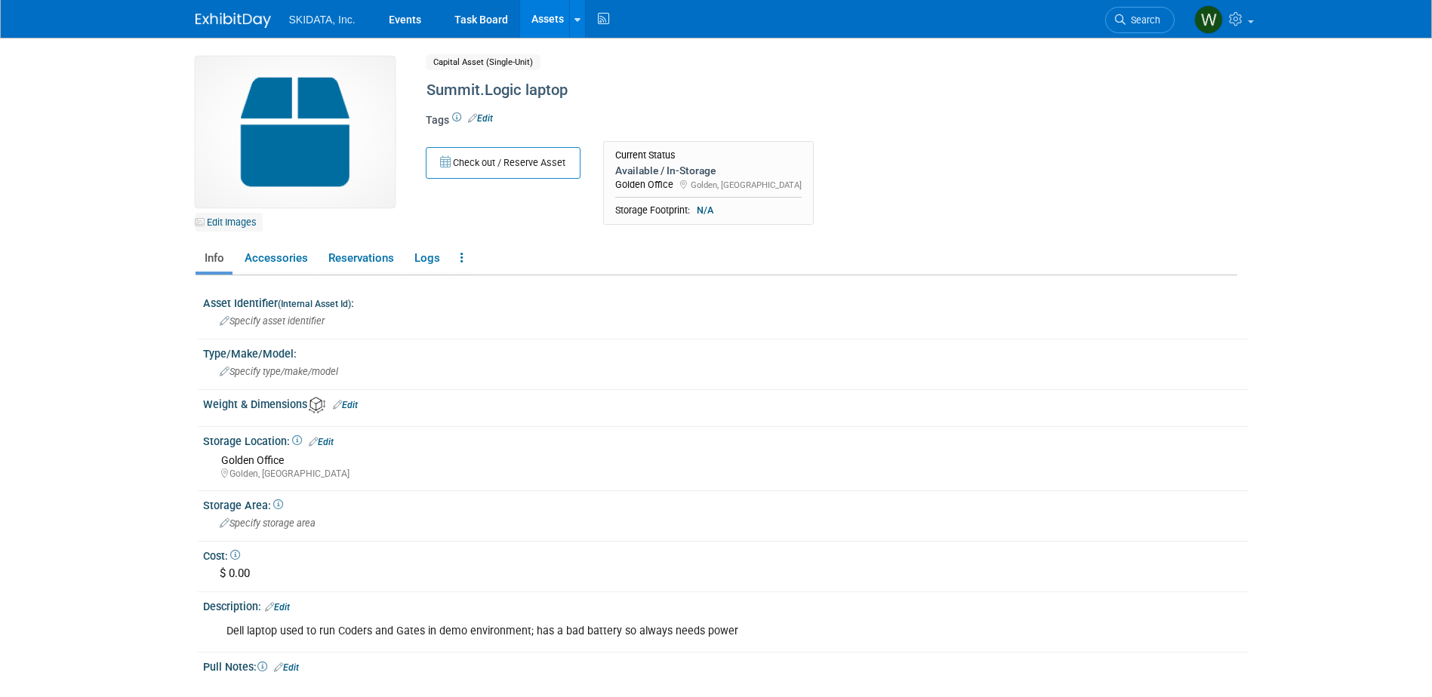
click at [228, 222] on link "Edit Images" at bounding box center [228, 222] width 67 height 19
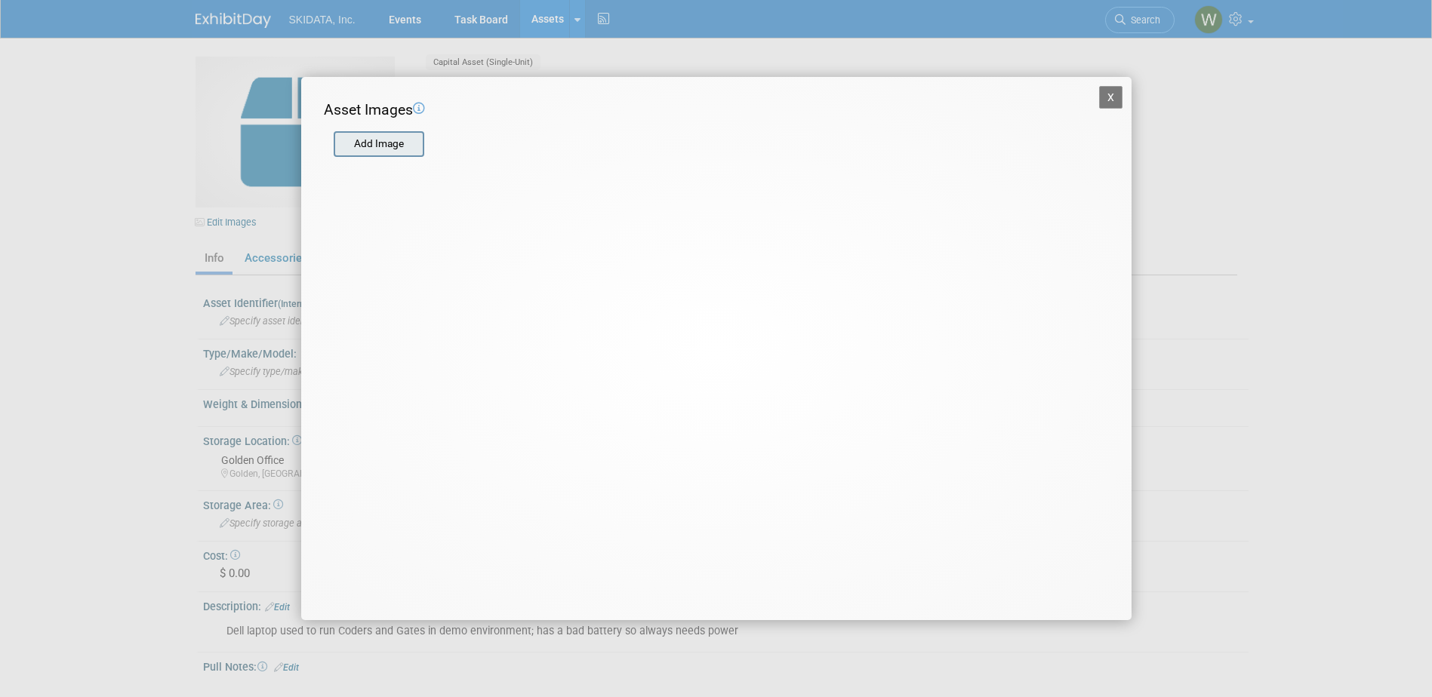
click at [367, 134] on input "file" at bounding box center [333, 144] width 180 height 23
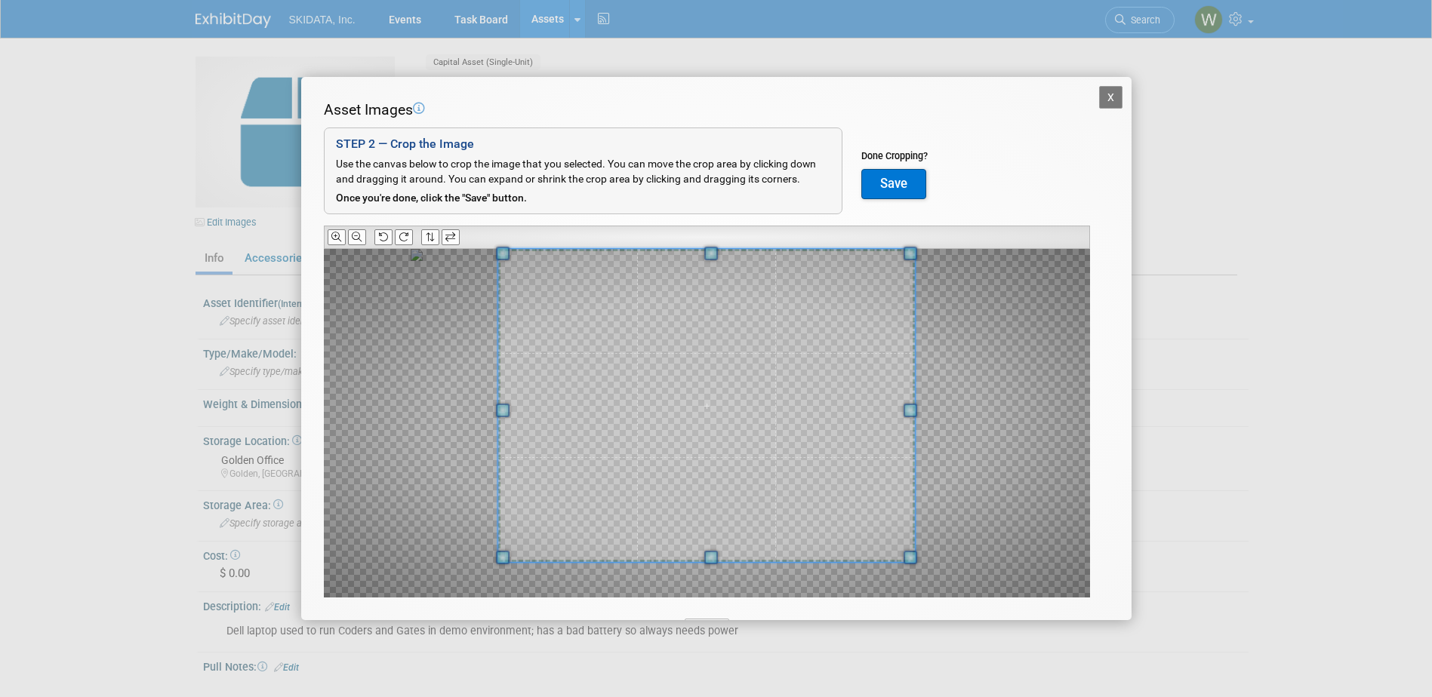
click at [708, 248] on span at bounding box center [711, 254] width 14 height 14
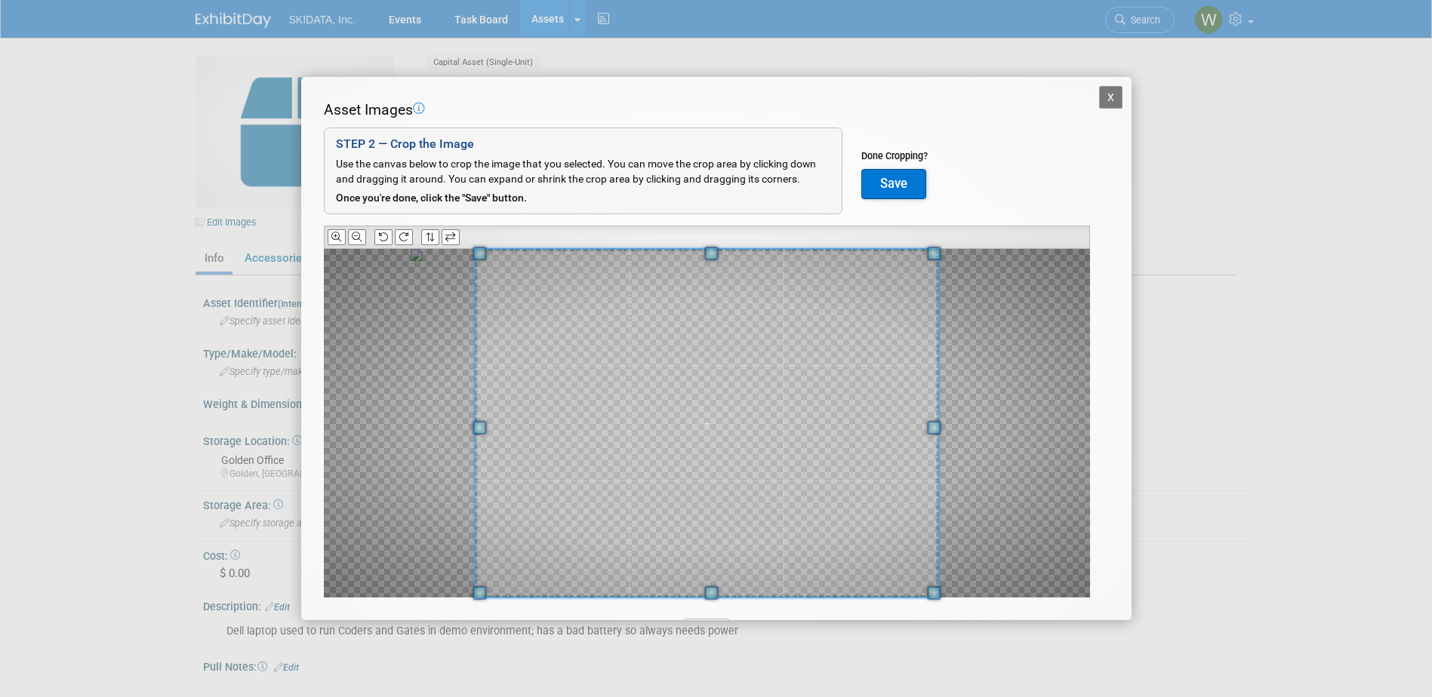
click at [714, 623] on div "X Asset Images Add Image STEP 2 — Crop the Image Use the canvas below to crop t…" at bounding box center [716, 348] width 1432 height 697
click at [675, 536] on span at bounding box center [701, 423] width 463 height 349
click at [888, 181] on button "Save" at bounding box center [893, 184] width 65 height 30
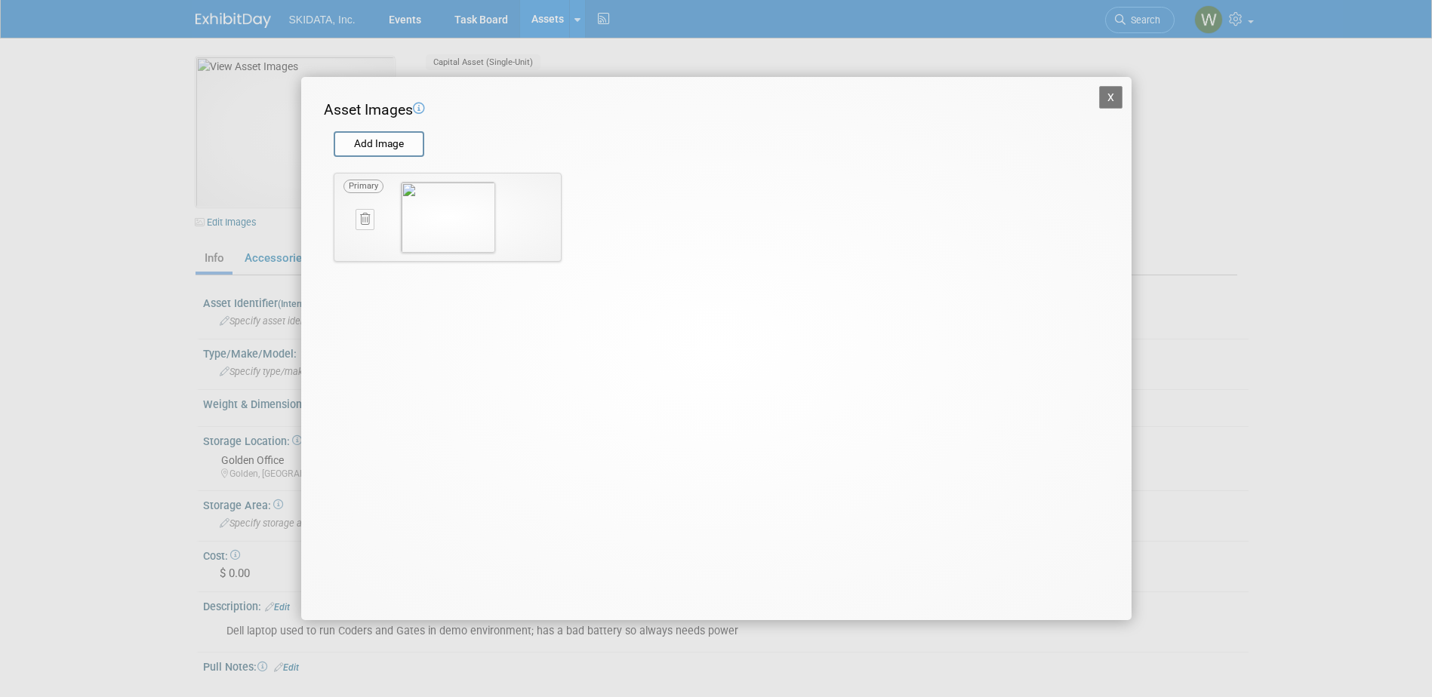
click at [1110, 92] on button "X" at bounding box center [1111, 97] width 24 height 23
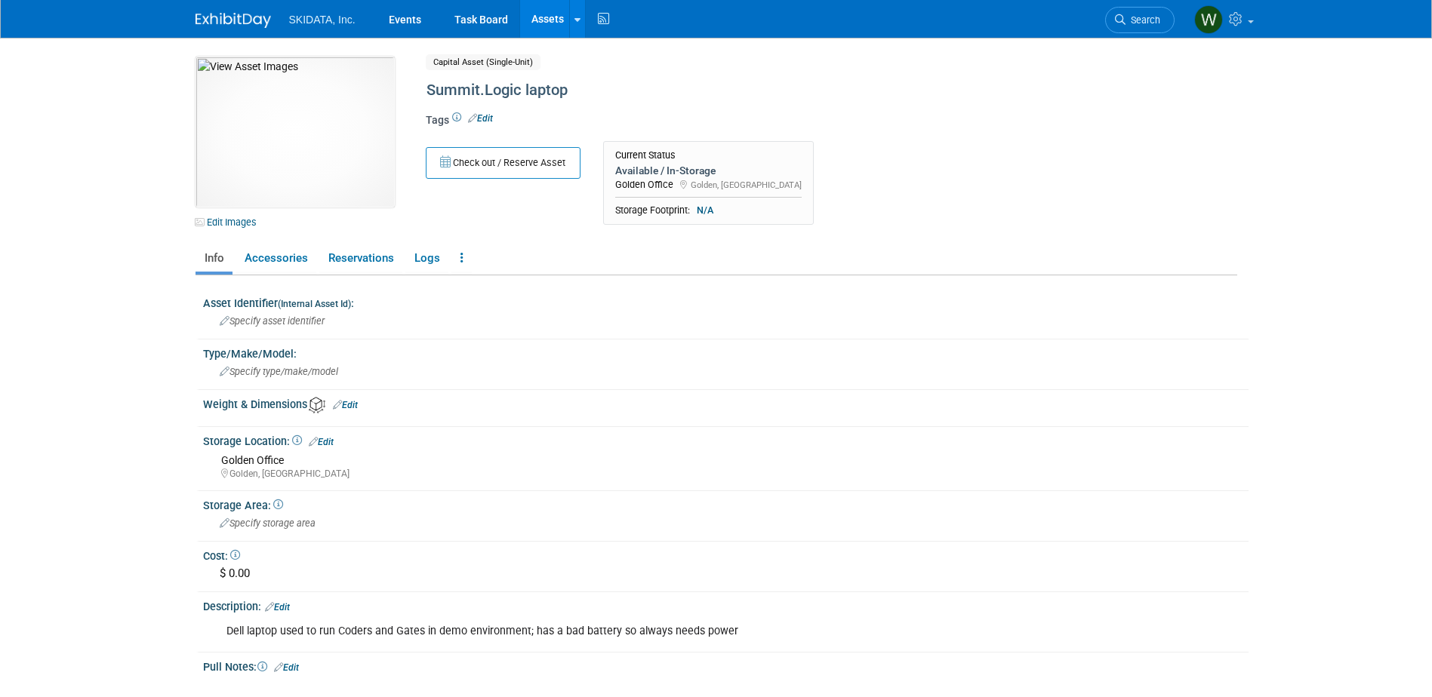
click at [352, 408] on link "Edit" at bounding box center [345, 405] width 25 height 11
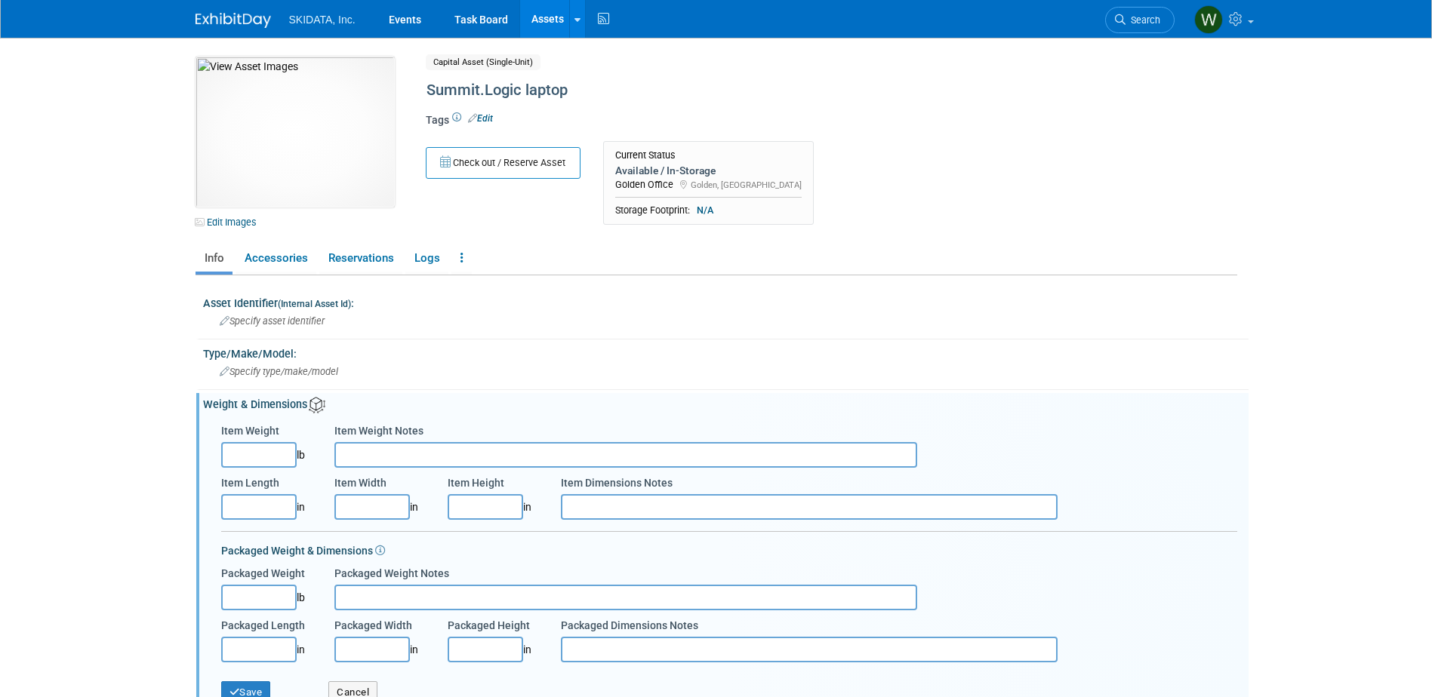
click at [266, 453] on input "Item Weight" at bounding box center [258, 455] width 75 height 26
click at [263, 449] on input "Item Weight" at bounding box center [258, 455] width 75 height 26
type input "4.00"
click at [265, 509] on input "Item Length" at bounding box center [258, 507] width 75 height 26
type input "13.00"
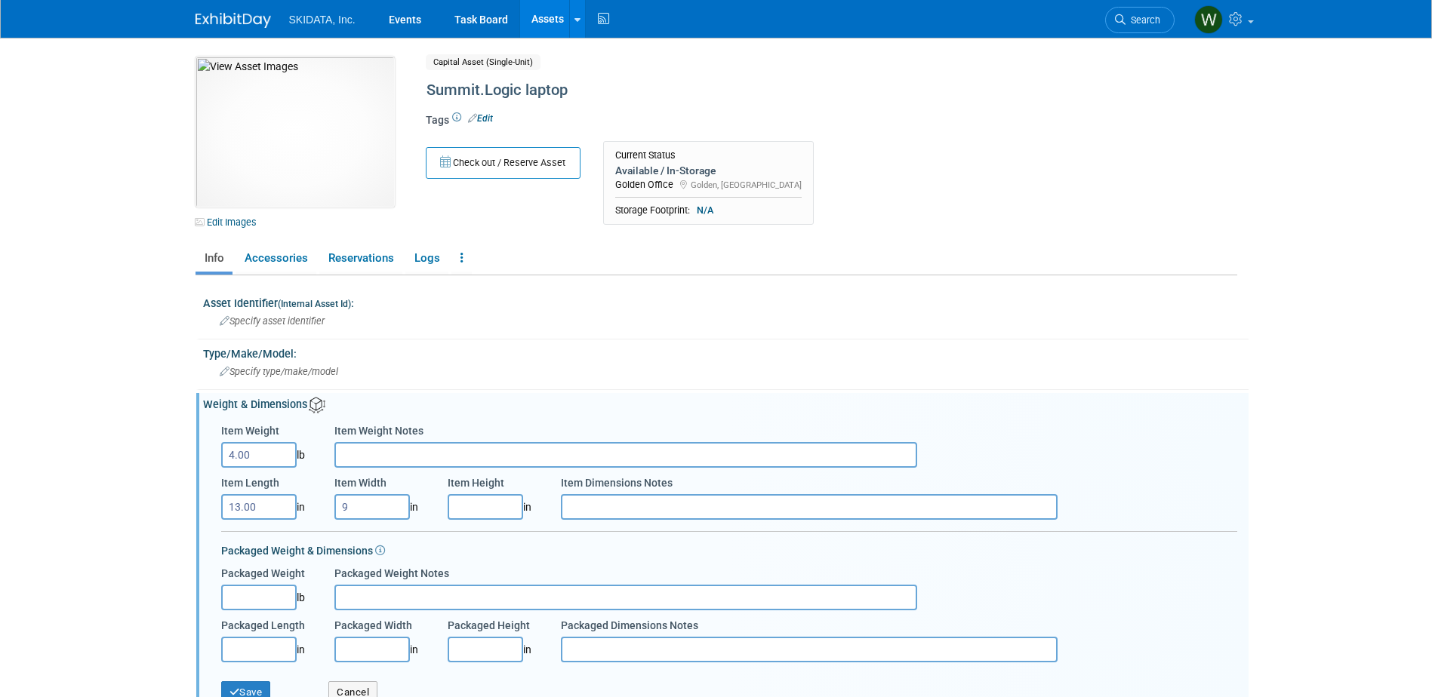
type input "9.00"
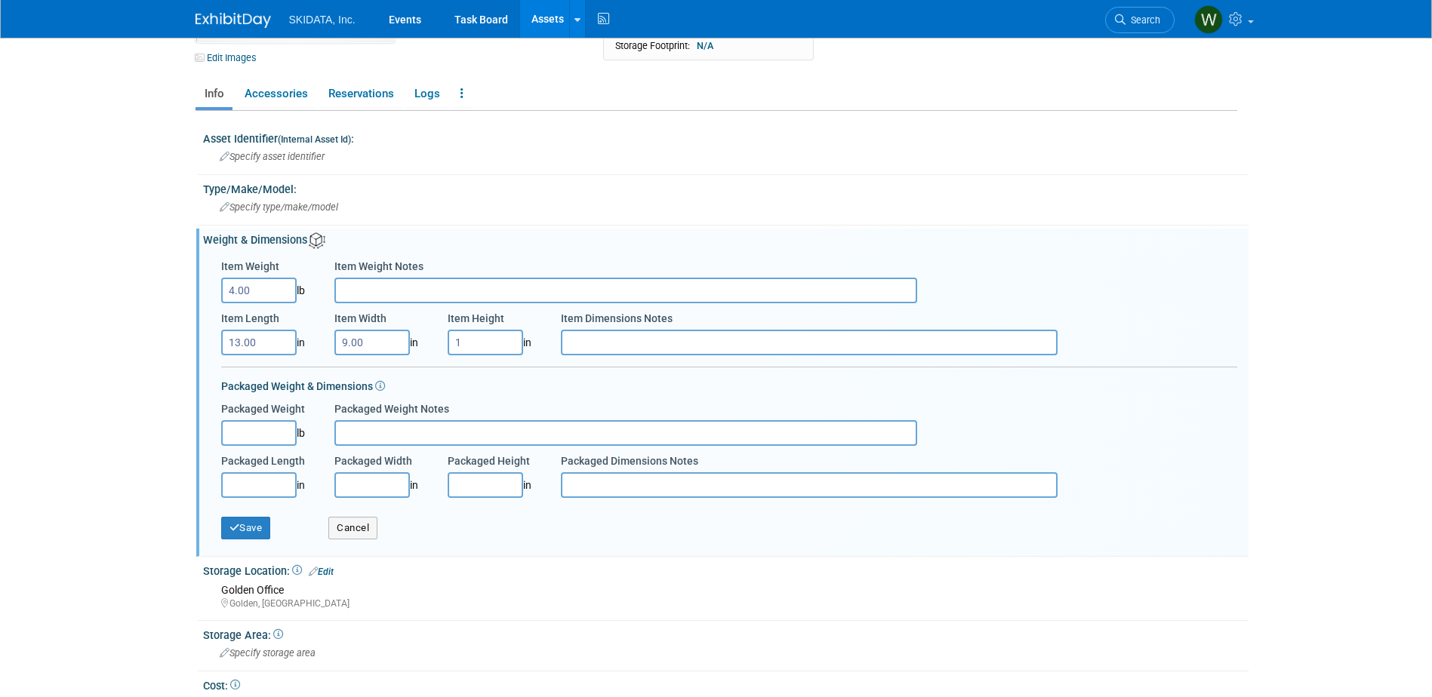
scroll to position [226, 0]
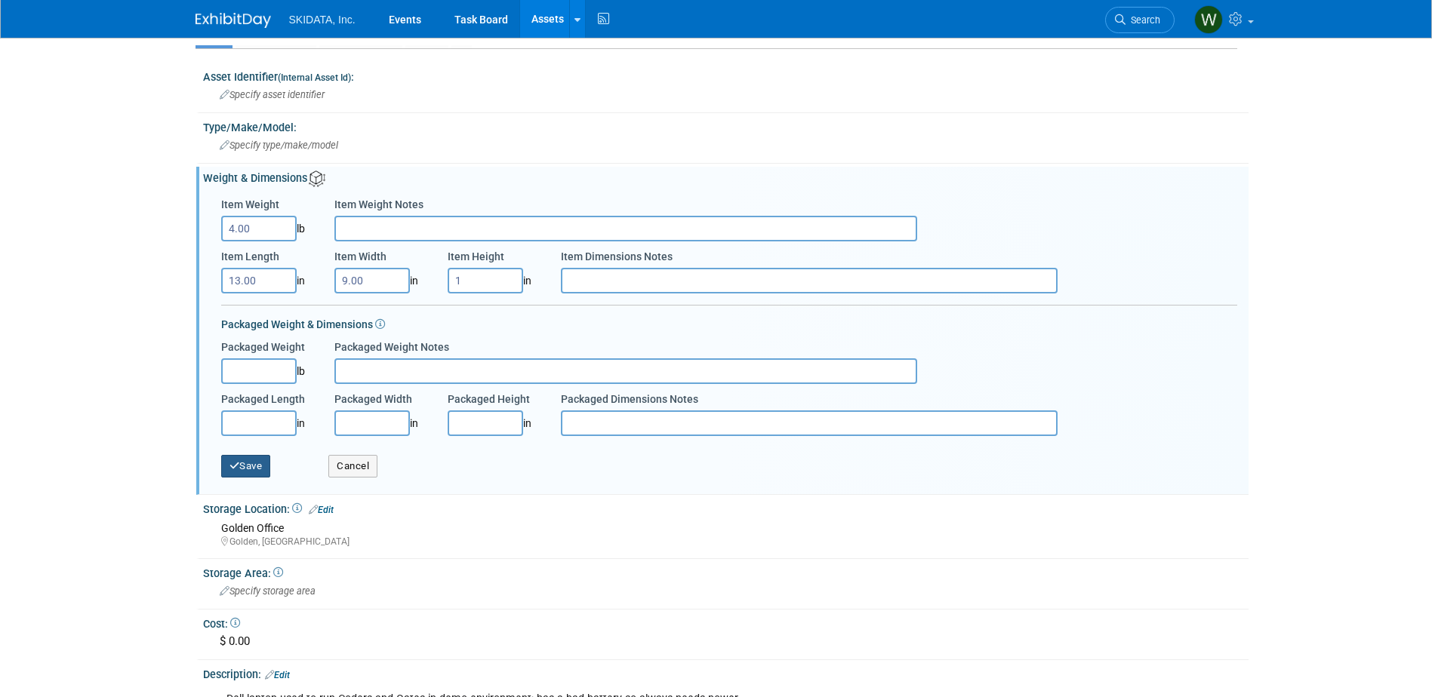
type input "1.00"
click at [232, 468] on icon "button" at bounding box center [234, 466] width 11 height 10
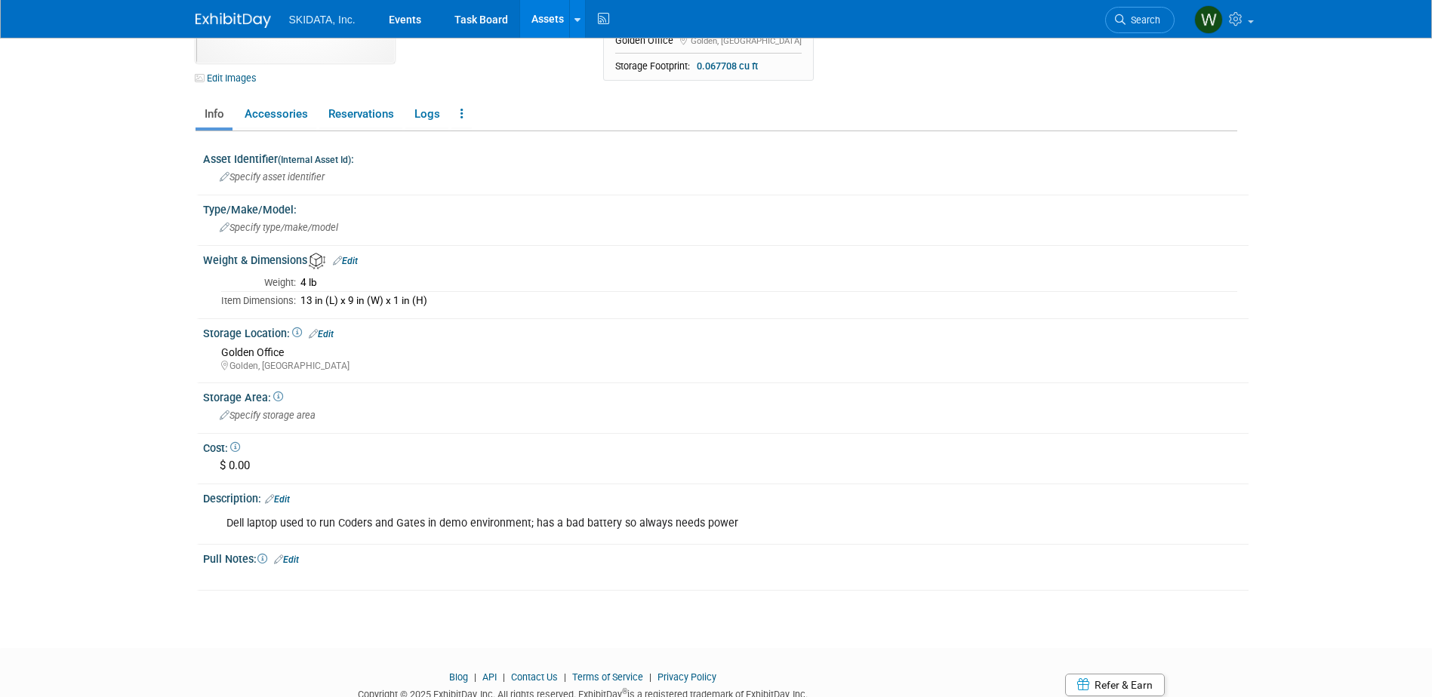
scroll to position [0, 0]
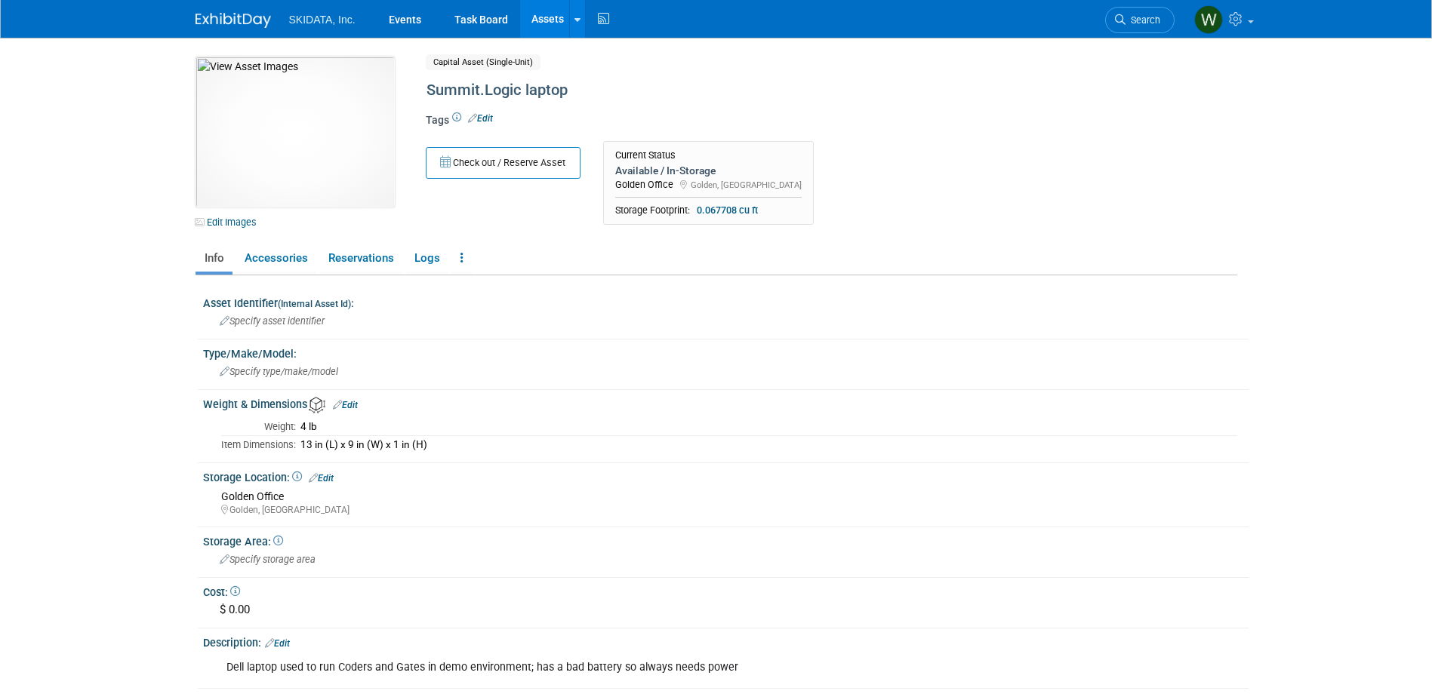
click at [537, 15] on link "Assets" at bounding box center [547, 19] width 55 height 38
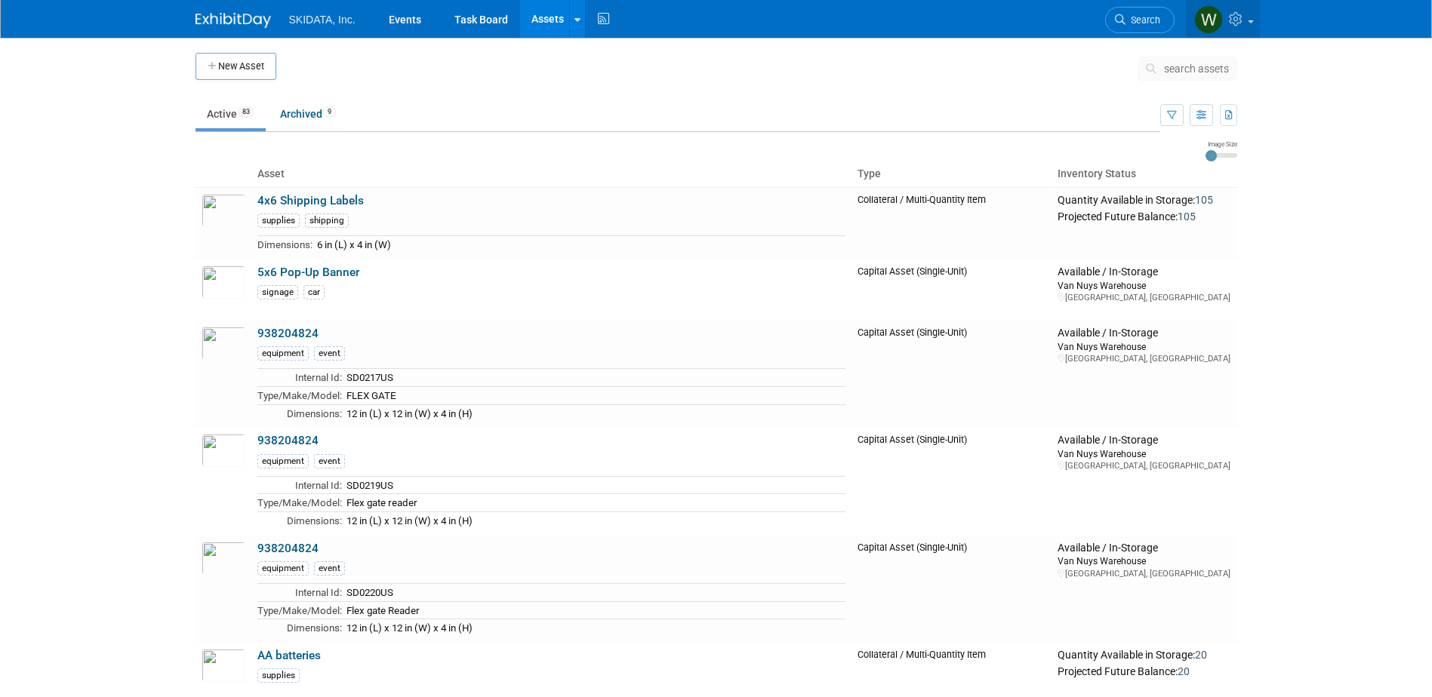
click at [1209, 18] on img at bounding box center [1208, 19] width 29 height 29
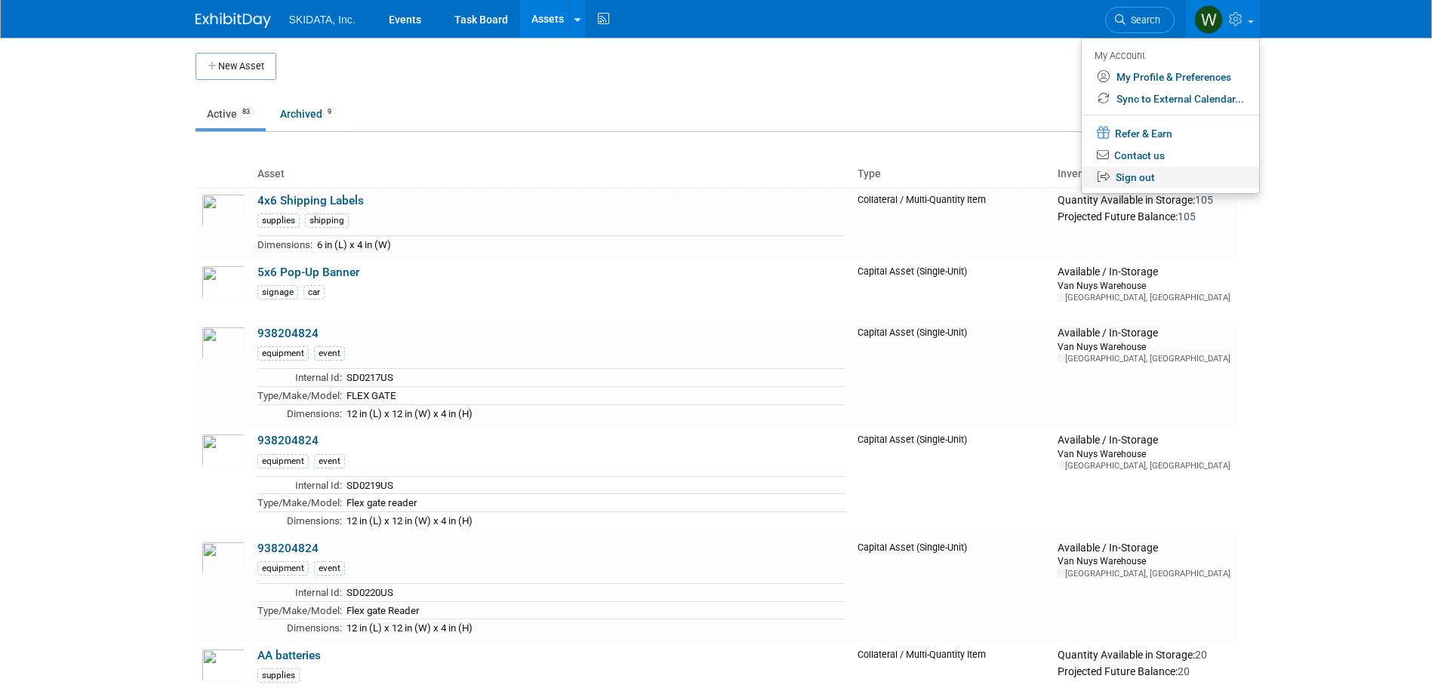
click at [1138, 178] on link "Sign out" at bounding box center [1169, 178] width 177 height 22
